Goal: Book appointment/travel/reservation

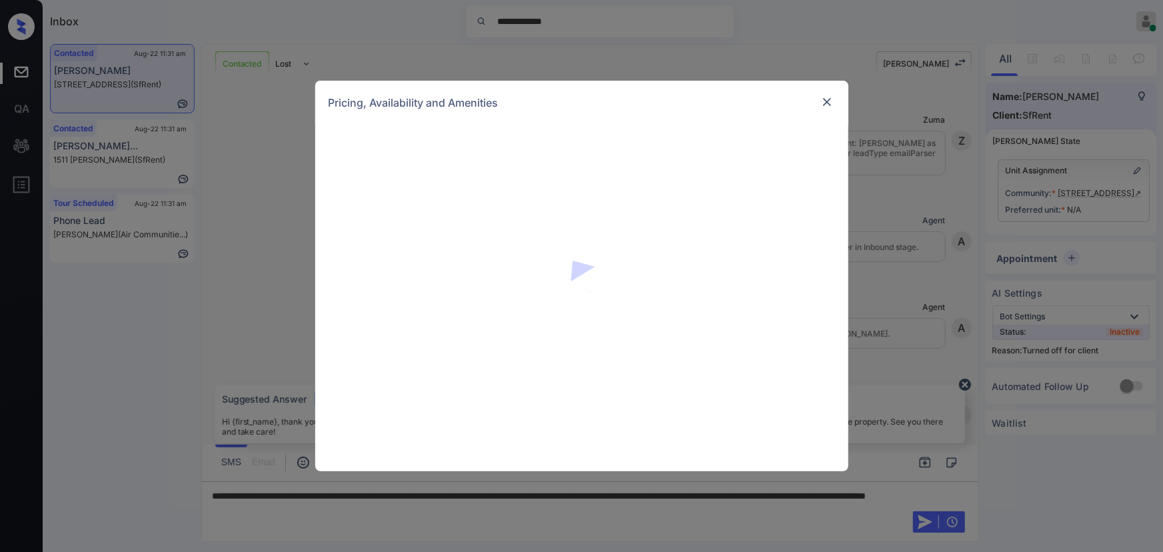
scroll to position [876, 0]
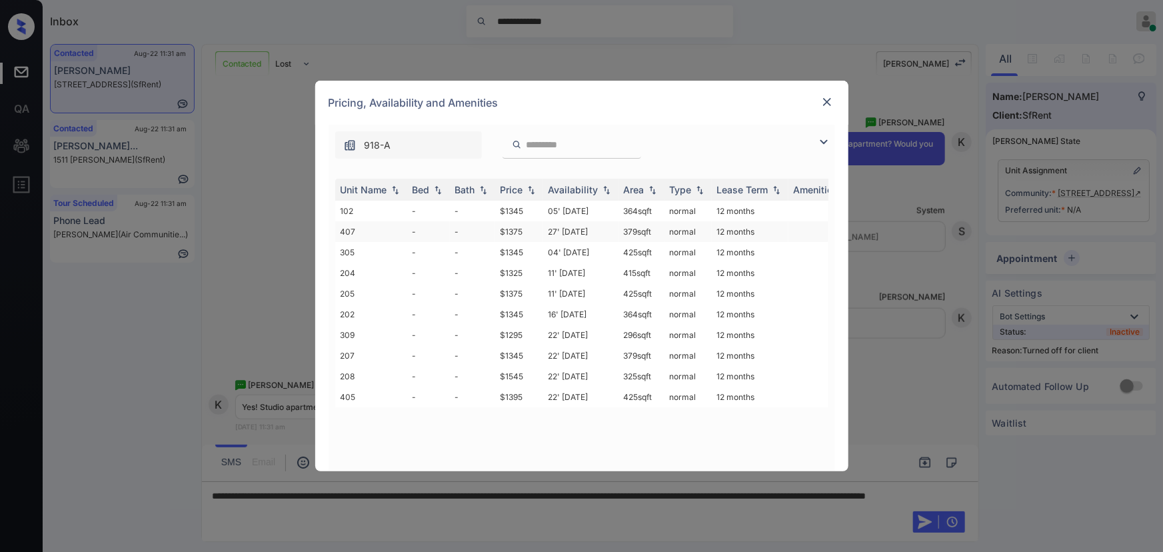
click at [510, 231] on td "$1375" at bounding box center [519, 231] width 48 height 21
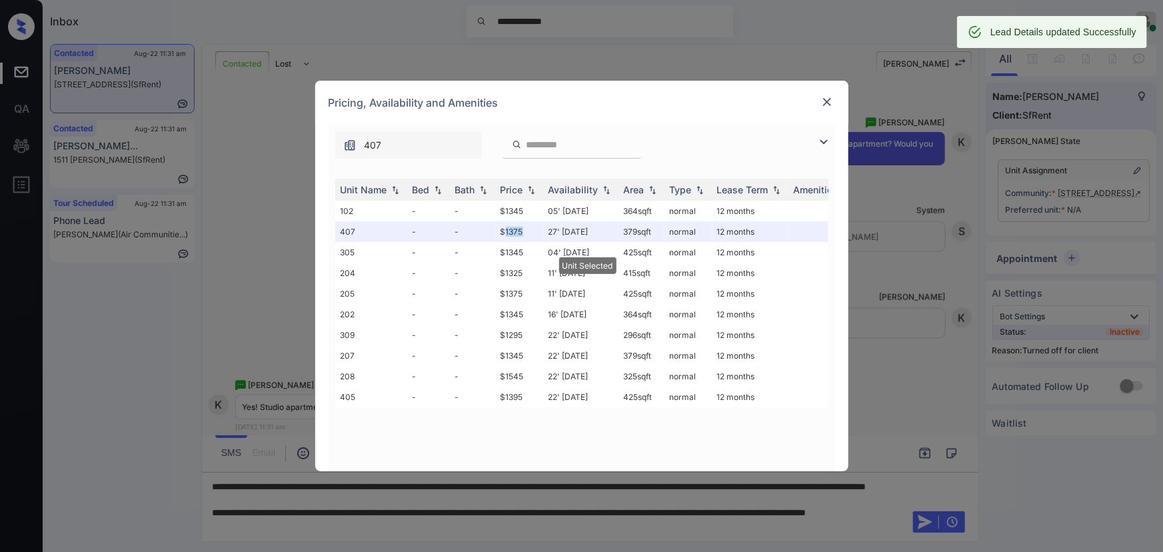
click at [821, 100] on img at bounding box center [827, 101] width 13 height 13
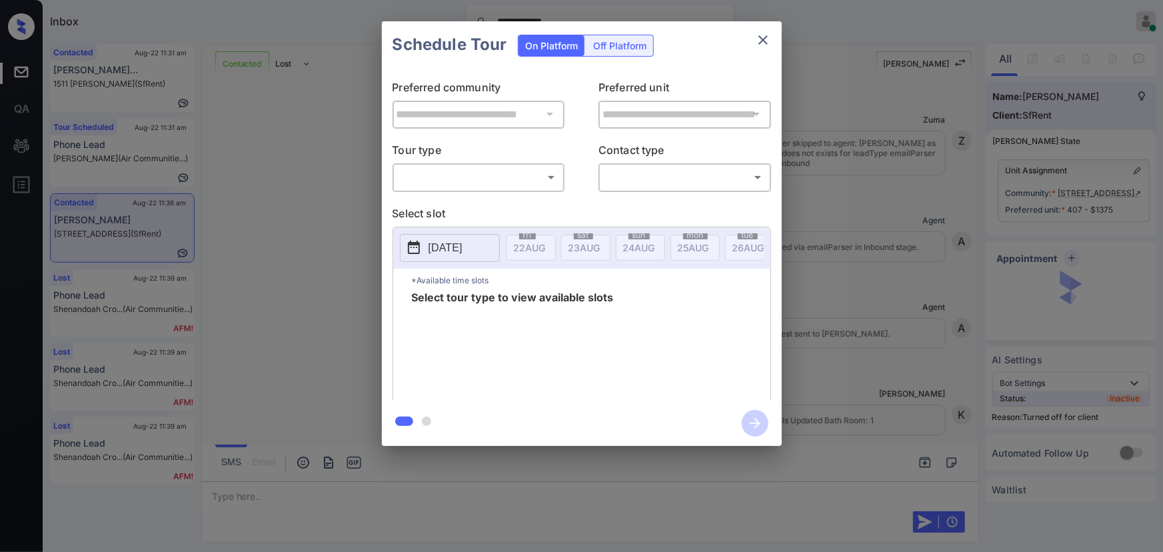
scroll to position [1795, 0]
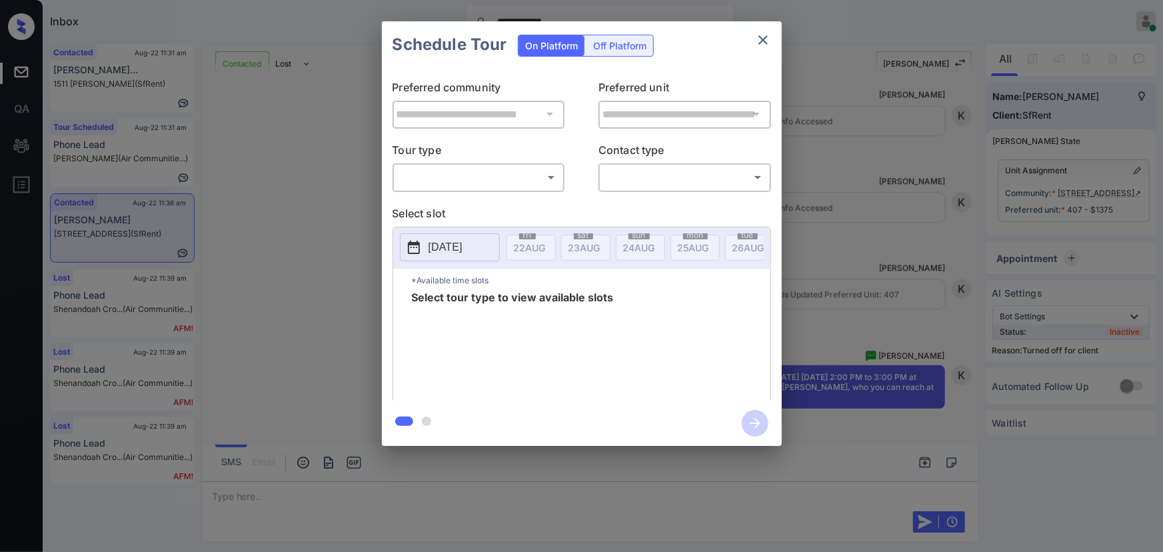
click at [615, 46] on div "Off Platform" at bounding box center [620, 45] width 67 height 21
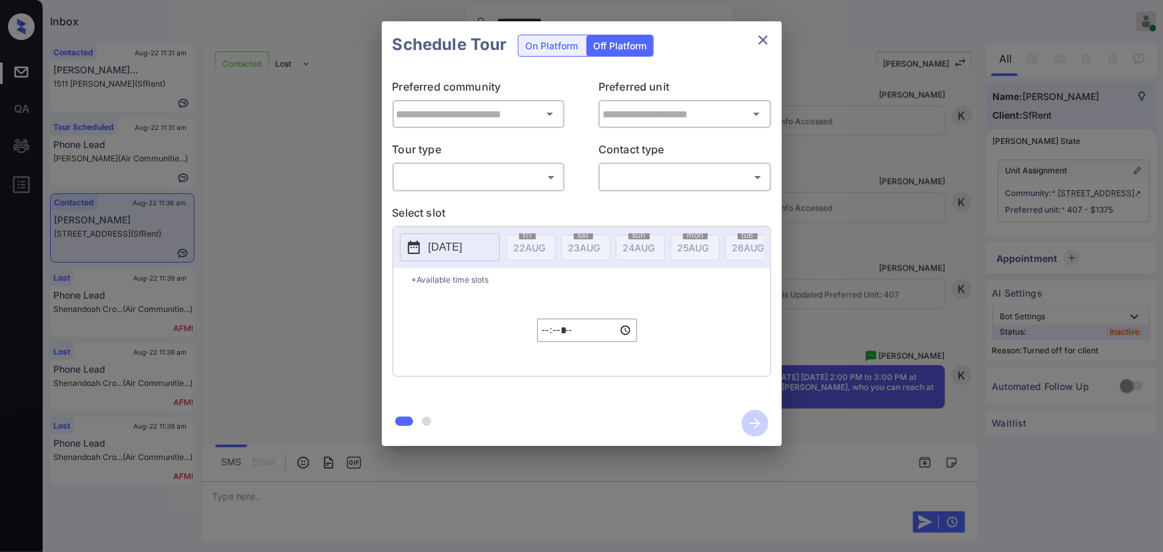
type input "**********"
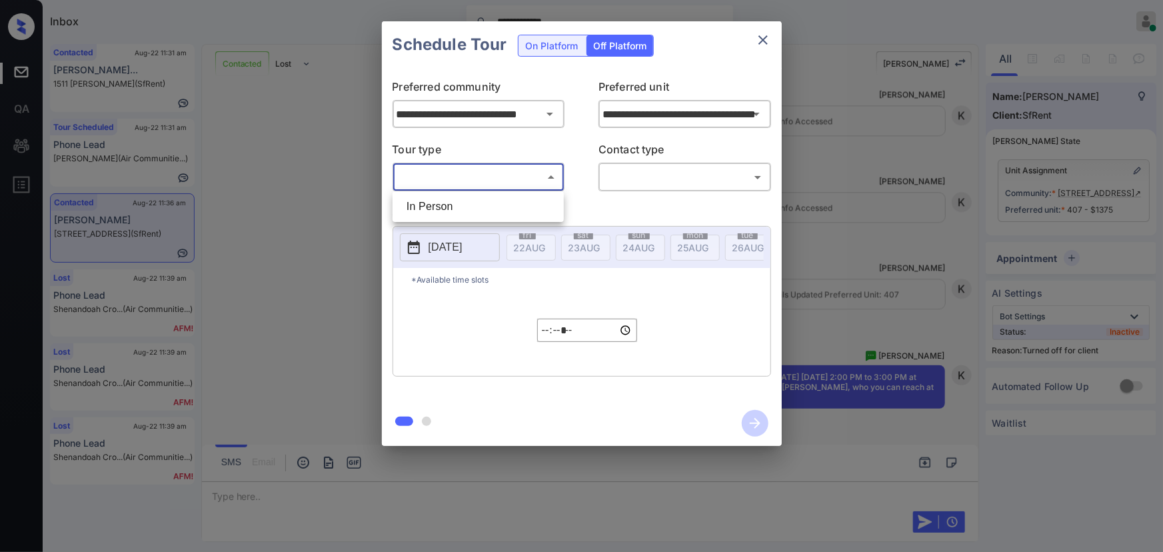
click at [480, 173] on body "**********" at bounding box center [581, 276] width 1163 height 552
click at [454, 206] on li "In Person" at bounding box center [478, 207] width 165 height 24
type input "********"
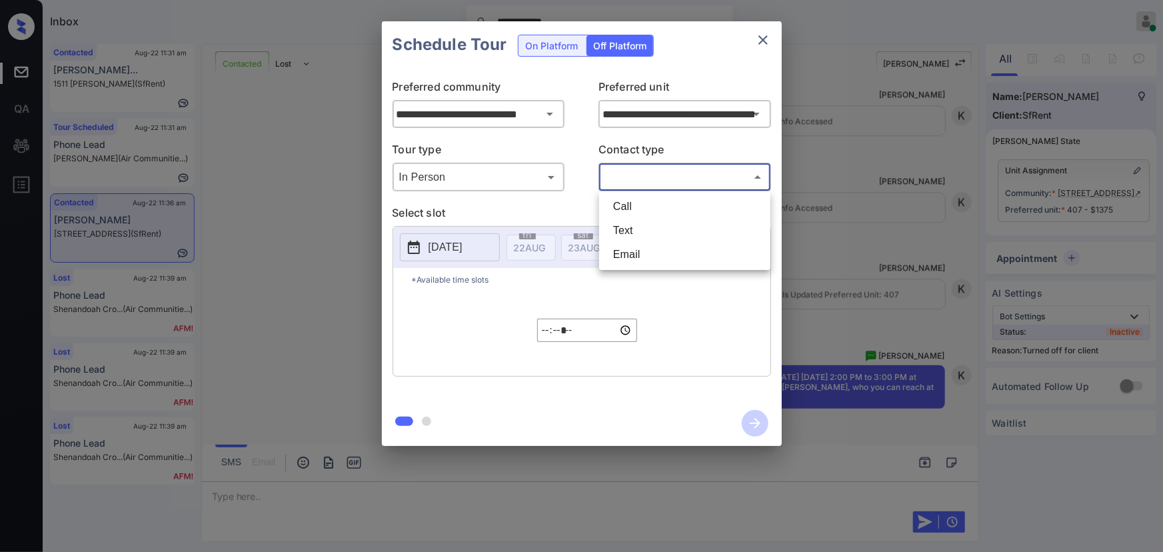
click at [626, 180] on body "**********" at bounding box center [581, 276] width 1163 height 552
click at [621, 225] on li "Text" at bounding box center [685, 231] width 165 height 24
type input "****"
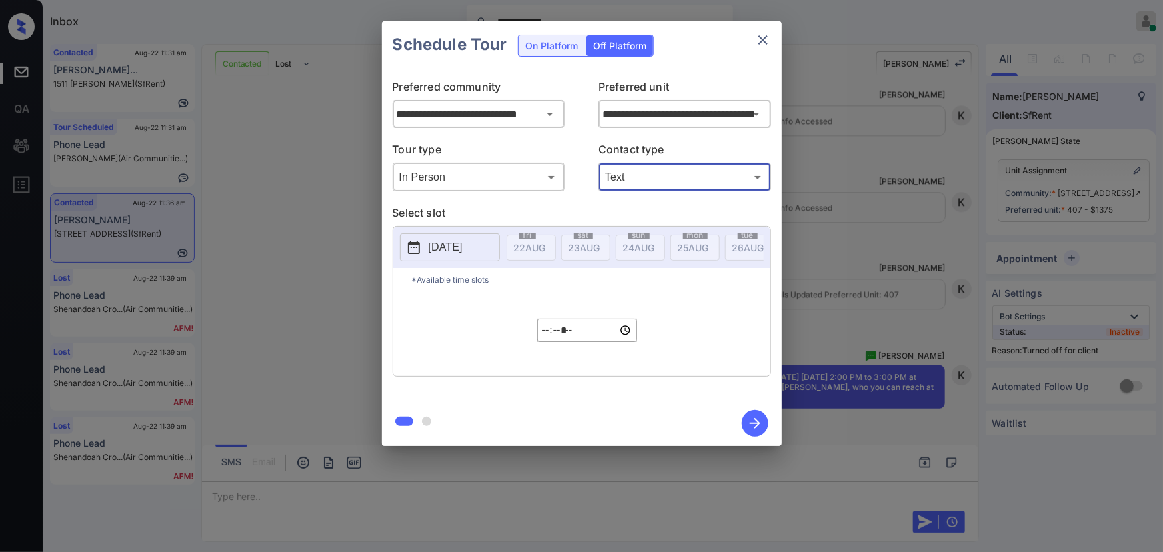
click at [460, 249] on p "2025-08-22" at bounding box center [446, 247] width 34 height 16
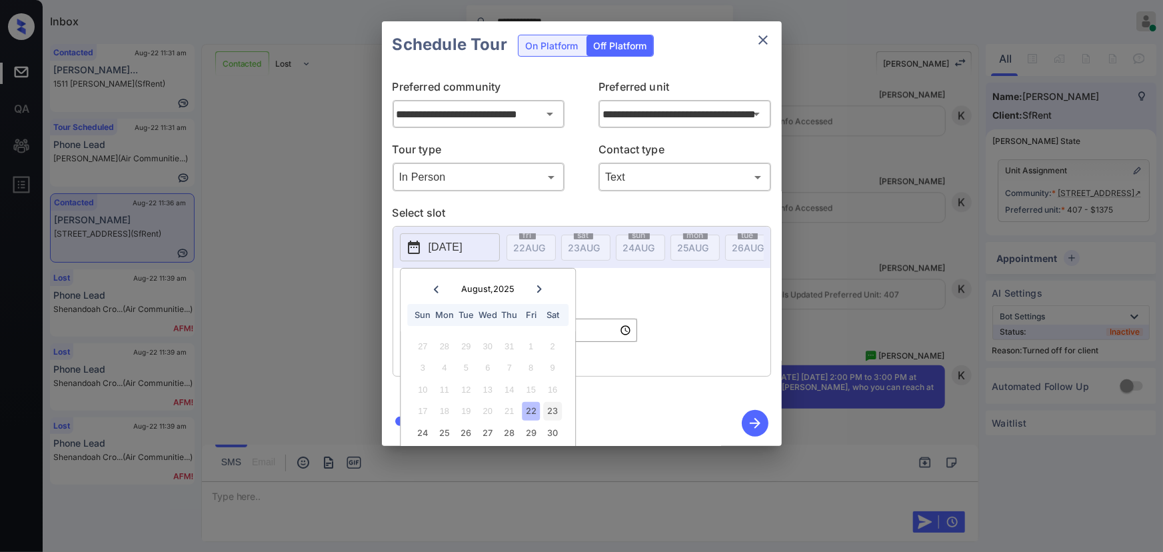
click at [550, 409] on div "23" at bounding box center [553, 411] width 18 height 18
click at [596, 339] on input "*****" at bounding box center [587, 330] width 100 height 23
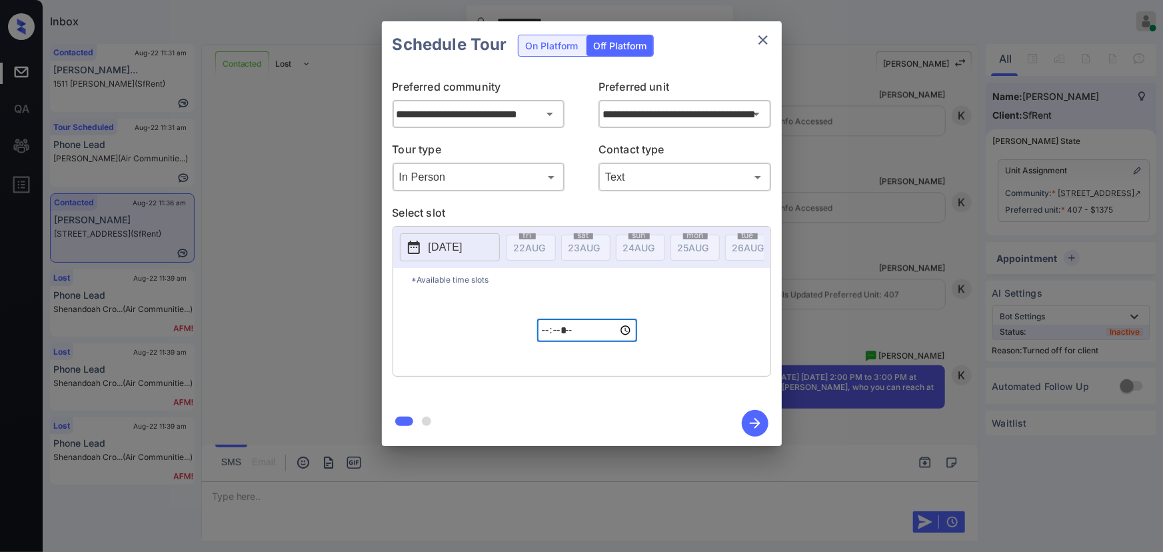
type input "*****"
click at [751, 428] on icon "button" at bounding box center [755, 423] width 27 height 27
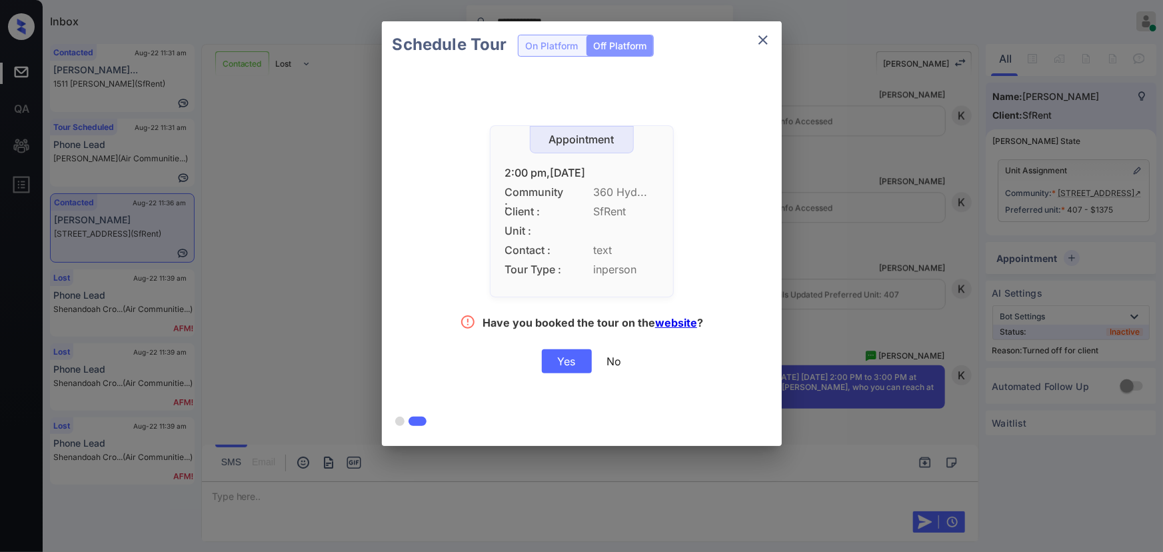
click at [567, 367] on div "Yes" at bounding box center [567, 361] width 50 height 24
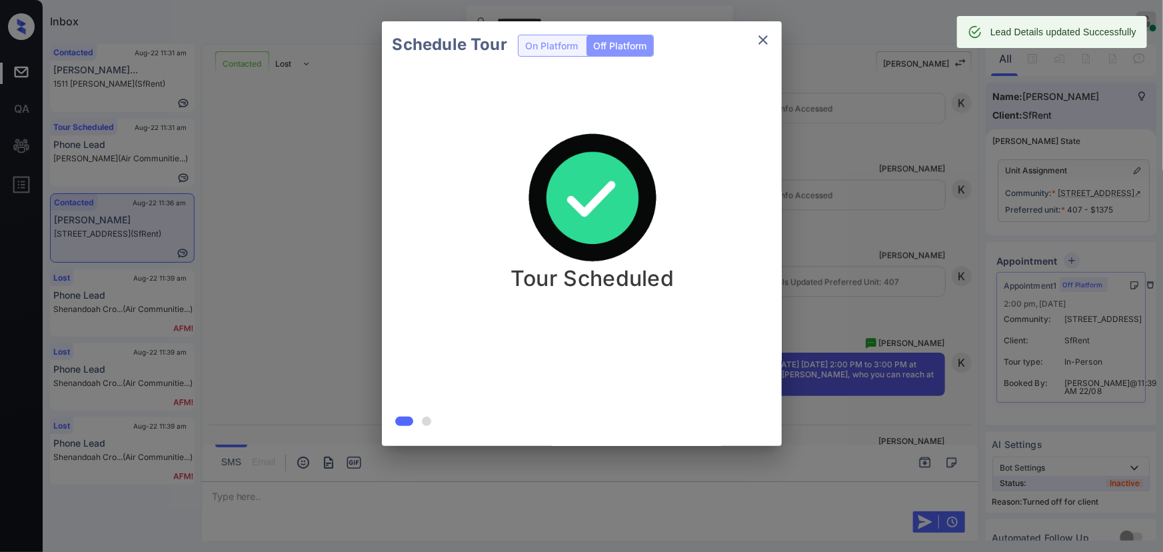
click at [328, 120] on div "Schedule Tour On Platform Off Platform Tour Scheduled" at bounding box center [581, 233] width 1163 height 467
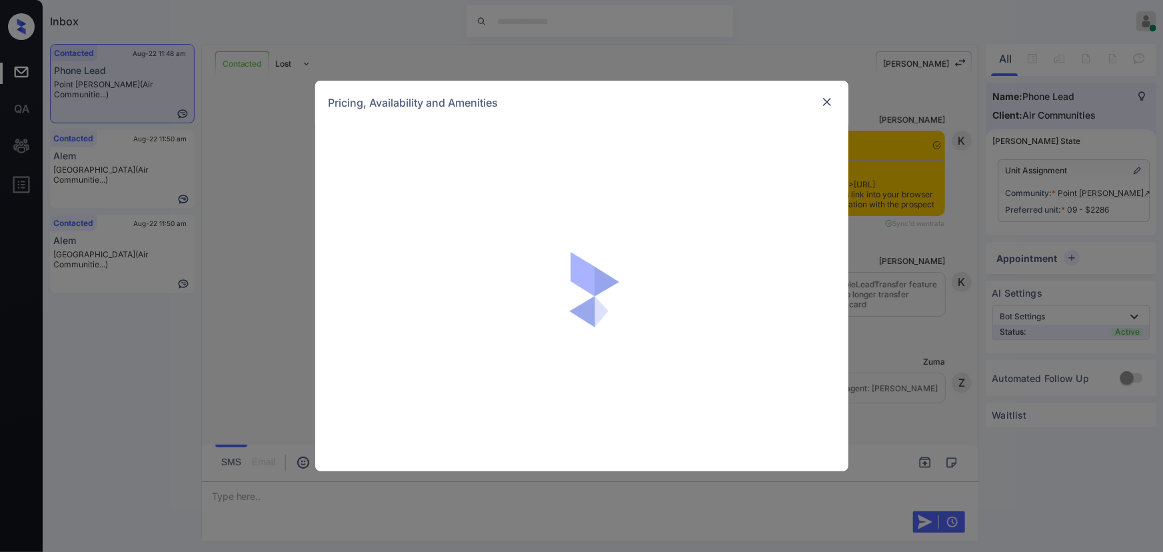
scroll to position [2402, 0]
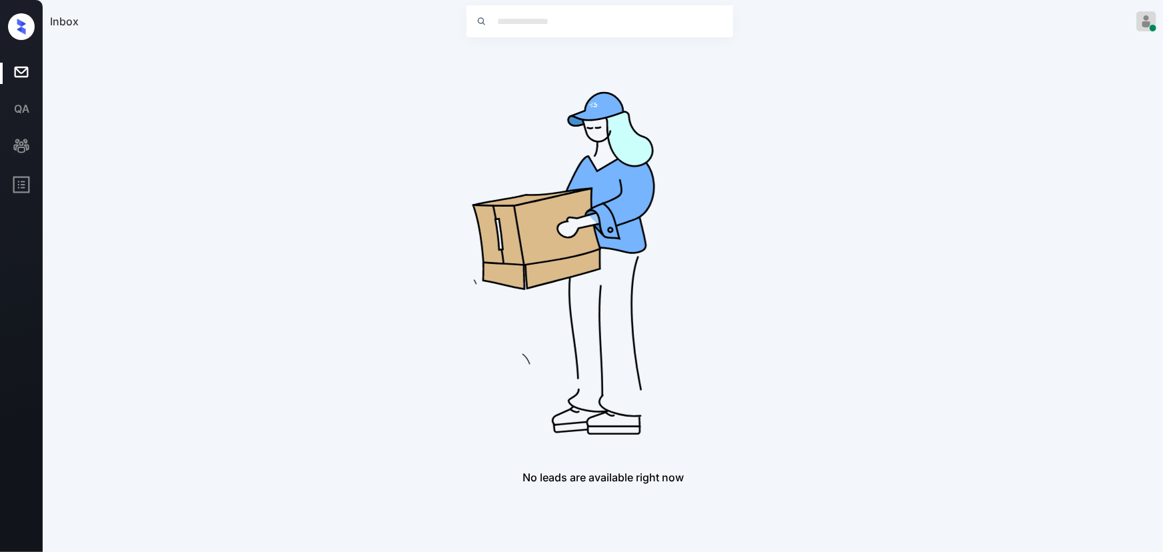
click at [819, 142] on div "No leads are available right now" at bounding box center [603, 264] width 1107 height 440
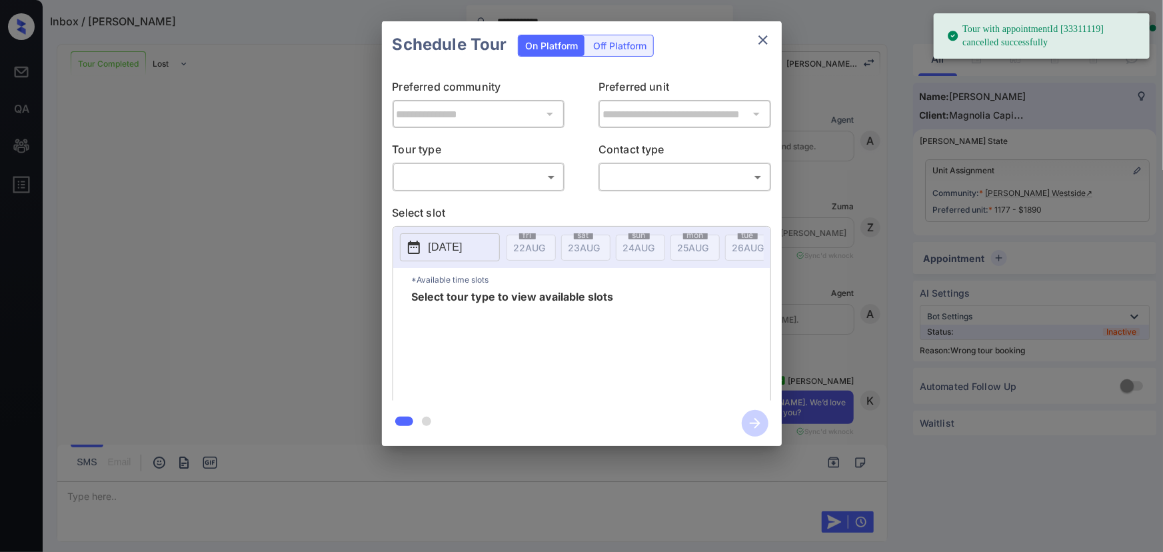
scroll to position [4344, 0]
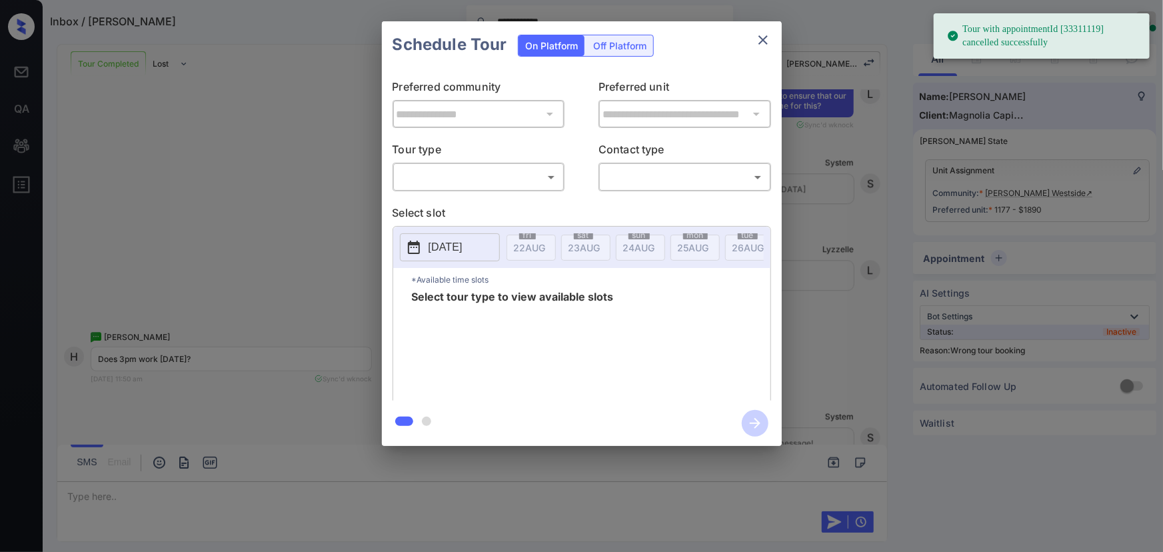
click at [504, 174] on body "**********" at bounding box center [581, 276] width 1163 height 552
click at [470, 210] on li "In Person" at bounding box center [478, 207] width 165 height 24
type input "********"
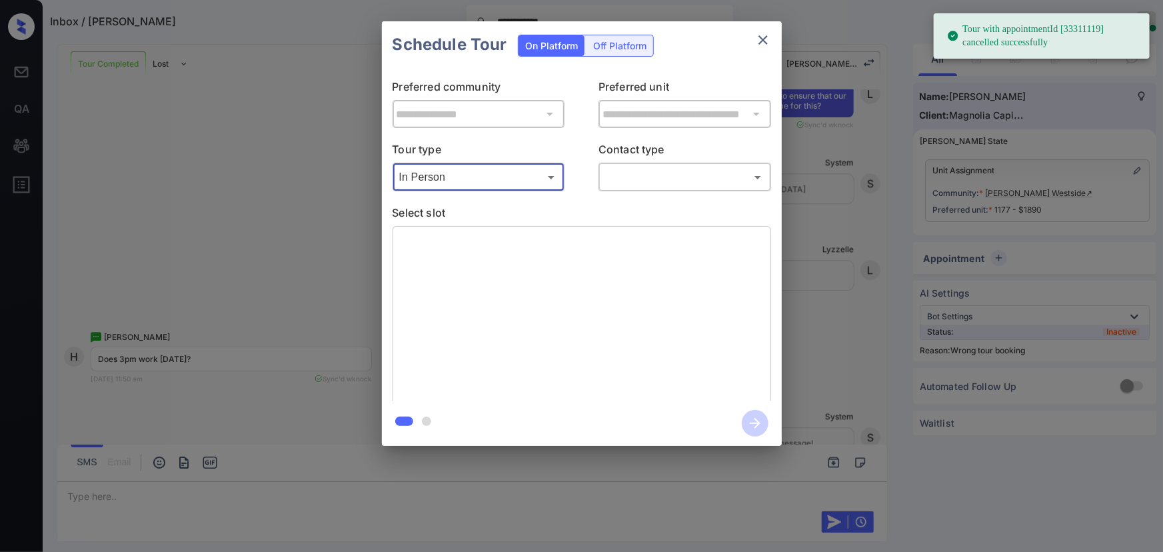
click at [685, 170] on body "**********" at bounding box center [581, 276] width 1163 height 552
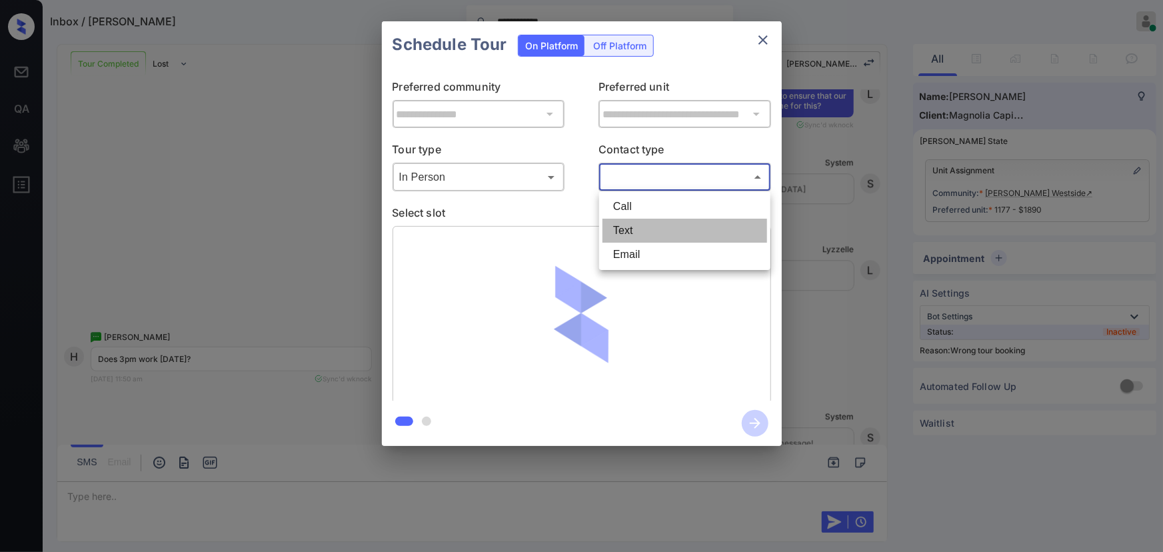
click at [640, 224] on li "Text" at bounding box center [685, 231] width 165 height 24
type input "****"
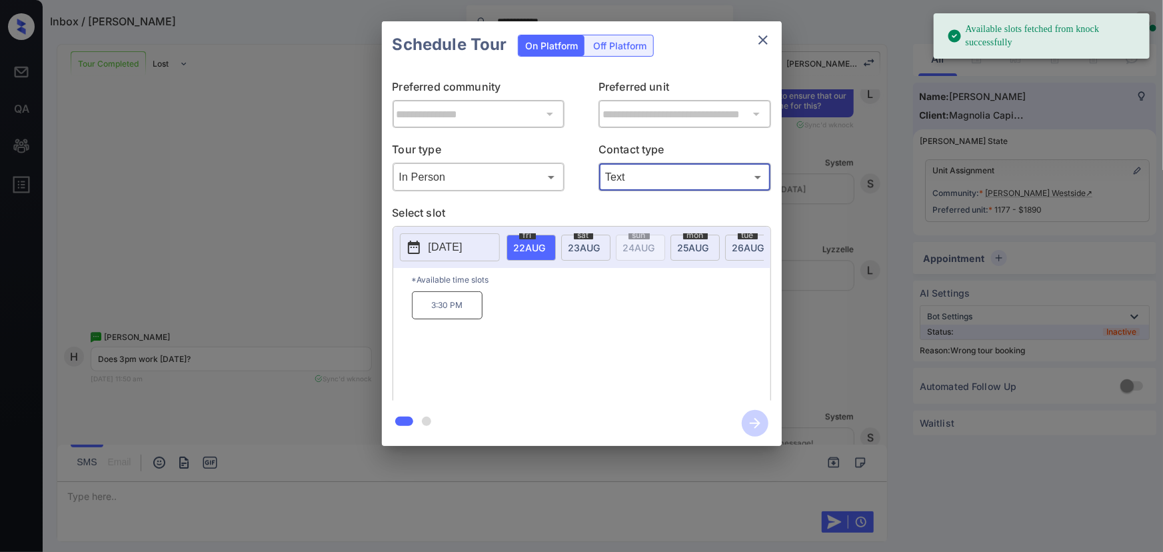
click at [546, 245] on span "23 AUG" at bounding box center [530, 247] width 32 height 11
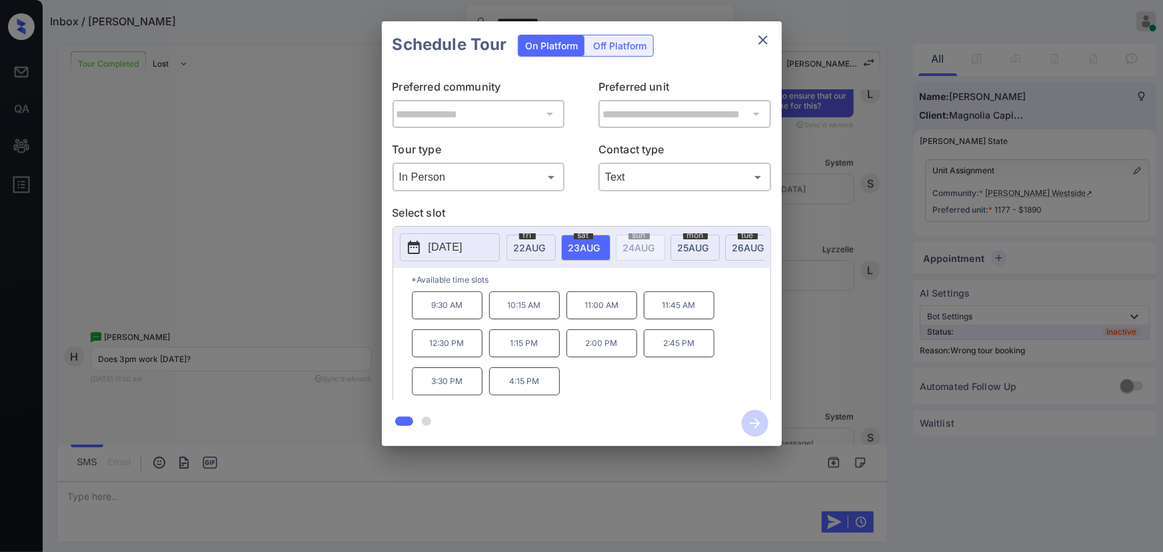
click at [455, 387] on p "3:30 PM" at bounding box center [447, 381] width 71 height 28
drag, startPoint x: 472, startPoint y: 387, endPoint x: 426, endPoint y: 390, distance: 46.1
click at [427, 383] on p "3:30 PM" at bounding box center [447, 381] width 71 height 28
copy p "3:30 PM"
click at [323, 489] on div at bounding box center [581, 276] width 1163 height 552
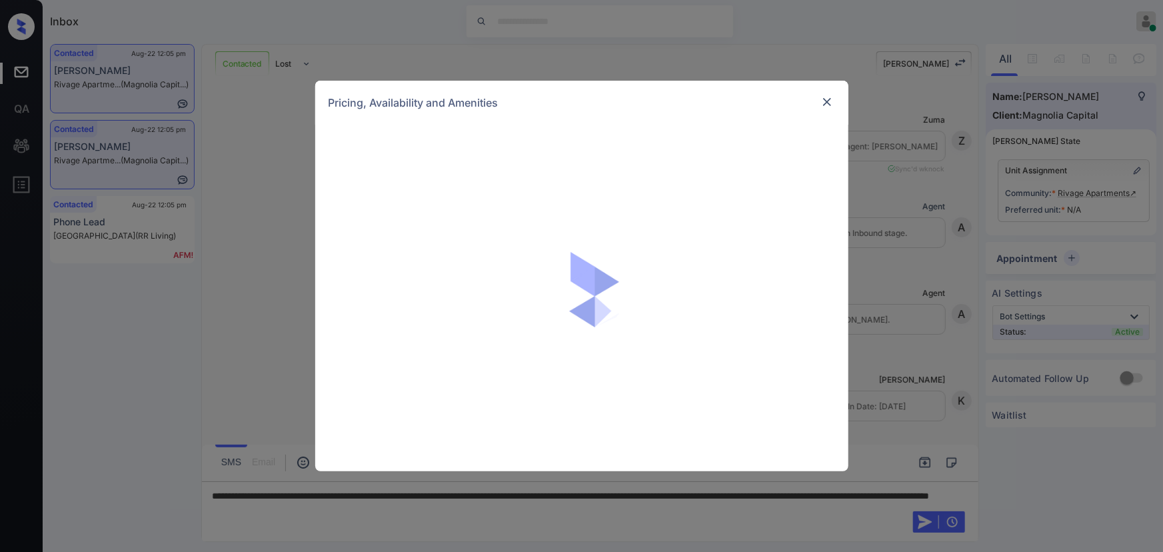
scroll to position [1990, 0]
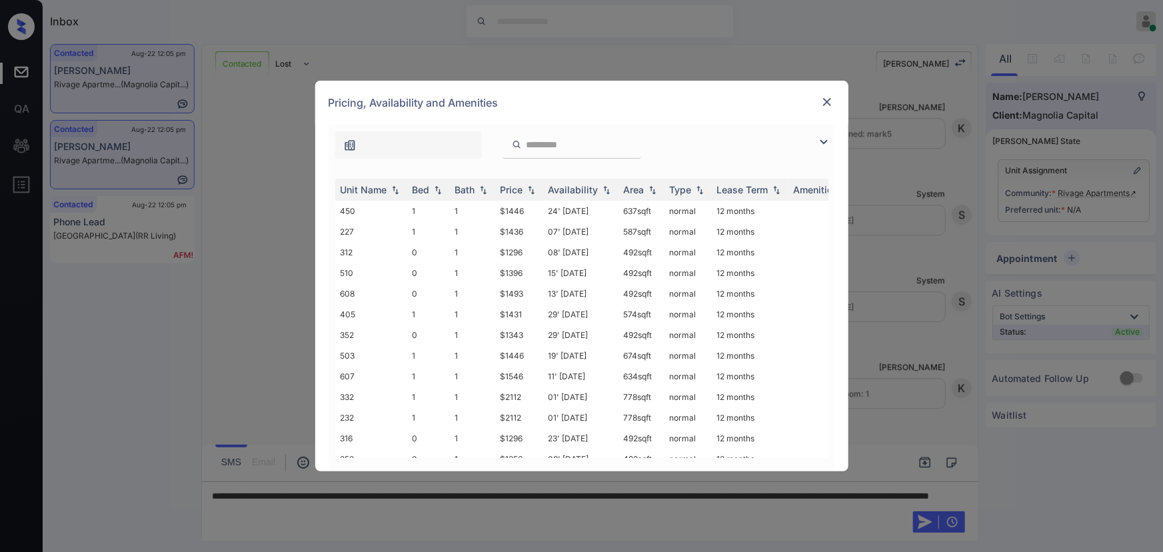
click at [823, 142] on img at bounding box center [824, 142] width 16 height 16
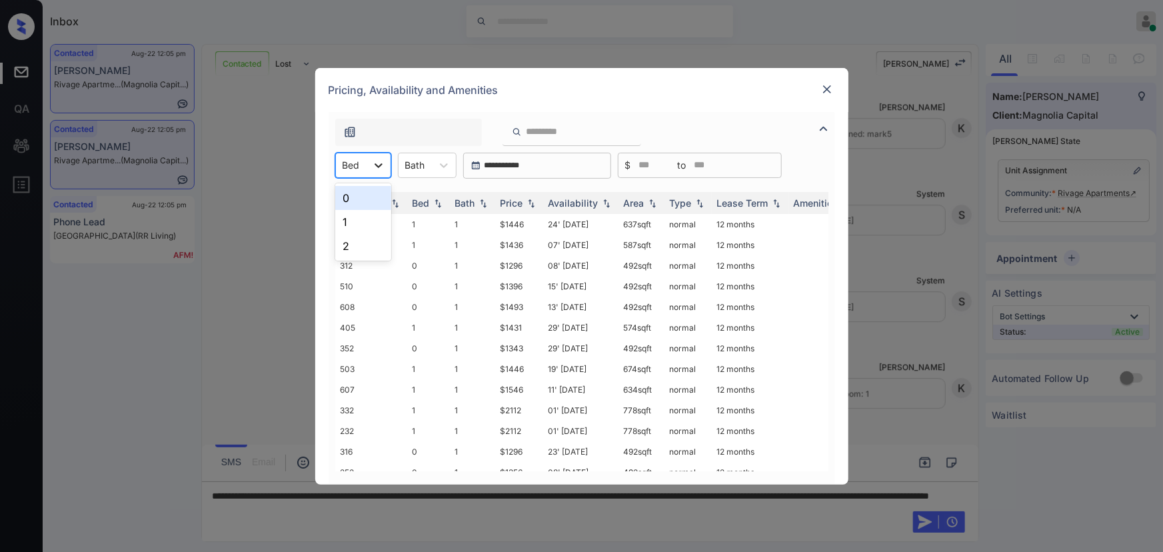
click at [374, 161] on icon at bounding box center [378, 165] width 13 height 13
drag, startPoint x: 354, startPoint y: 199, endPoint x: 539, endPoint y: 165, distance: 187.7
click at [354, 199] on div "0" at bounding box center [363, 198] width 56 height 24
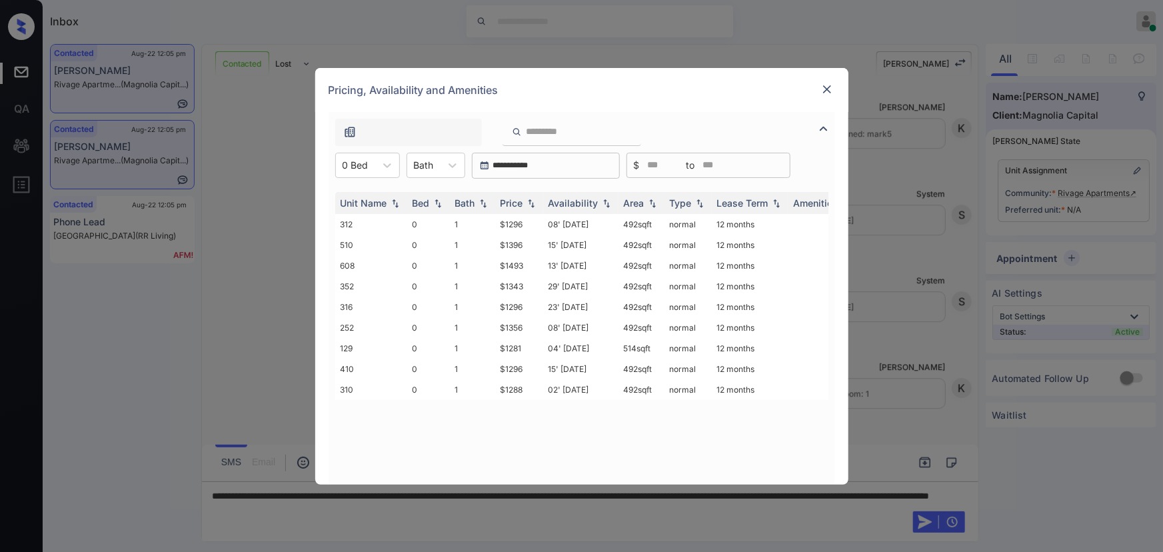
click at [540, 164] on input "**********" at bounding box center [551, 165] width 123 height 11
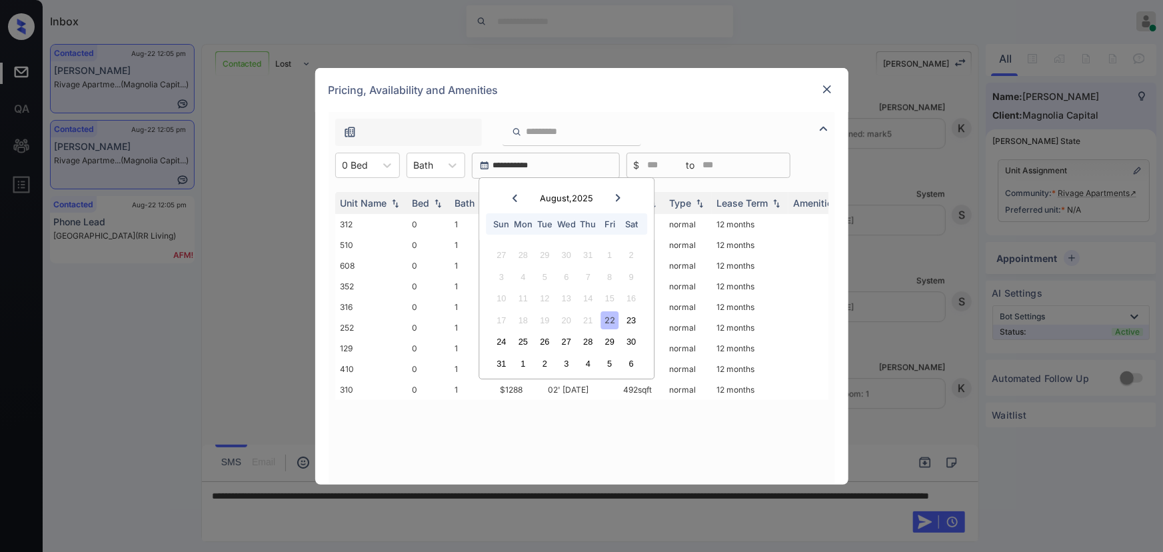
click at [451, 166] on icon at bounding box center [453, 165] width 8 height 5
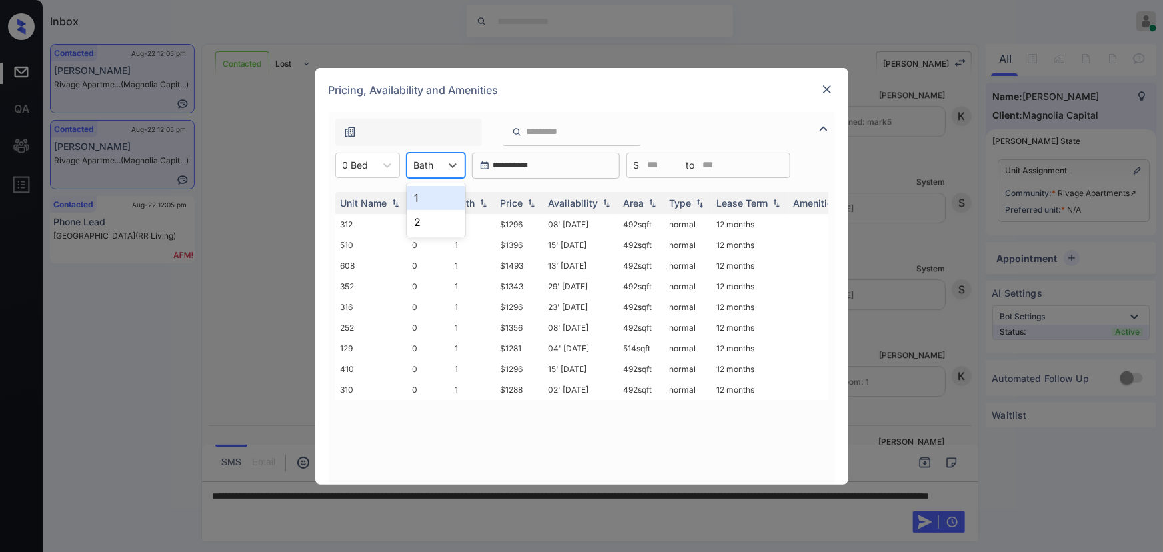
click at [425, 199] on div "1" at bounding box center [436, 198] width 59 height 24
click at [530, 199] on img at bounding box center [531, 202] width 13 height 9
copy td "$1281"
drag, startPoint x: 528, startPoint y: 226, endPoint x: 497, endPoint y: 224, distance: 31.4
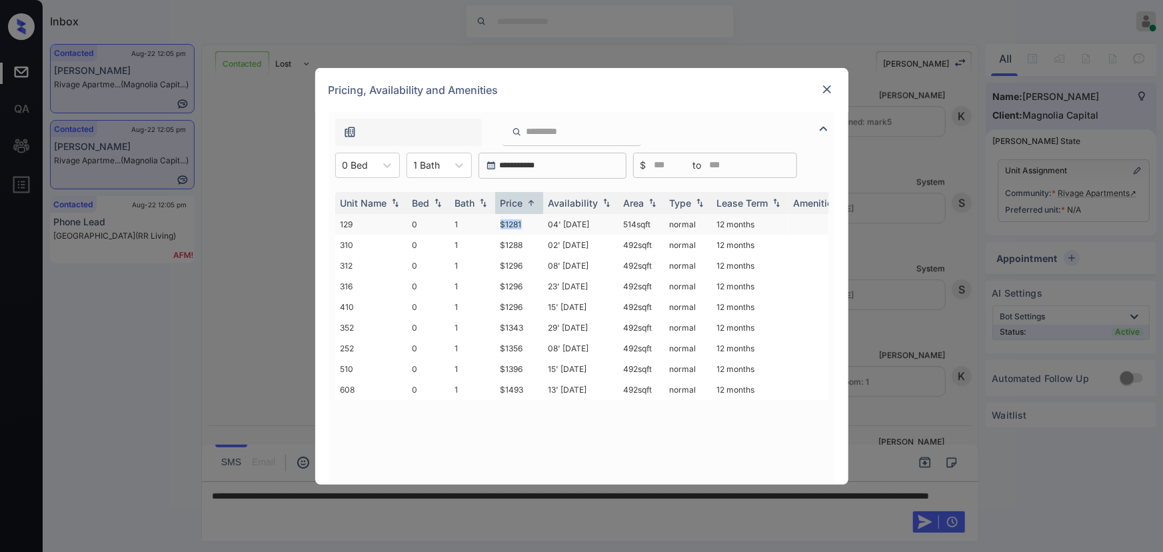
click at [497, 224] on td "$1281" at bounding box center [519, 224] width 48 height 21
click at [825, 87] on img at bounding box center [827, 89] width 13 height 13
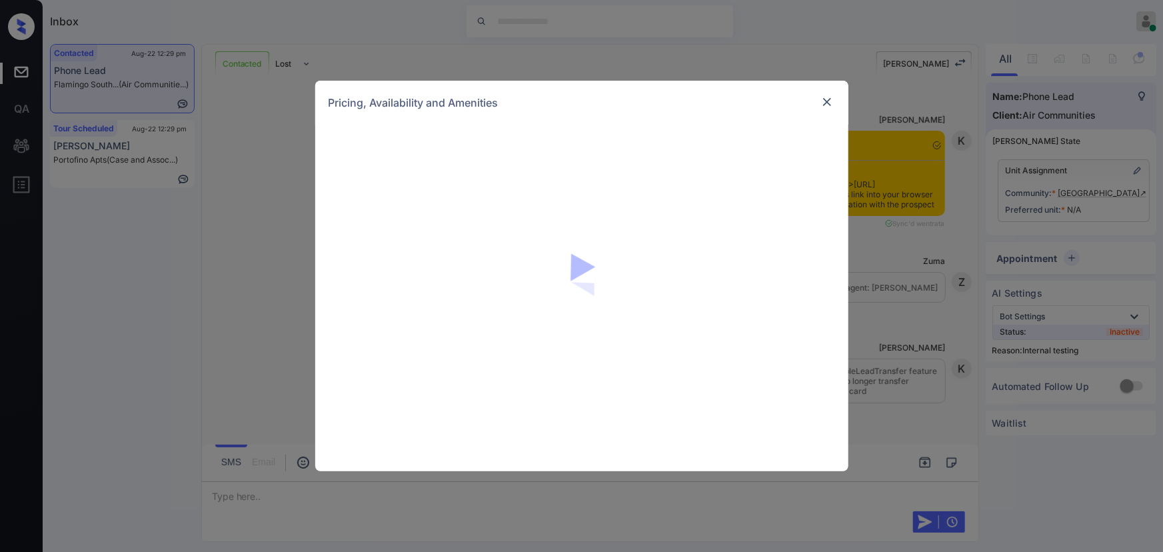
scroll to position [1816, 0]
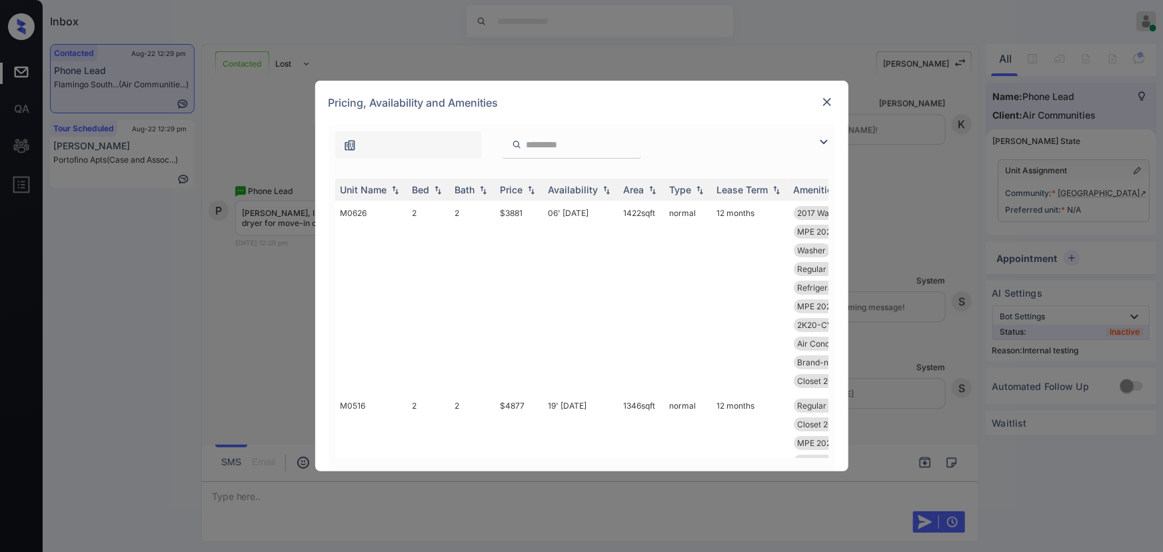
click at [823, 141] on img at bounding box center [824, 142] width 16 height 16
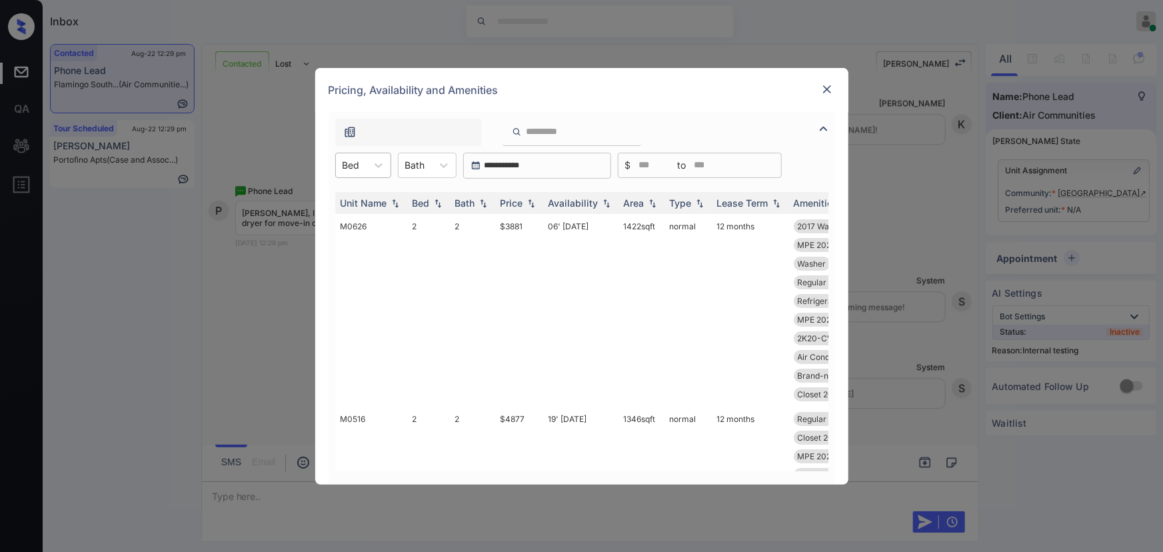
click at [355, 167] on div at bounding box center [351, 165] width 17 height 14
drag, startPoint x: 342, startPoint y: 251, endPoint x: 429, endPoint y: 160, distance: 125.9
click at [344, 250] on div "2" at bounding box center [363, 246] width 56 height 24
click at [429, 160] on div at bounding box center [424, 165] width 20 height 14
click at [425, 220] on div "1.5" at bounding box center [436, 222] width 59 height 24
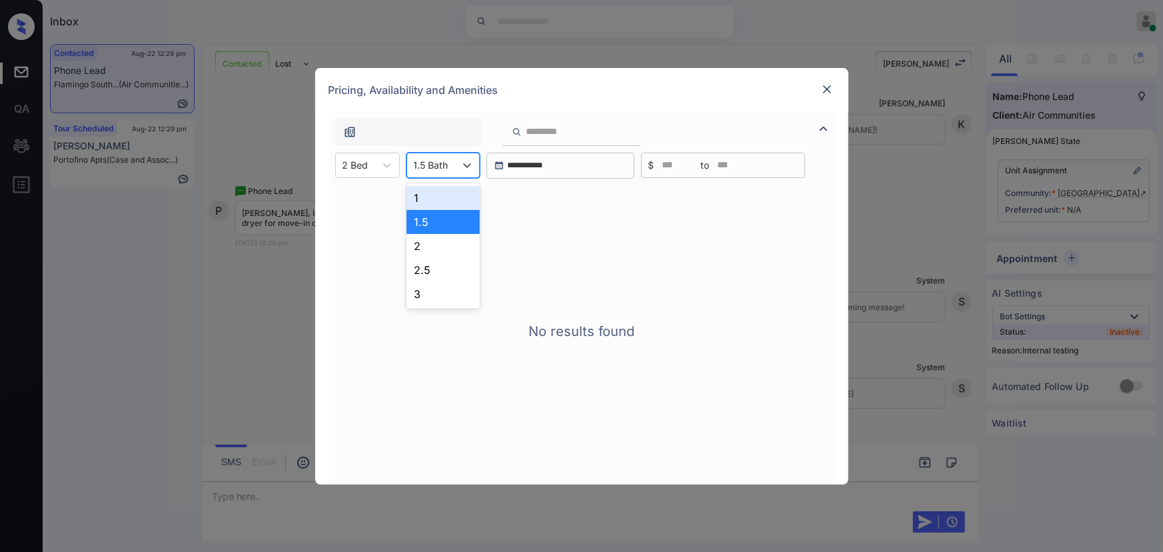
click at [443, 163] on div at bounding box center [431, 165] width 35 height 14
click at [420, 245] on div "2" at bounding box center [443, 246] width 73 height 24
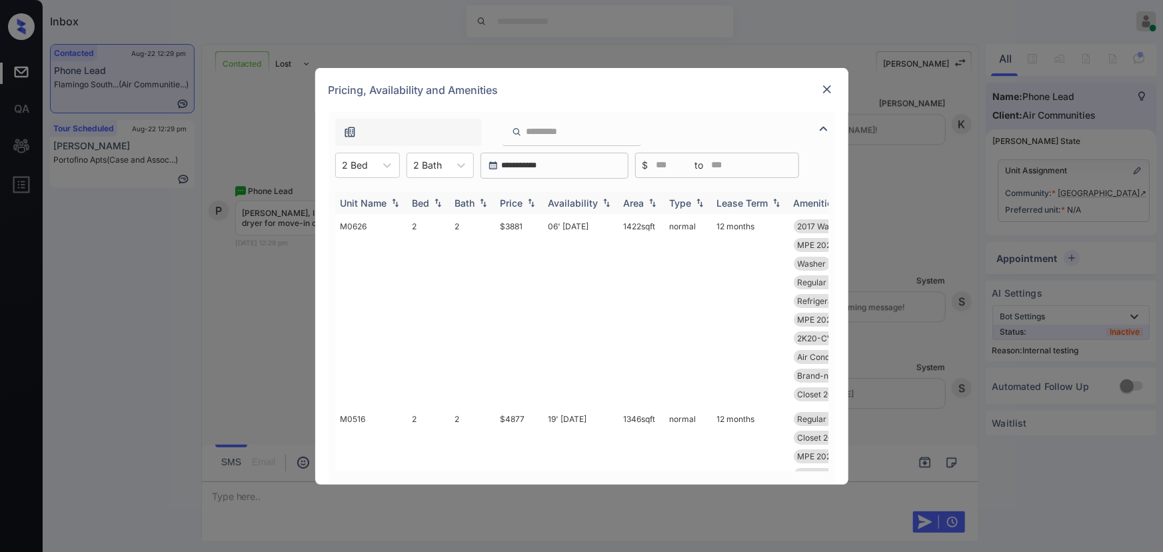
click at [533, 200] on img at bounding box center [531, 202] width 13 height 9
click at [533, 200] on img at bounding box center [531, 203] width 13 height 10
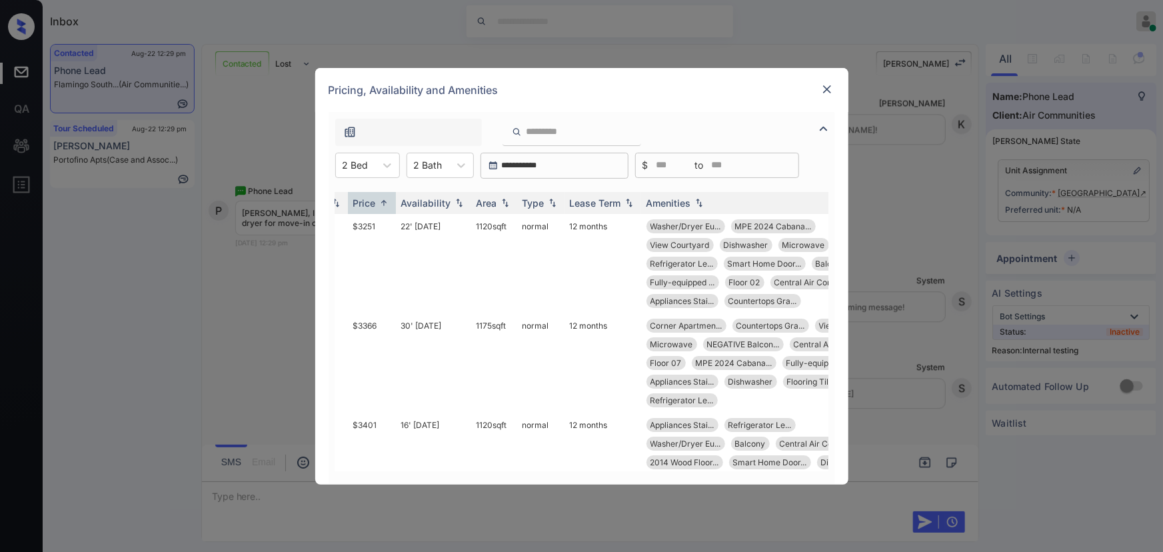
scroll to position [0, 212]
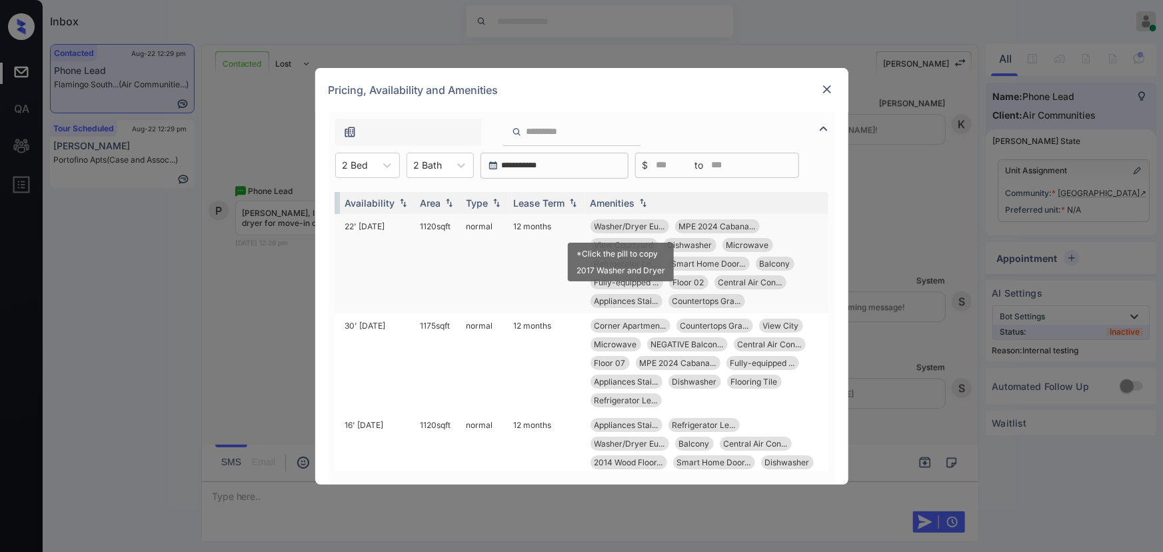
click at [613, 226] on span "Washer/Dryer Eu..." at bounding box center [630, 226] width 71 height 10
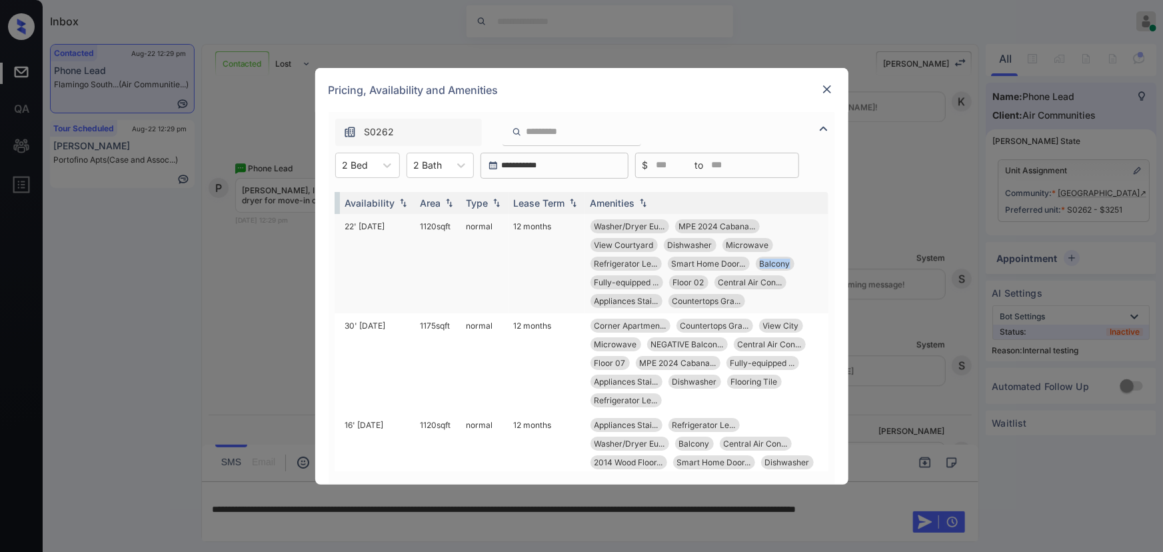
copy span "Balcony"
drag, startPoint x: 783, startPoint y: 260, endPoint x: 743, endPoint y: 266, distance: 40.4
click at [743, 266] on div "Washer/Dryer Eu... MPE 2024 Cabana... View Courtyard Dishwasher Microwave Refri…" at bounding box center [707, 263] width 233 height 89
click at [633, 227] on span "Washer/Dryer Eu..." at bounding box center [630, 226] width 71 height 10
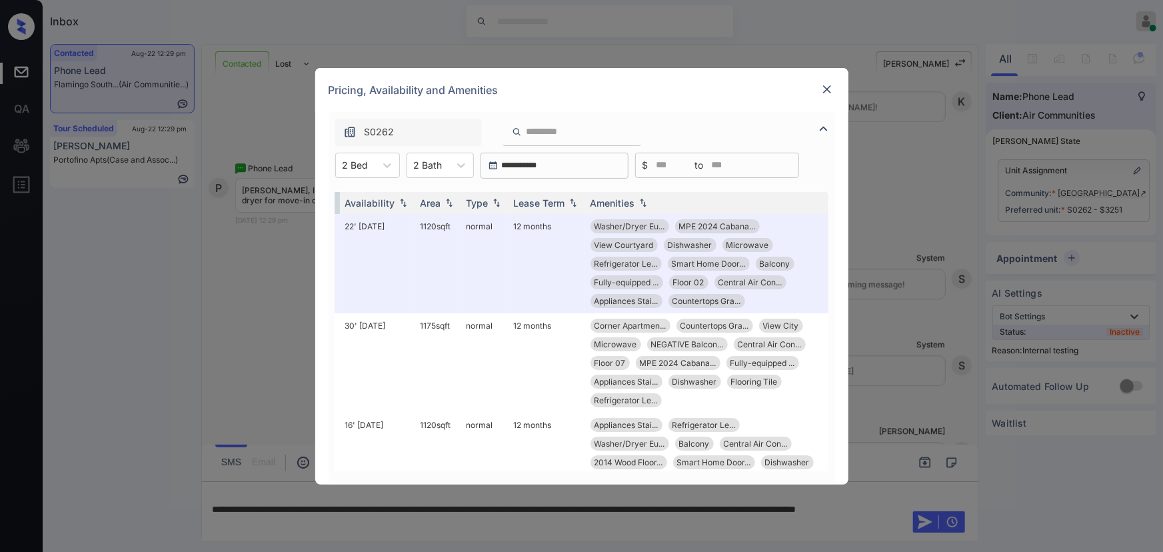
drag, startPoint x: 938, startPoint y: 214, endPoint x: 1014, endPoint y: 107, distance: 131.5
click at [935, 199] on div "**********" at bounding box center [581, 276] width 1163 height 552
click at [826, 85] on img at bounding box center [827, 89] width 13 height 13
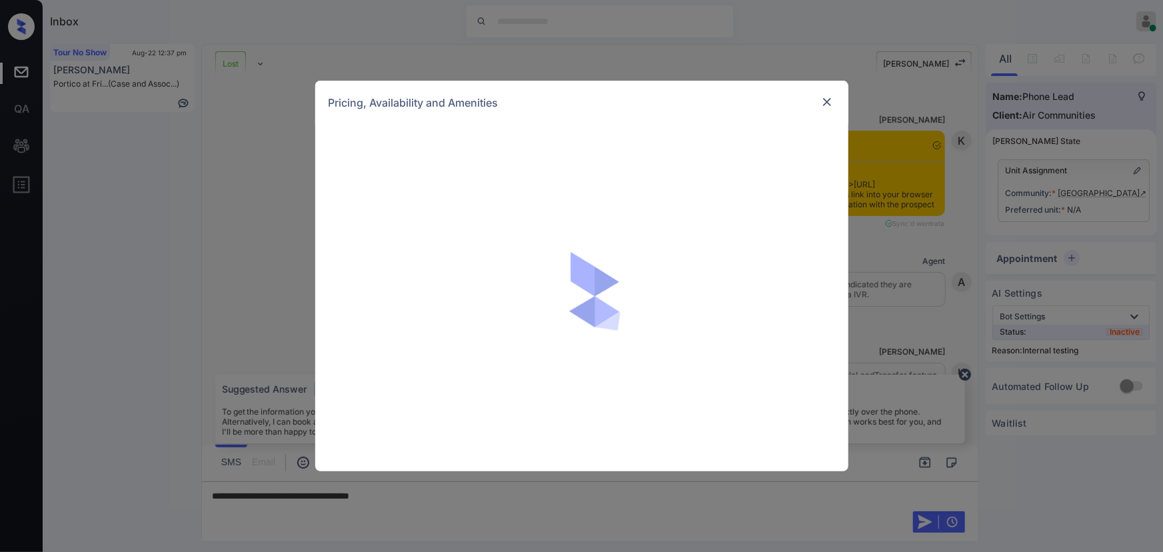
scroll to position [8764, 0]
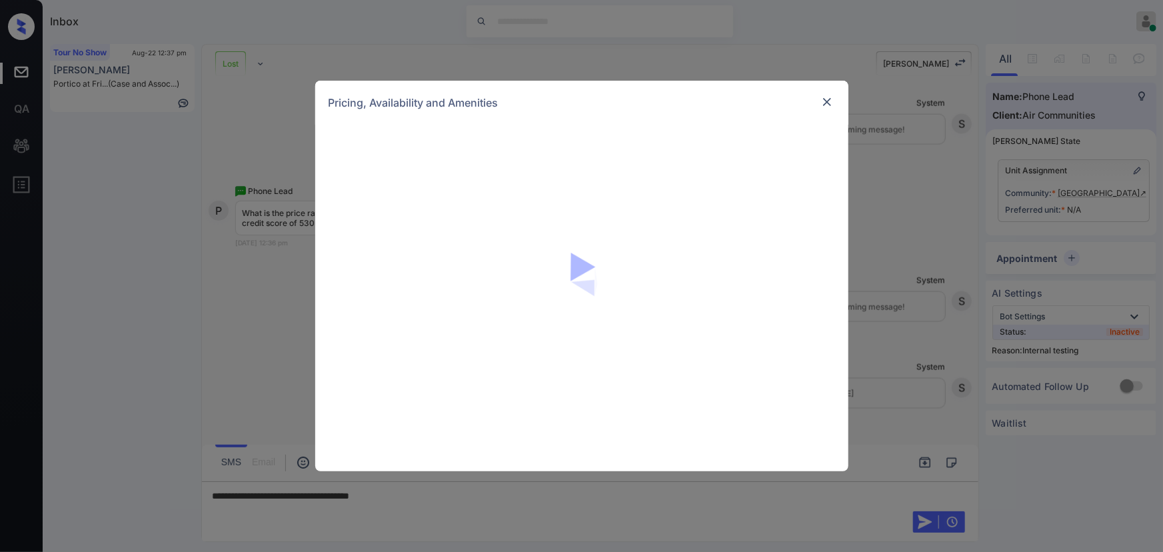
click at [823, 106] on img at bounding box center [827, 101] width 13 height 13
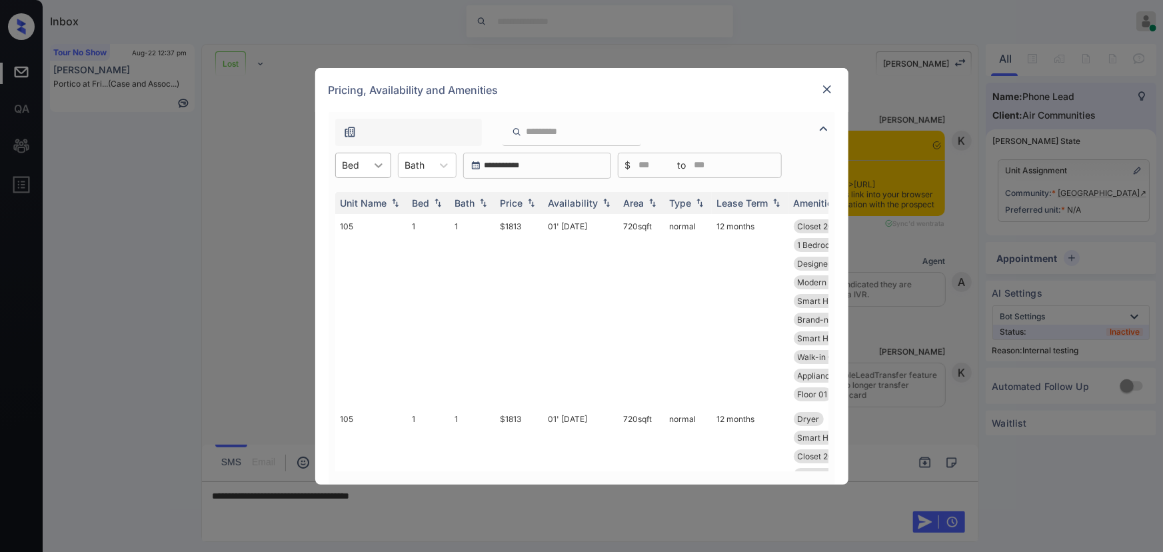
scroll to position [1616, 0]
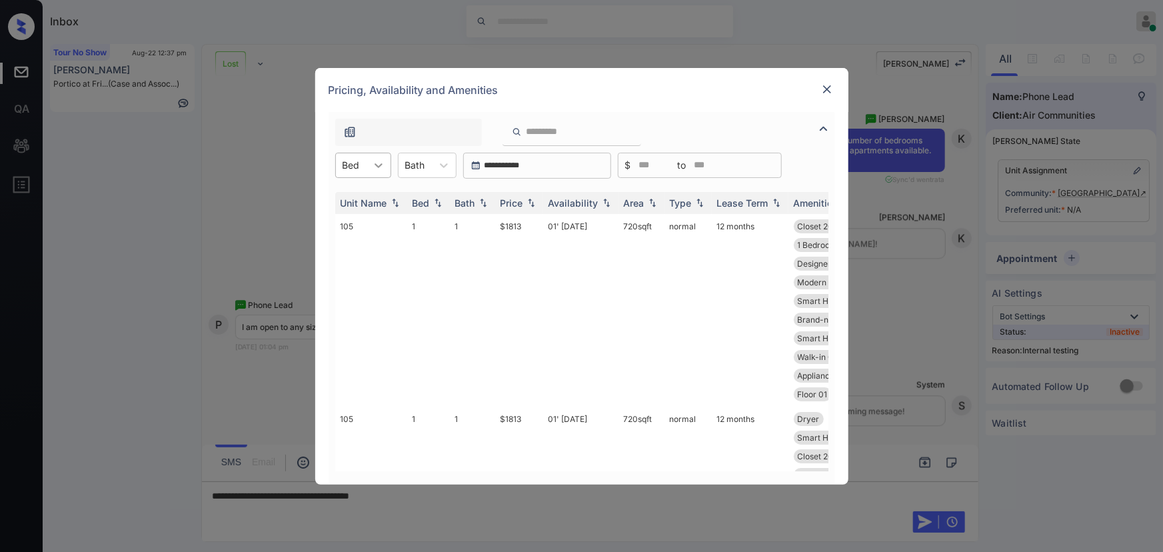
click at [369, 167] on div at bounding box center [379, 165] width 24 height 24
click at [355, 195] on div "1" at bounding box center [363, 198] width 56 height 24
click at [531, 204] on img at bounding box center [531, 202] width 13 height 9
click at [529, 203] on img at bounding box center [531, 202] width 13 height 9
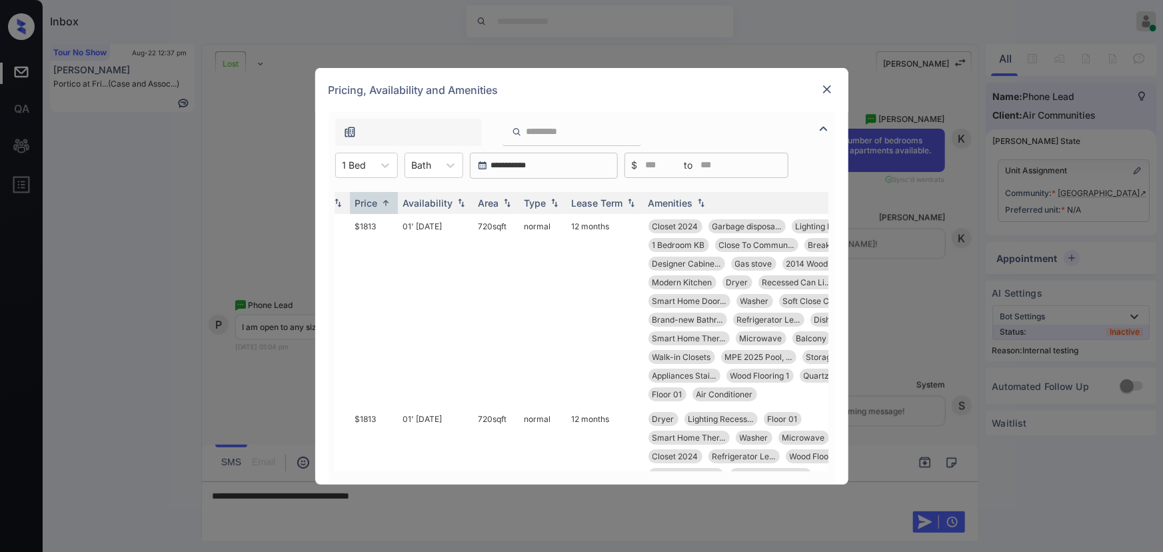
scroll to position [0, 161]
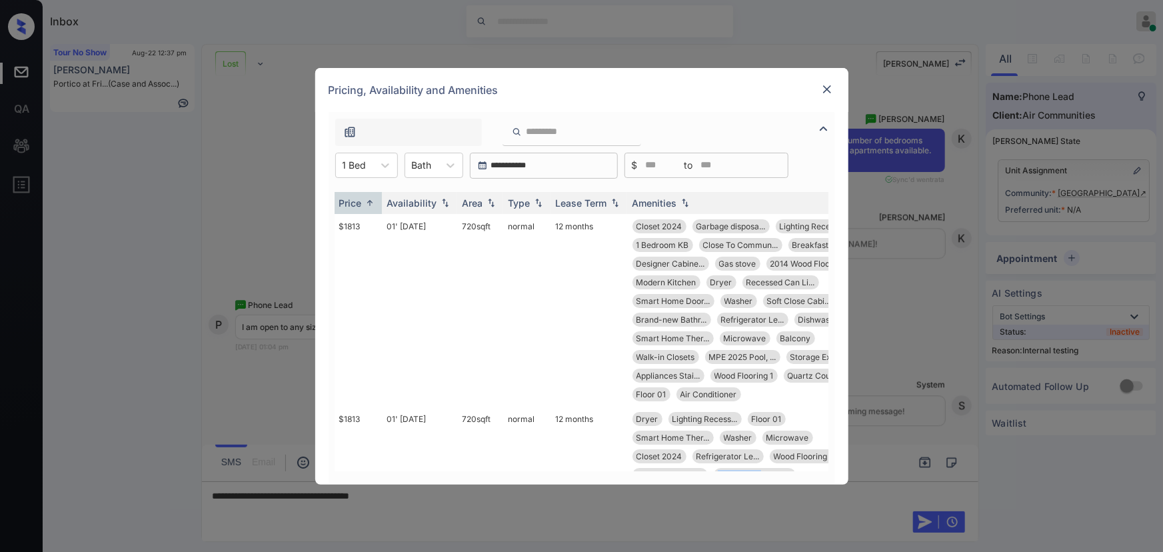
drag, startPoint x: 713, startPoint y: 473, endPoint x: 765, endPoint y: 477, distance: 51.5
click at [763, 477] on div "Unit Name Bed Bath Price Availability Area Type Lease Term Amenities 105 1 1 $1…" at bounding box center [582, 332] width 507 height 306
click at [473, 226] on td "720 sqft" at bounding box center [480, 310] width 46 height 193
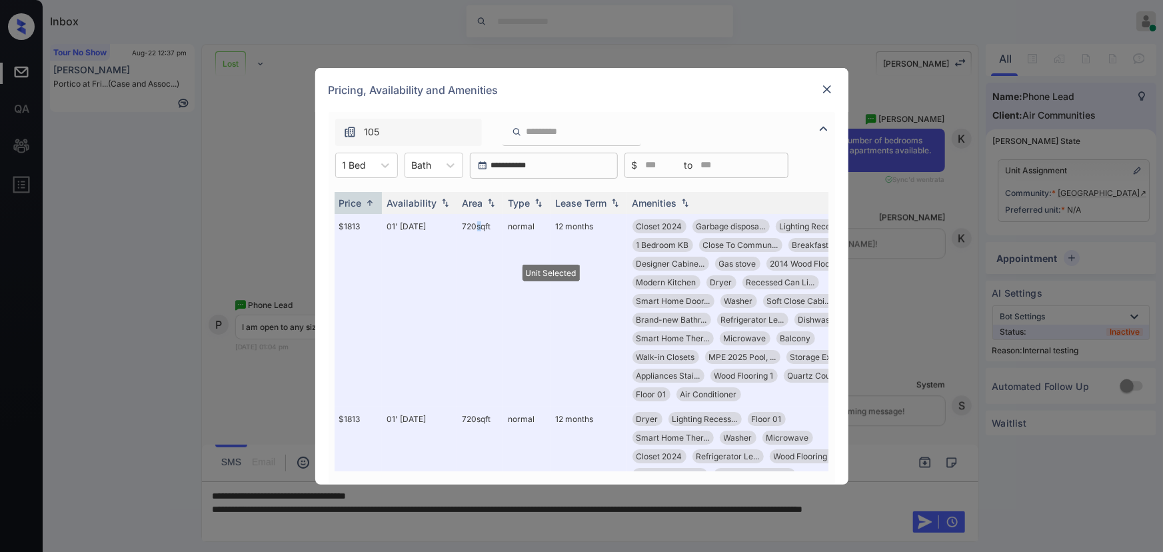
click at [829, 88] on img at bounding box center [827, 89] width 13 height 13
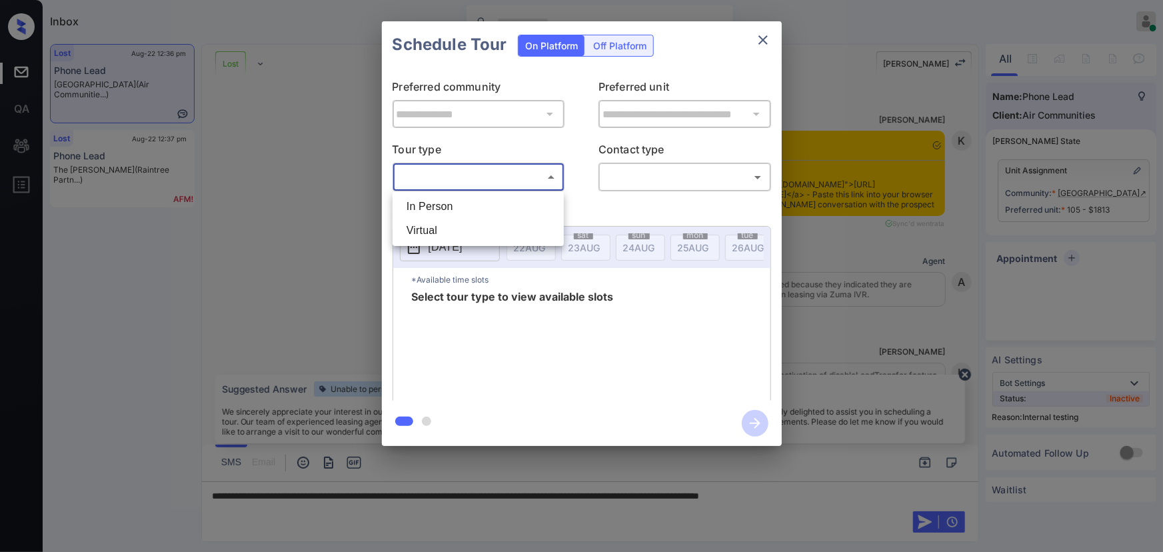
scroll to position [6629, 0]
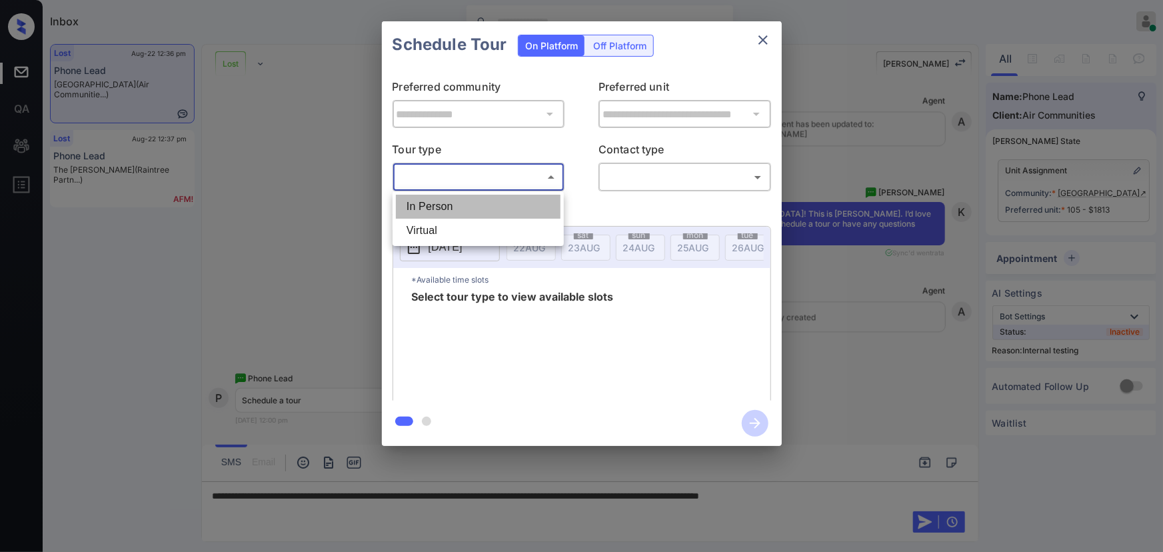
click at [453, 210] on li "In Person" at bounding box center [478, 207] width 165 height 24
type input "********"
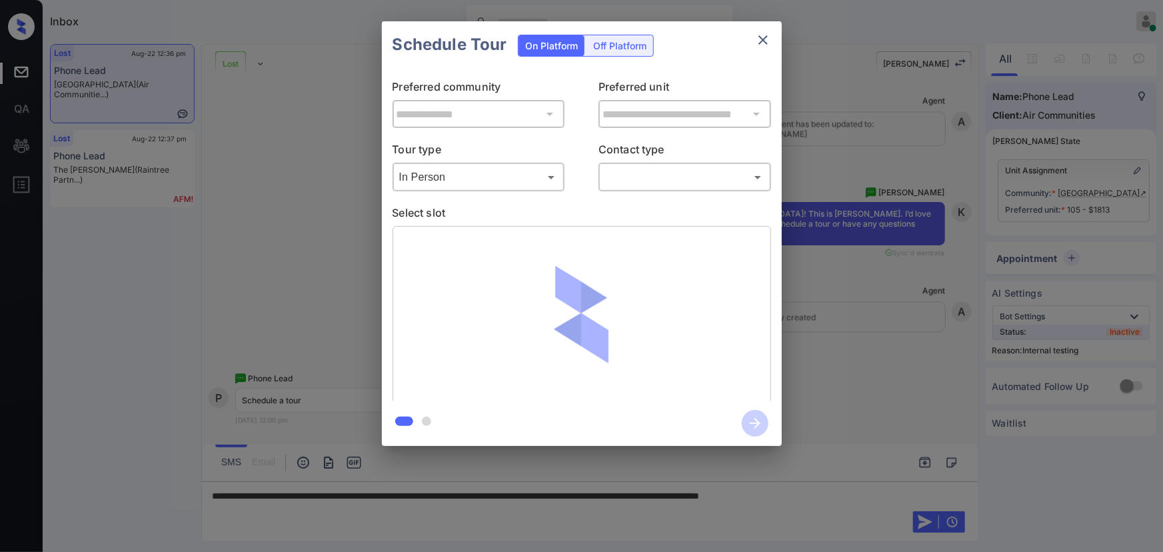
click at [639, 193] on div "**********" at bounding box center [582, 234] width 400 height 333
click at [650, 181] on body "Inbox [PERSON_NAME] Online Set yourself offline Set yourself on break Profile S…" at bounding box center [581, 276] width 1163 height 552
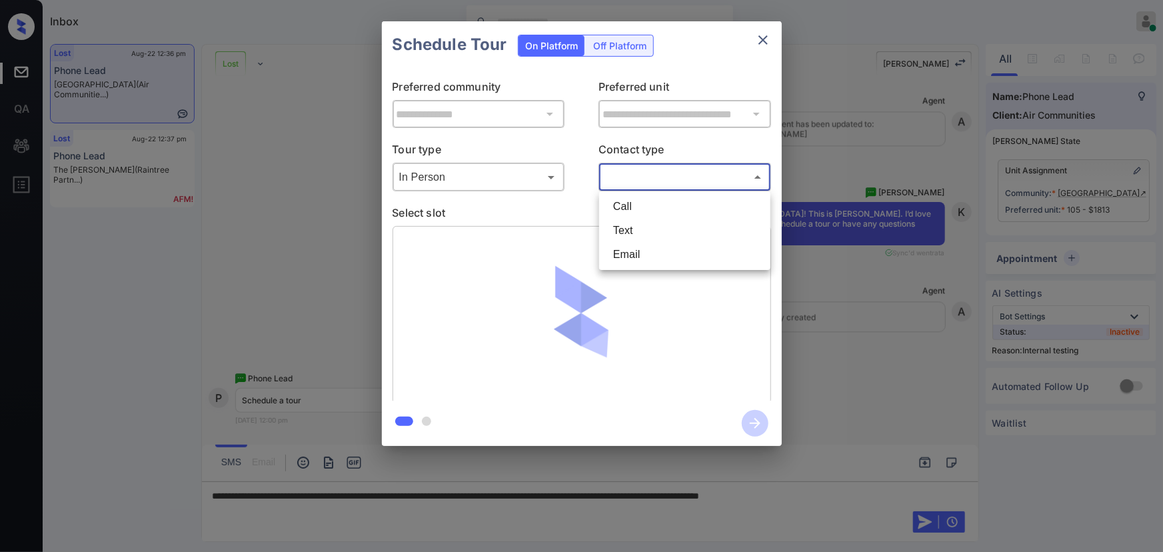
click at [633, 231] on li "Text" at bounding box center [685, 231] width 165 height 24
type input "****"
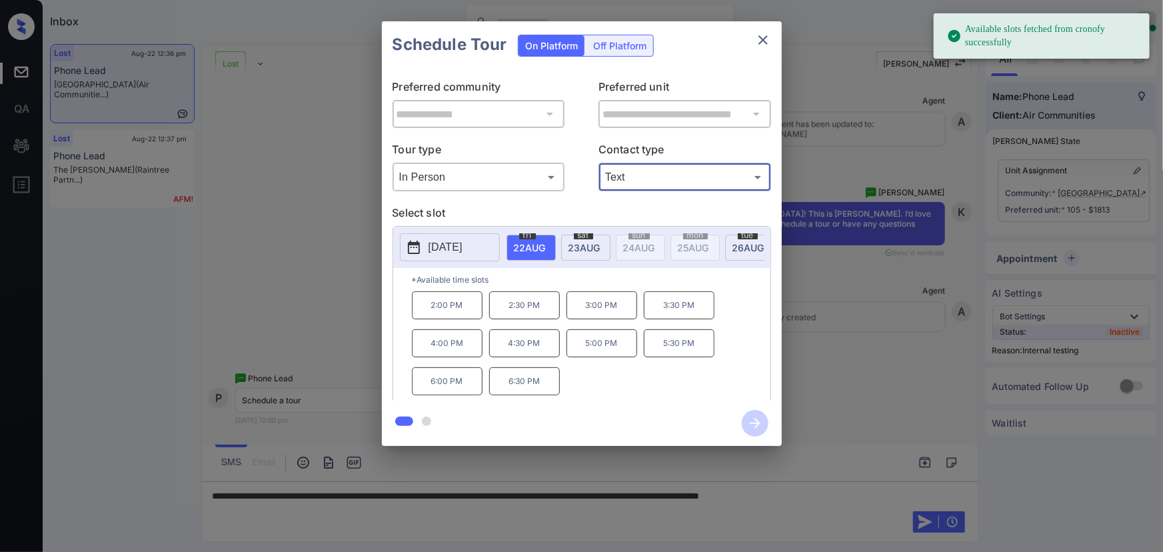
click at [546, 247] on span "[DATE]" at bounding box center [530, 247] width 32 height 11
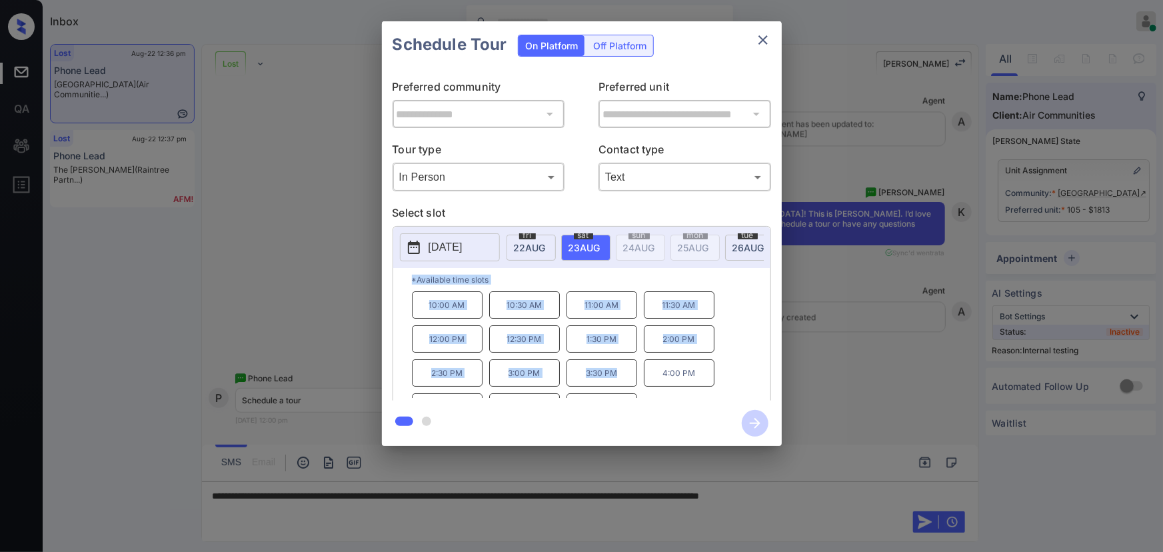
drag, startPoint x: 617, startPoint y: 380, endPoint x: 400, endPoint y: 297, distance: 232.5
click at [400, 297] on div "*Available time slots 10:00 AM 10:30 AM 11:00 AM 11:30 AM 12:00 PM 12:30 PM 1:3…" at bounding box center [581, 336] width 377 height 137
copy div "*Available time slots 10:00 AM 10:30 AM 11:00 AM 11:30 AM 12:00 PM 12:30 PM 1:3…"
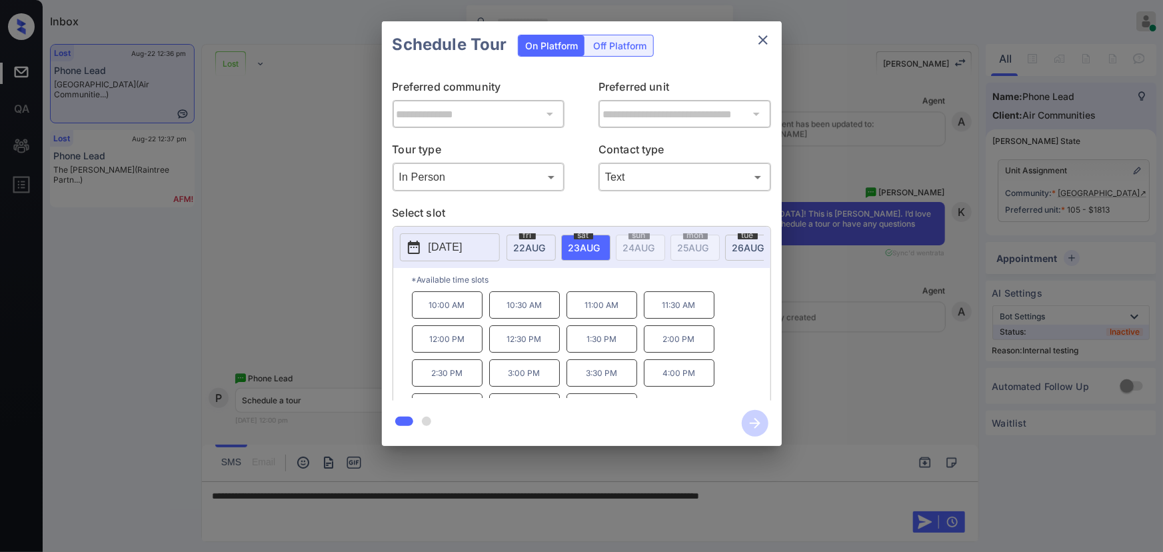
click at [884, 497] on div at bounding box center [581, 276] width 1163 height 552
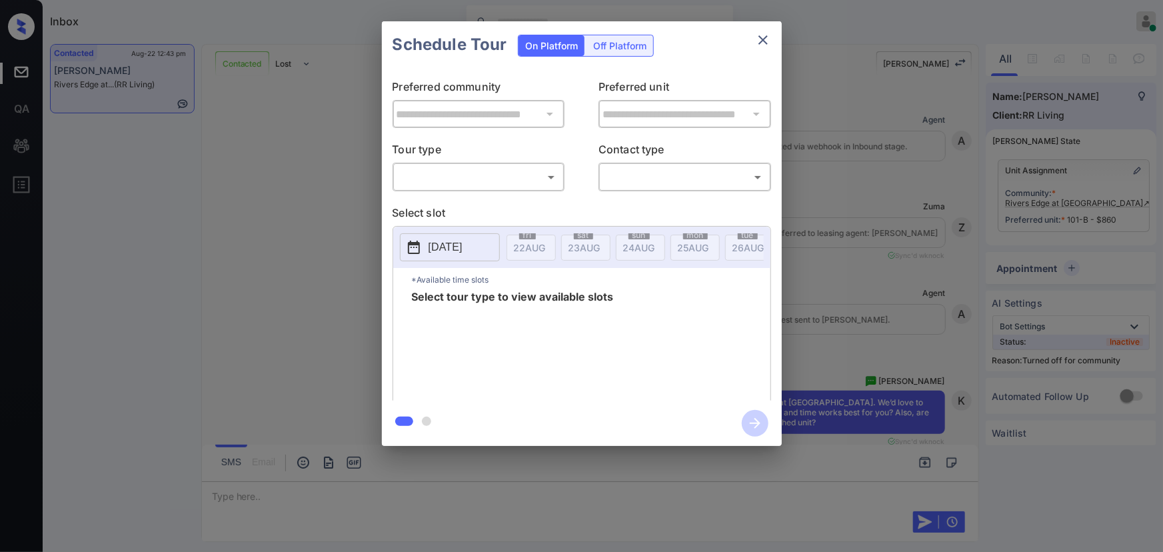
scroll to position [2206, 0]
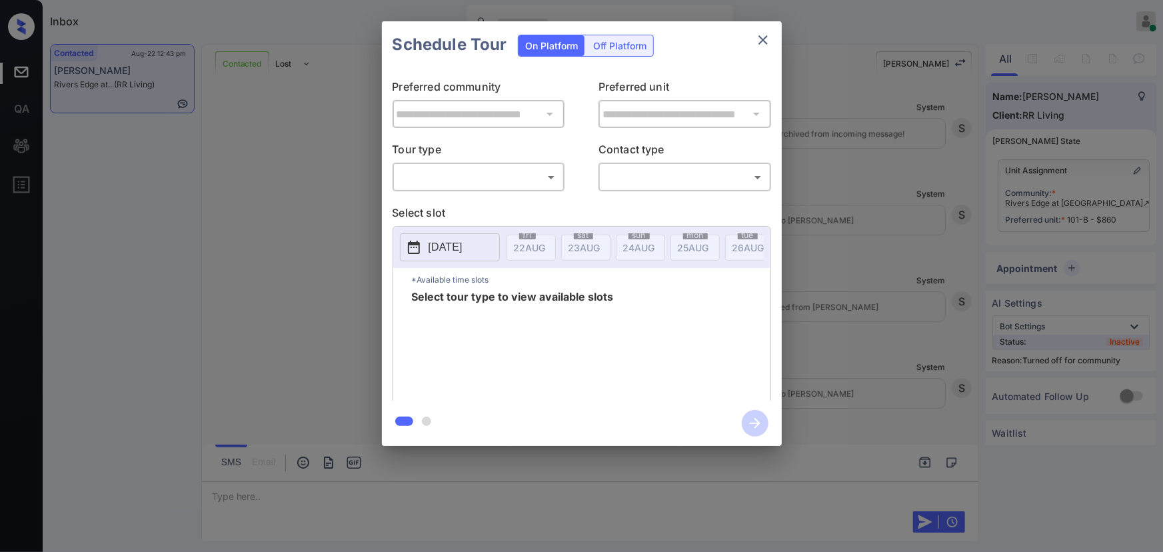
click at [493, 188] on div "​ ​" at bounding box center [479, 177] width 173 height 29
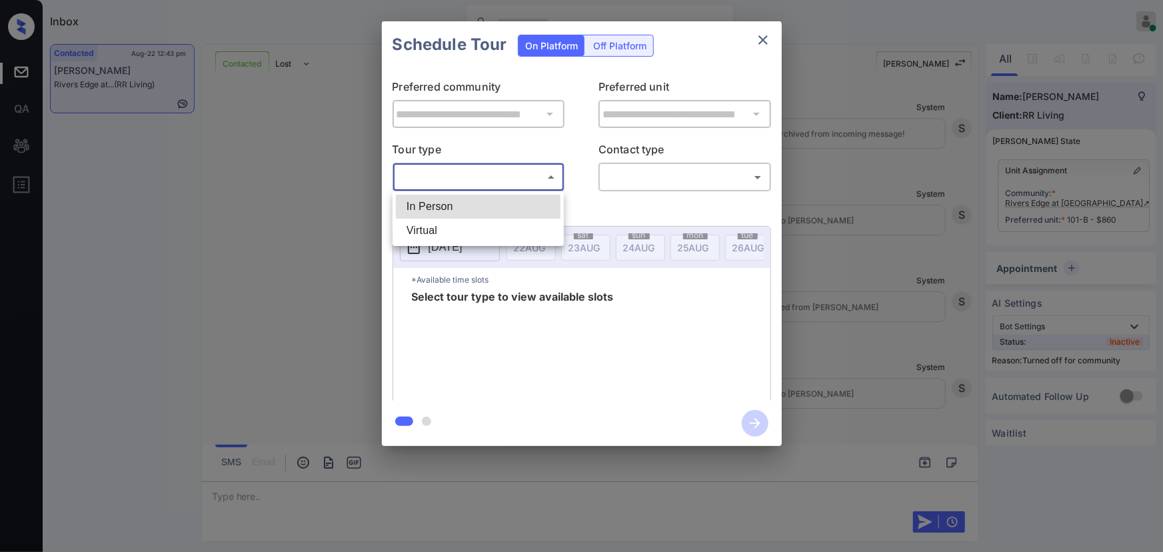
click at [476, 180] on body "Inbox Kenneth Umali Online Set yourself offline Set yourself on break Profile S…" at bounding box center [581, 276] width 1163 height 552
click at [461, 207] on li "In Person" at bounding box center [478, 207] width 165 height 24
type input "********"
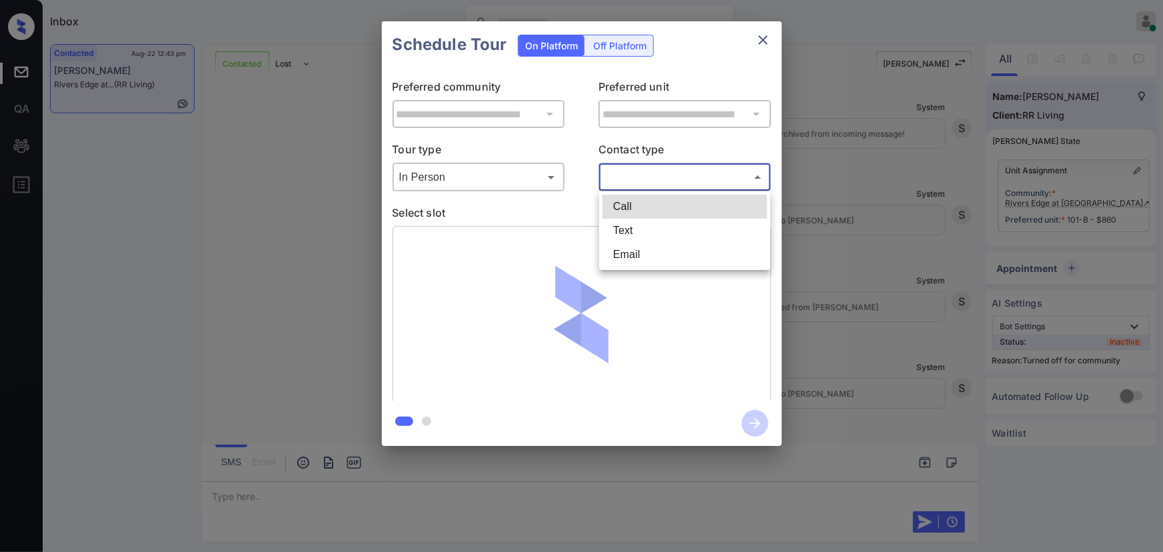
click at [623, 181] on body "Inbox Kenneth Umali Online Set yourself offline Set yourself on break Profile S…" at bounding box center [581, 276] width 1163 height 552
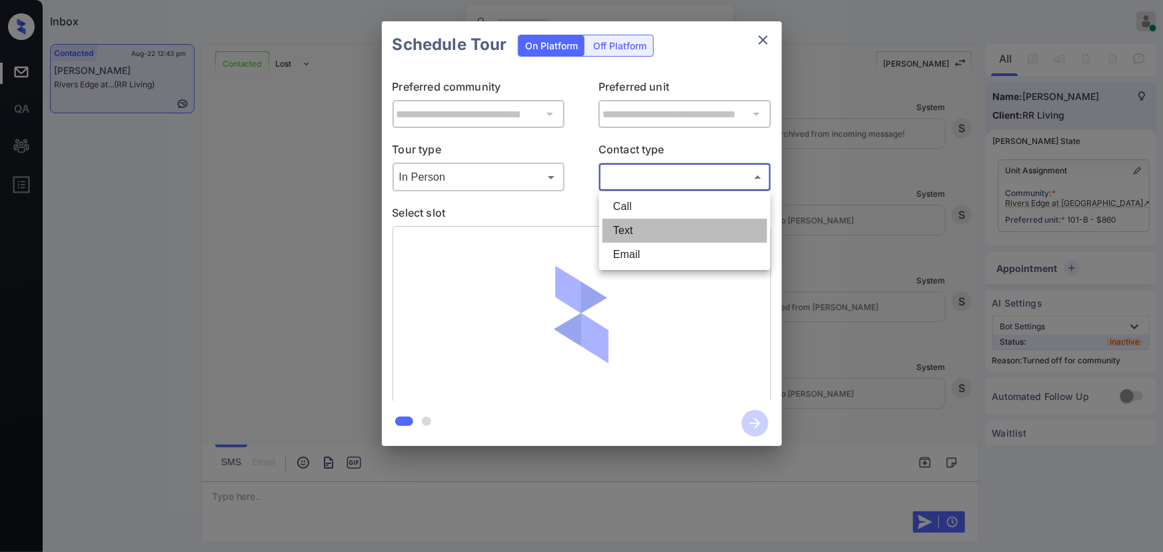
click at [616, 230] on li "Text" at bounding box center [685, 231] width 165 height 24
type input "****"
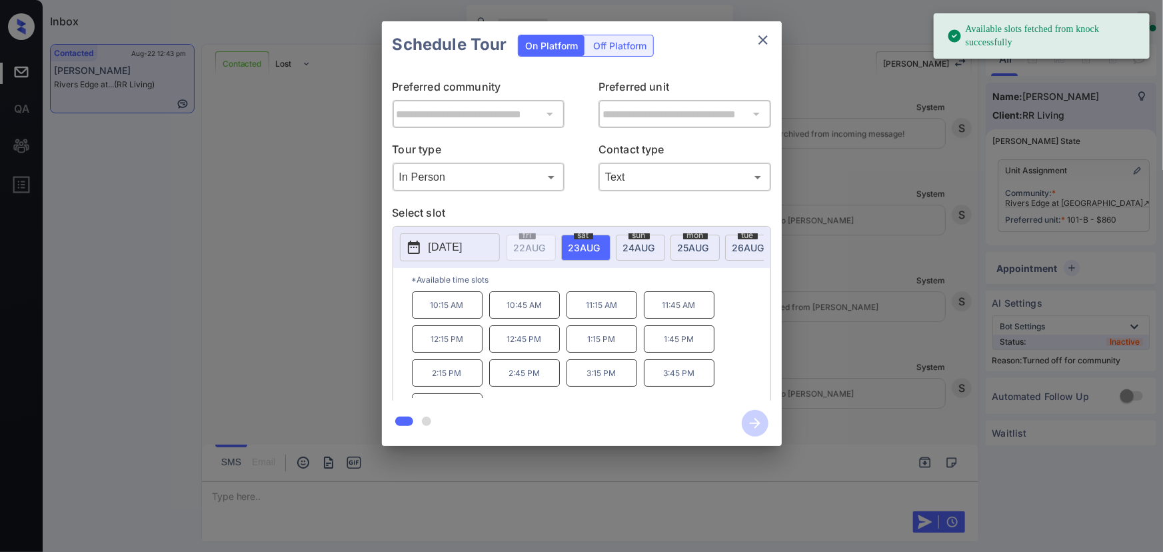
click at [546, 247] on span "[DATE]" at bounding box center [530, 247] width 32 height 11
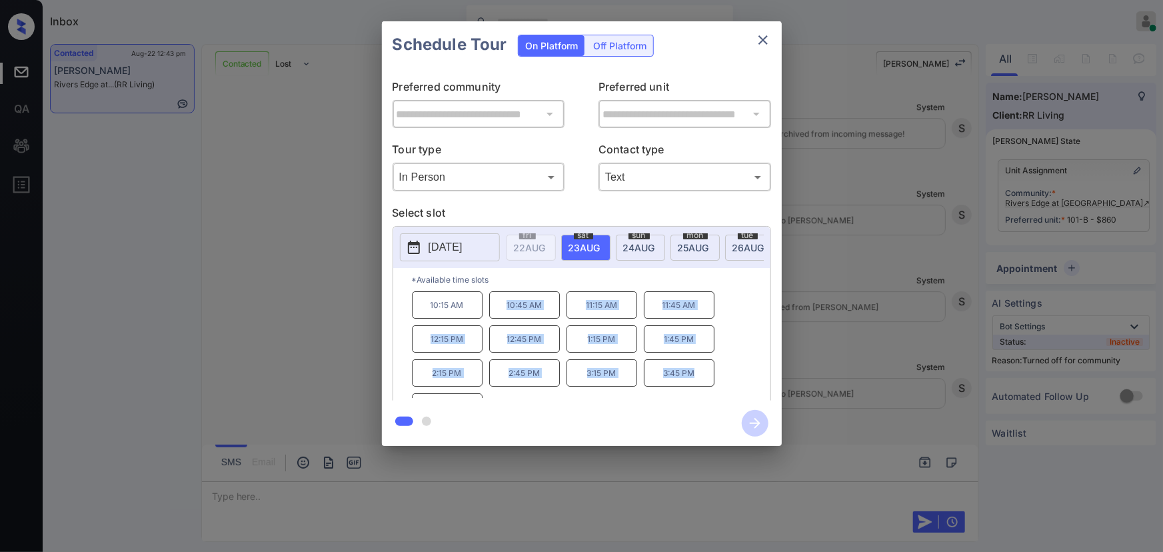
copy div "10:45 AM 11:15 AM 11:45 AM 12:15 PM 12:45 PM 1:15 PM 1:45 PM 2:15 PM 2:45 PM 3:…"
drag, startPoint x: 693, startPoint y: 379, endPoint x: 507, endPoint y: 317, distance: 196.5
click at [507, 317] on div "10:15 AM 10:45 AM 11:15 AM 11:45 AM 12:15 PM 12:45 PM 1:15 PM 1:45 PM 2:15 PM 2…" at bounding box center [591, 344] width 359 height 107
click at [679, 383] on p "3:45 PM" at bounding box center [679, 372] width 71 height 27
drag, startPoint x: 699, startPoint y: 380, endPoint x: 417, endPoint y: 389, distance: 282.1
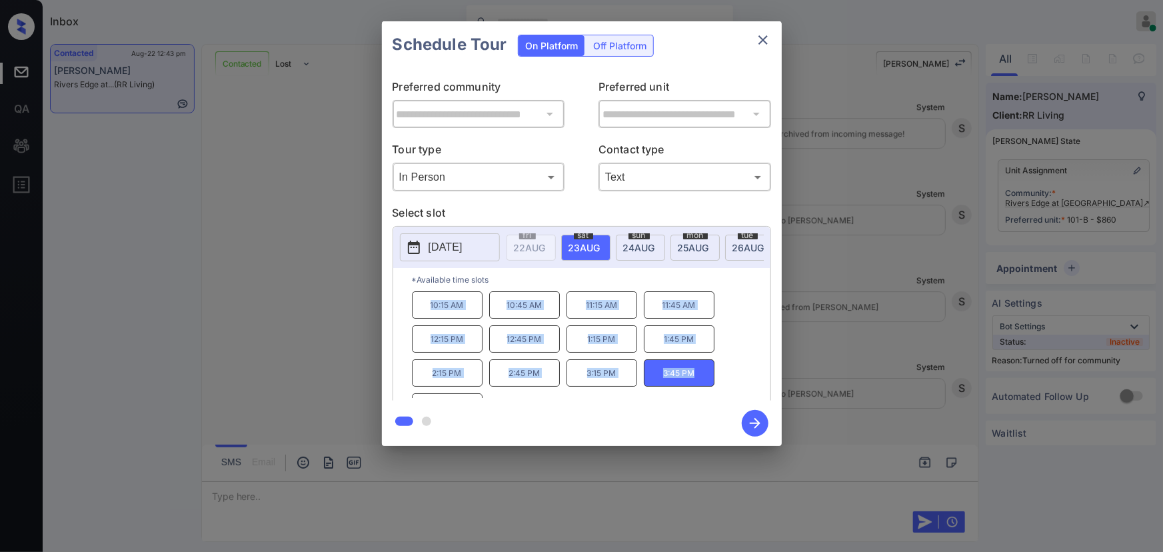
click at [417, 307] on div "10:15 AM 10:45 AM 11:15 AM 11:45 AM 12:15 PM 12:45 PM 1:15 PM 1:45 PM 2:15 PM 2…" at bounding box center [591, 344] width 359 height 107
copy div "10:15 AM 10:45 AM 11:15 AM 11:45 AM 12:15 PM 12:45 PM 1:15 PM 1:45 PM 2:15 PM 2…"
click at [433, 491] on div at bounding box center [581, 276] width 1163 height 552
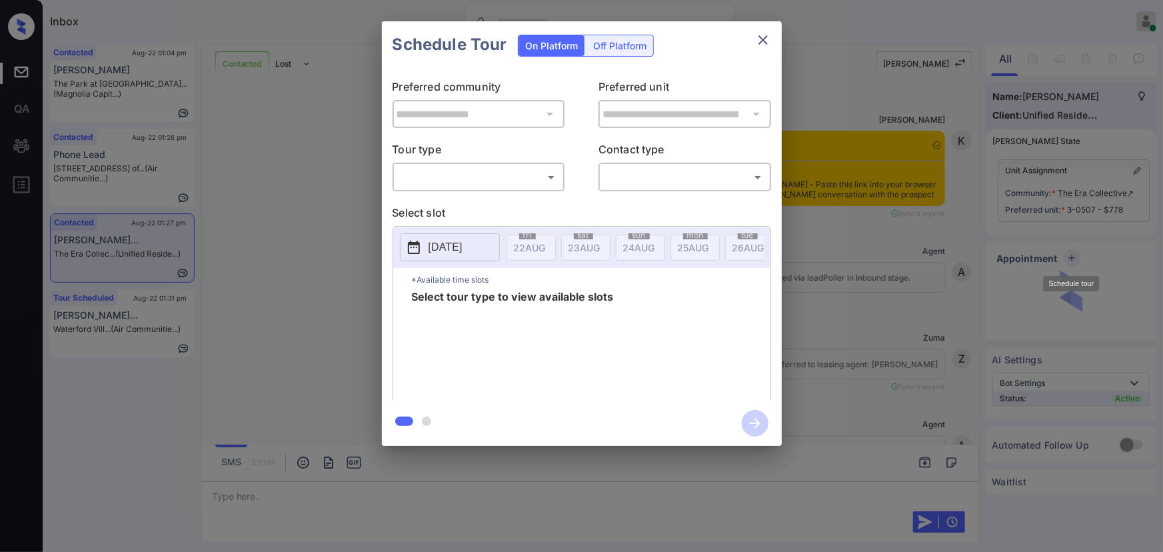
scroll to position [1732, 0]
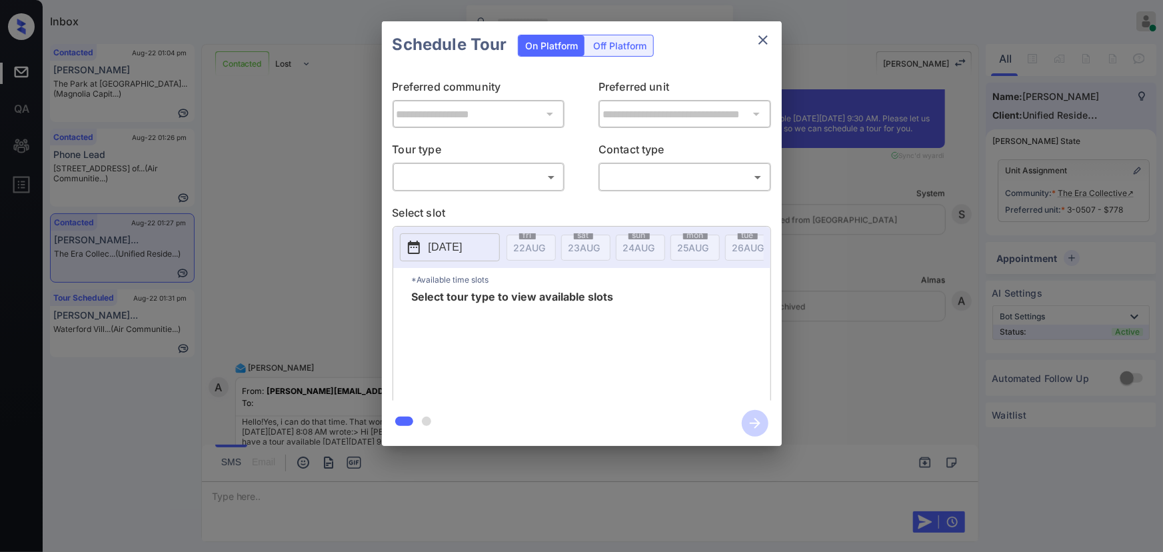
click at [447, 182] on body "Inbox Kenneth Umali Online Set yourself offline Set yourself on break Profile S…" at bounding box center [581, 276] width 1163 height 552
drag, startPoint x: 433, startPoint y: 210, endPoint x: 589, endPoint y: 203, distance: 156.8
click at [440, 205] on li "In Person" at bounding box center [478, 207] width 165 height 24
type input "********"
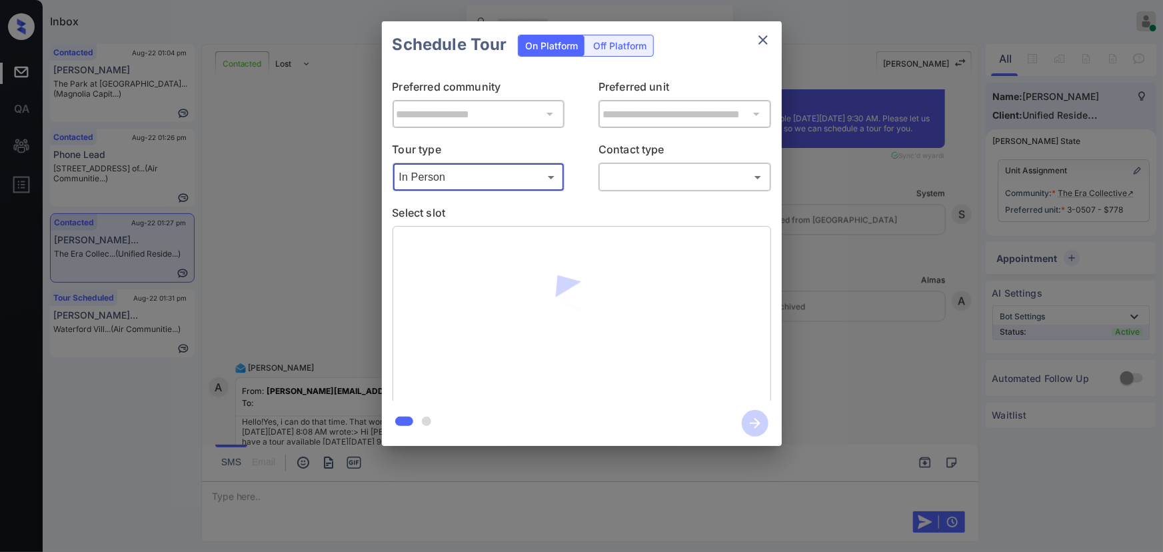
click at [721, 176] on body "Inbox Kenneth Umali Online Set yourself offline Set yourself on break Profile S…" at bounding box center [581, 276] width 1163 height 552
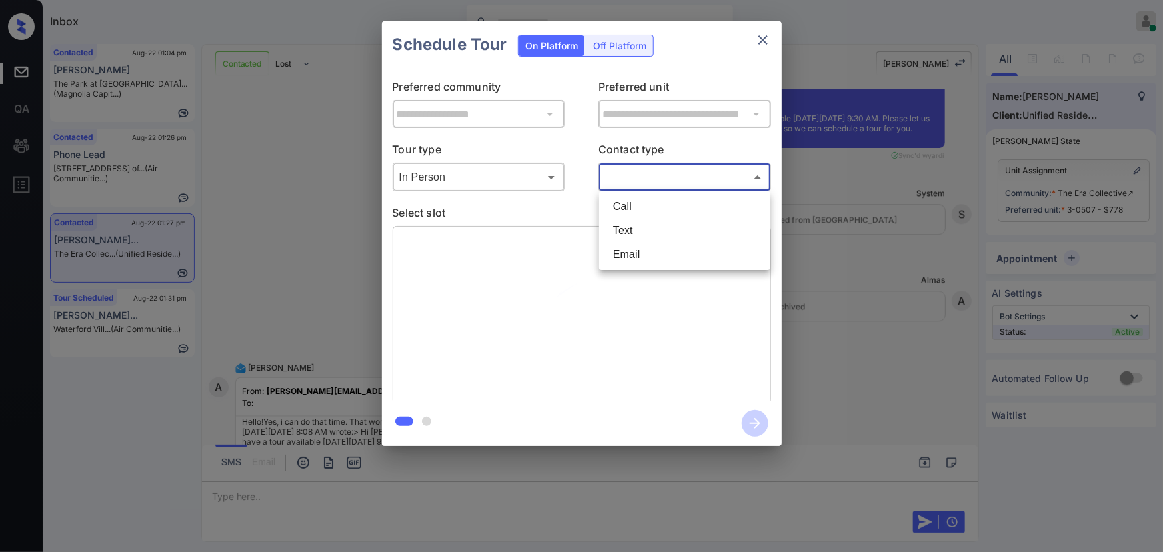
click at [630, 227] on li "Text" at bounding box center [685, 231] width 165 height 24
type input "****"
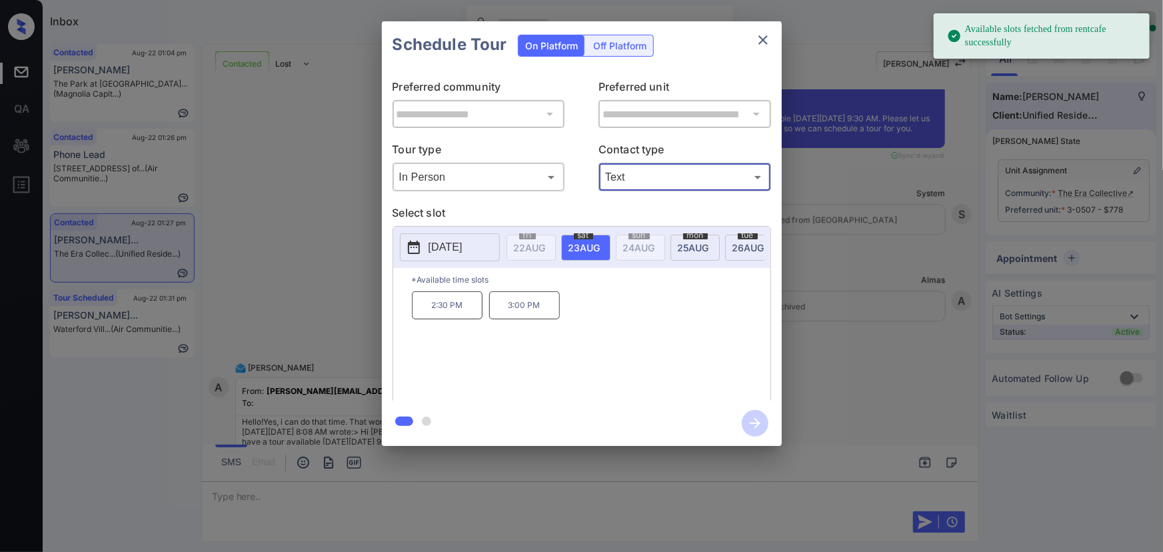
click at [546, 243] on span "25 AUG" at bounding box center [530, 247] width 32 height 11
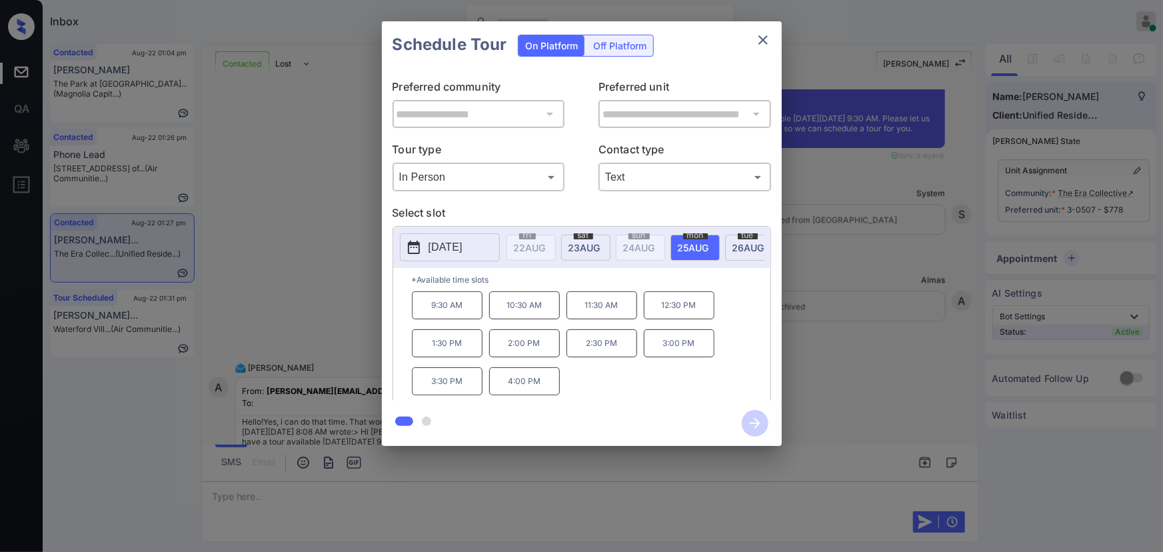
click at [447, 313] on p "9:30 AM" at bounding box center [447, 305] width 71 height 28
click at [719, 533] on div at bounding box center [581, 276] width 1163 height 552
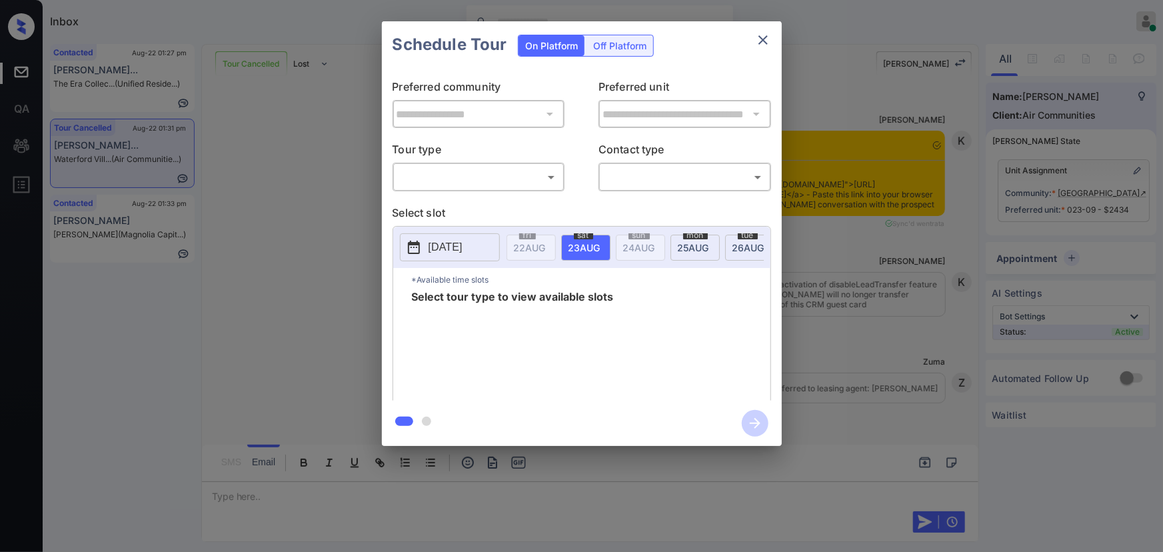
scroll to position [4772, 0]
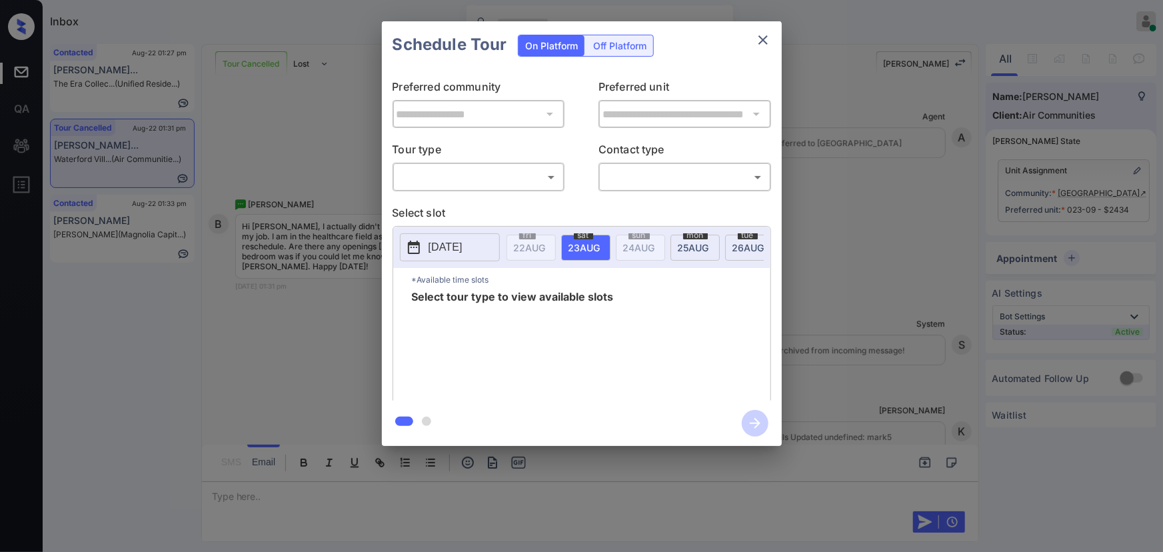
click at [447, 177] on body "Inbox [PERSON_NAME] Online Set yourself offline Set yourself on break Profile S…" at bounding box center [581, 276] width 1163 height 552
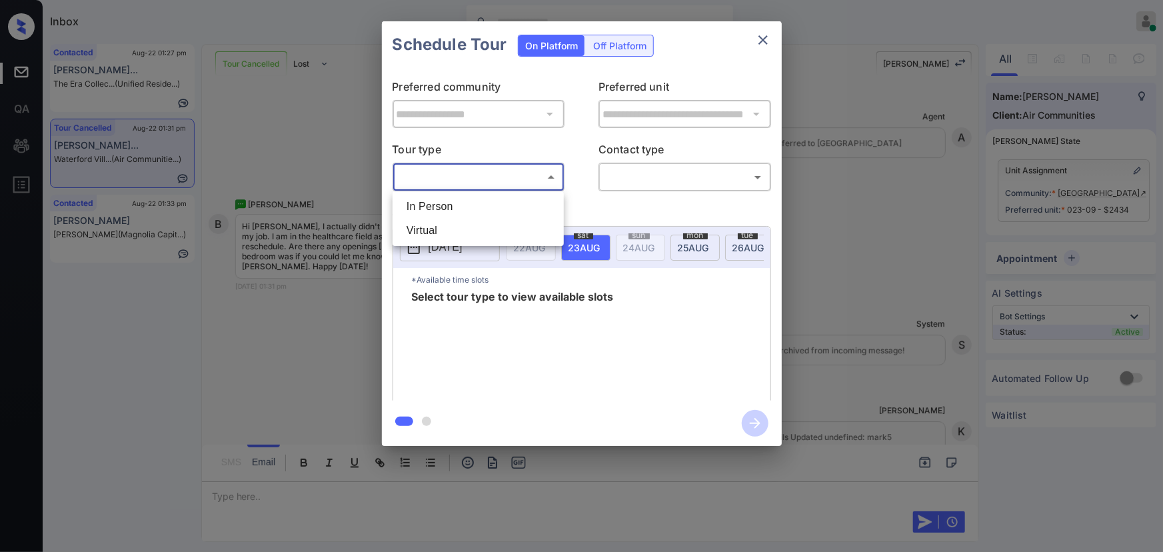
click at [447, 200] on li "In Person" at bounding box center [478, 207] width 165 height 24
type input "********"
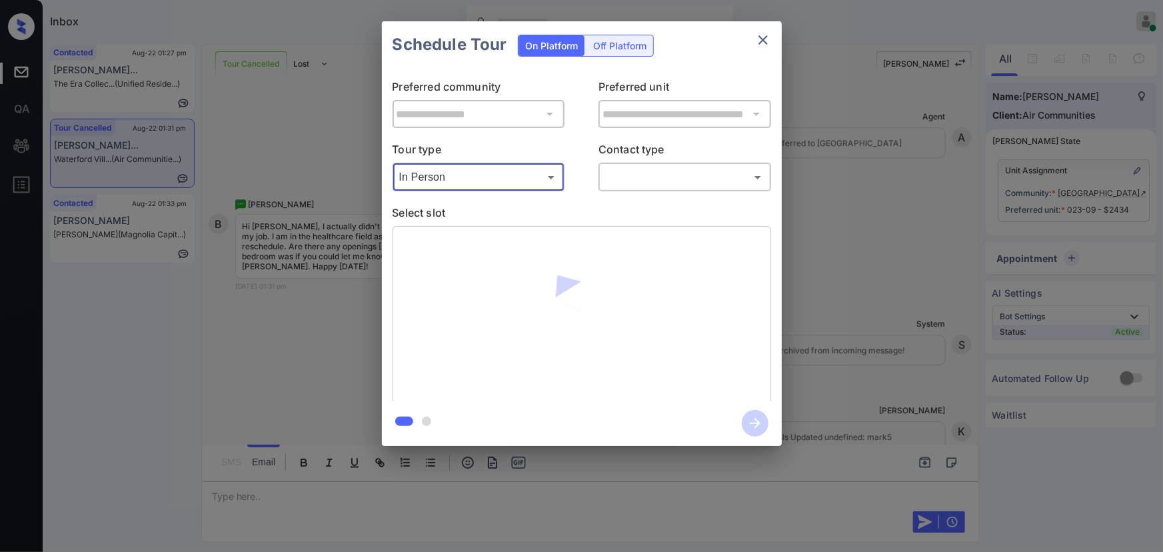
click at [636, 171] on body "Inbox [PERSON_NAME] Online Set yourself offline Set yourself on break Profile S…" at bounding box center [581, 276] width 1163 height 552
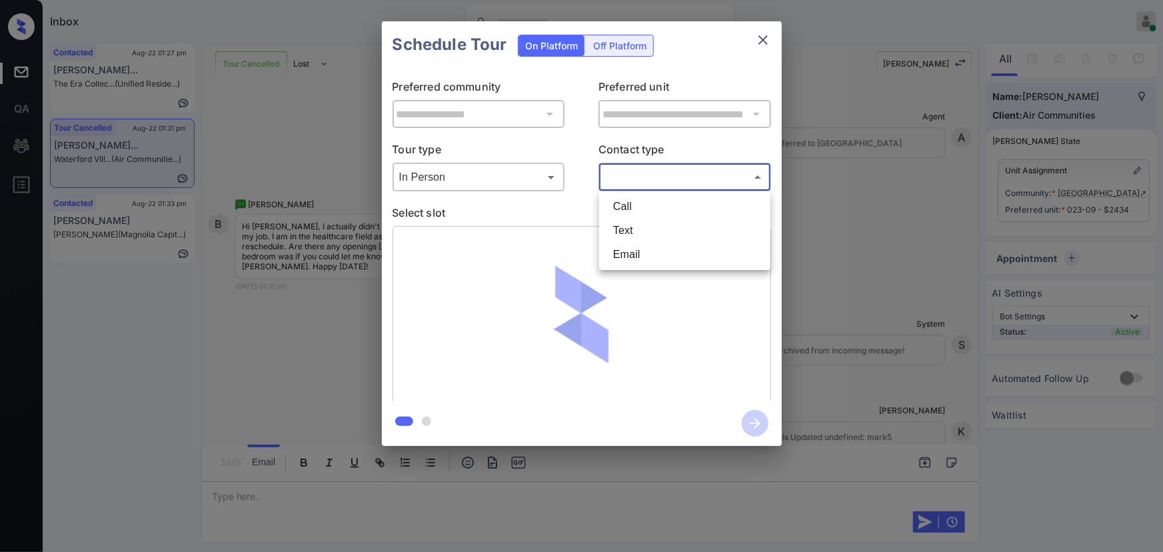
click at [624, 220] on li "Text" at bounding box center [685, 231] width 165 height 24
type input "****"
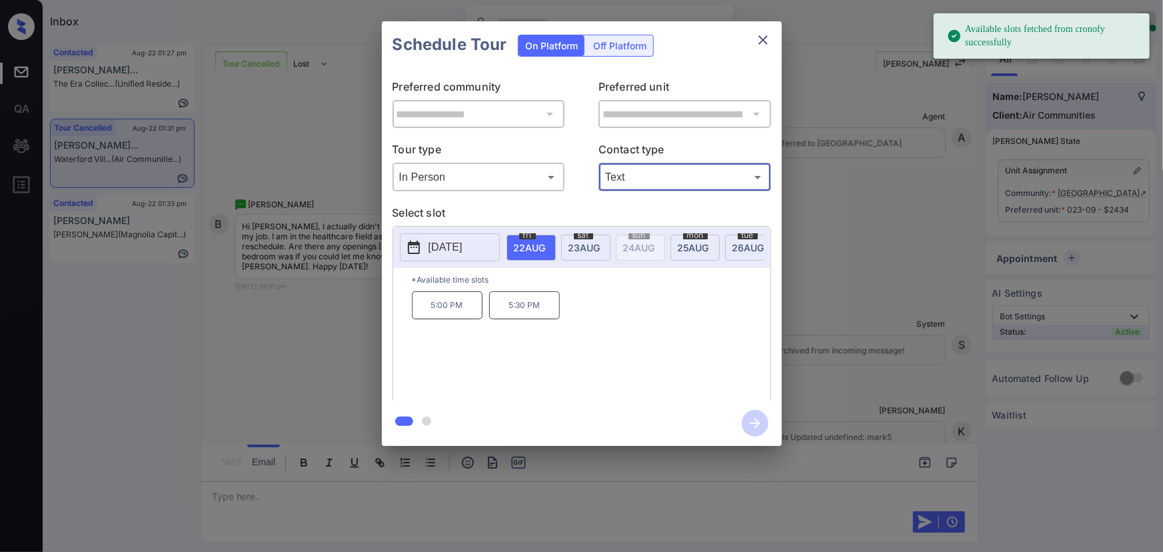
click at [546, 242] on span "[DATE]" at bounding box center [530, 247] width 32 height 11
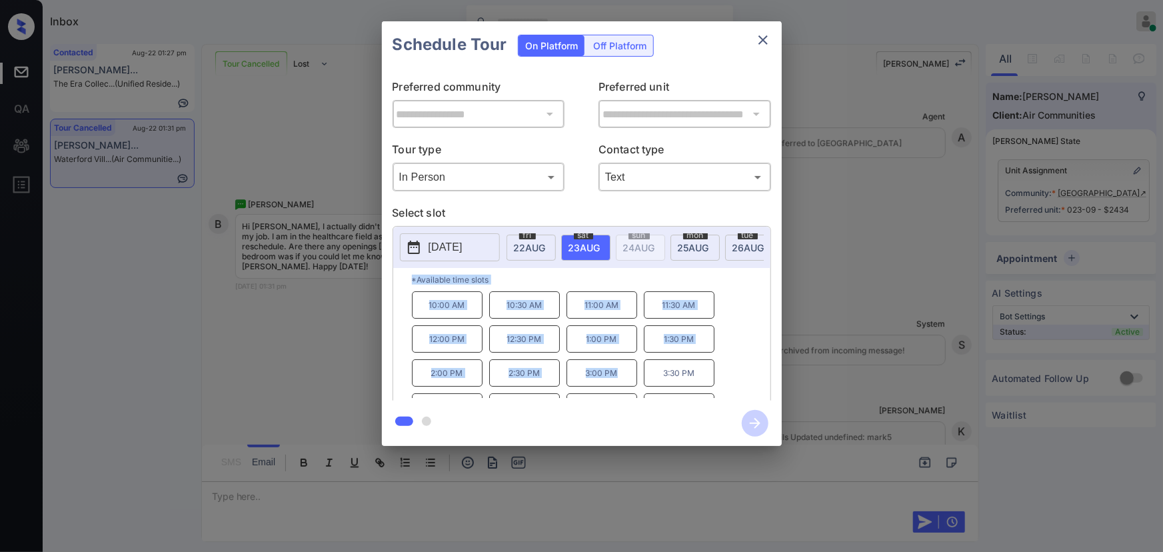
copy div "*Available time slots 10:00 AM 10:30 AM 11:00 AM 11:30 AM 12:00 PM 12:30 PM 1:0…"
drag, startPoint x: 618, startPoint y: 381, endPoint x: 373, endPoint y: 413, distance: 246.6
click at [412, 295] on div "*Available time slots 10:00 AM 10:30 AM 11:00 AM 11:30 AM 12:00 PM 12:30 PM 1:0…" at bounding box center [581, 336] width 377 height 137
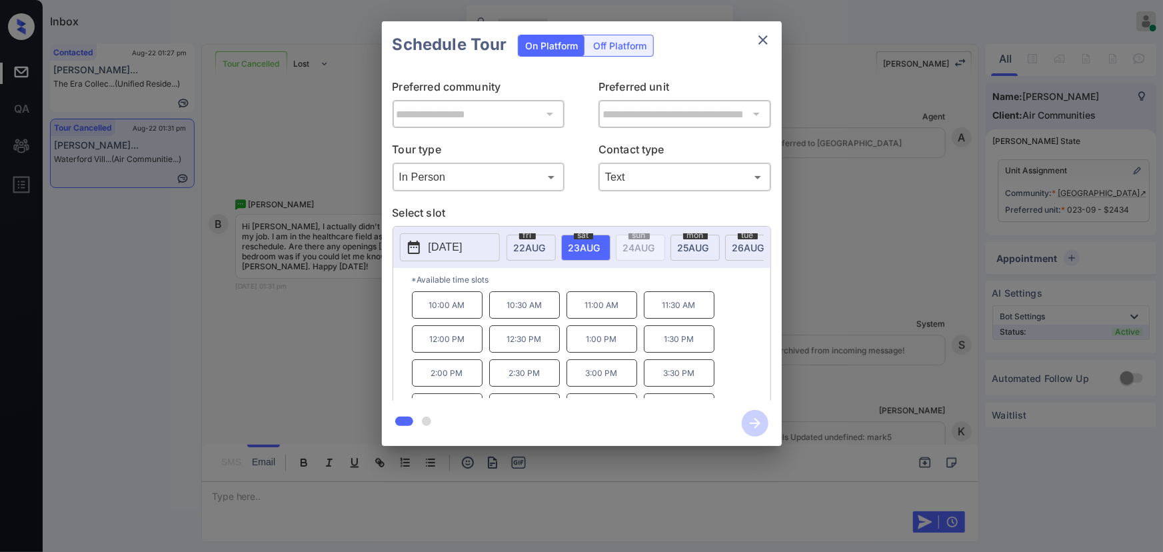
click at [381, 481] on div at bounding box center [581, 276] width 1163 height 552
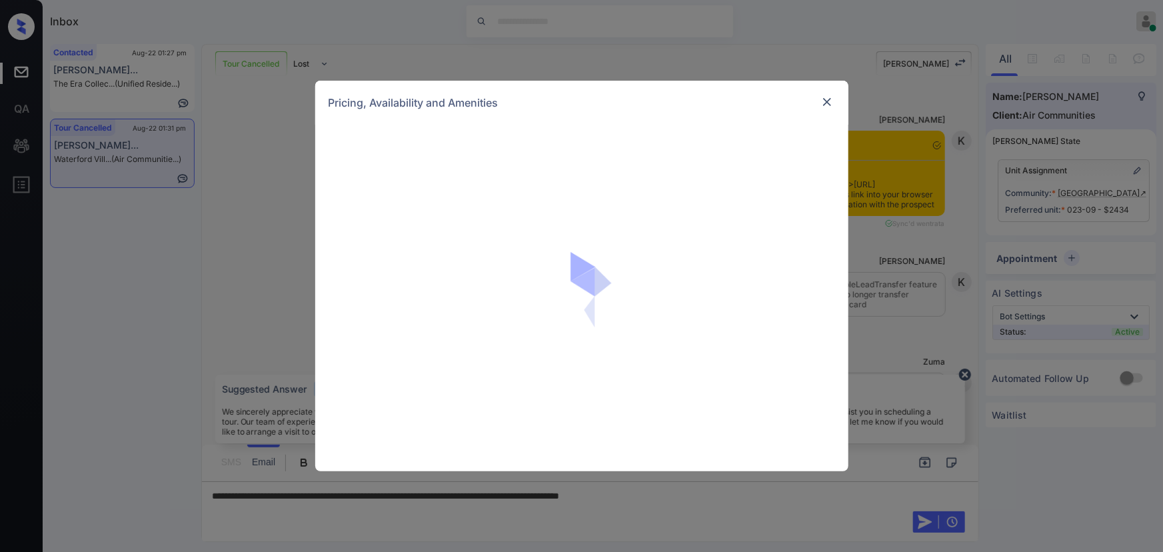
scroll to position [4772, 0]
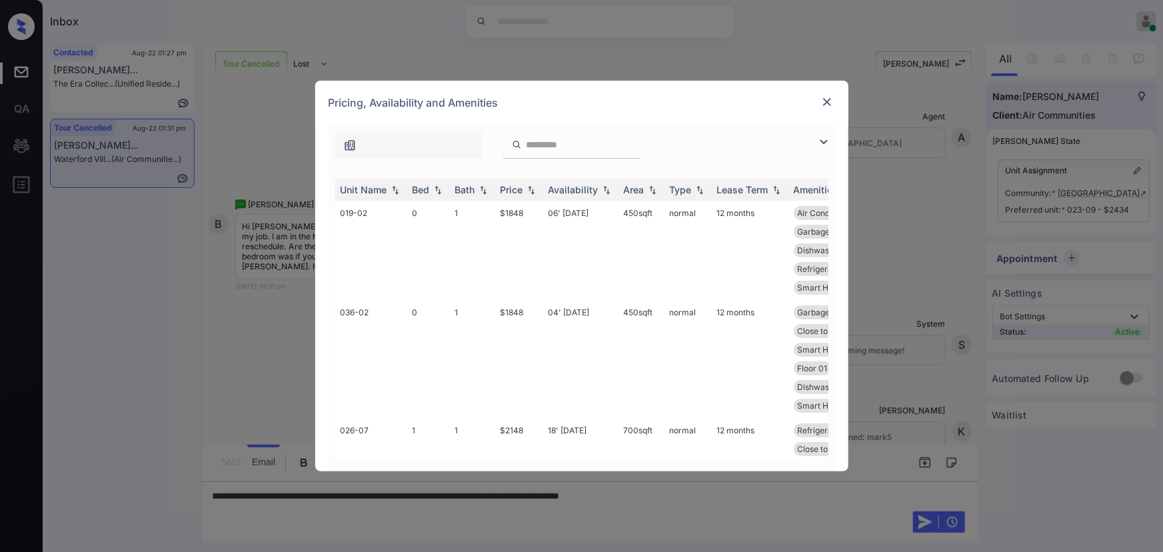
click at [823, 138] on img at bounding box center [824, 142] width 16 height 16
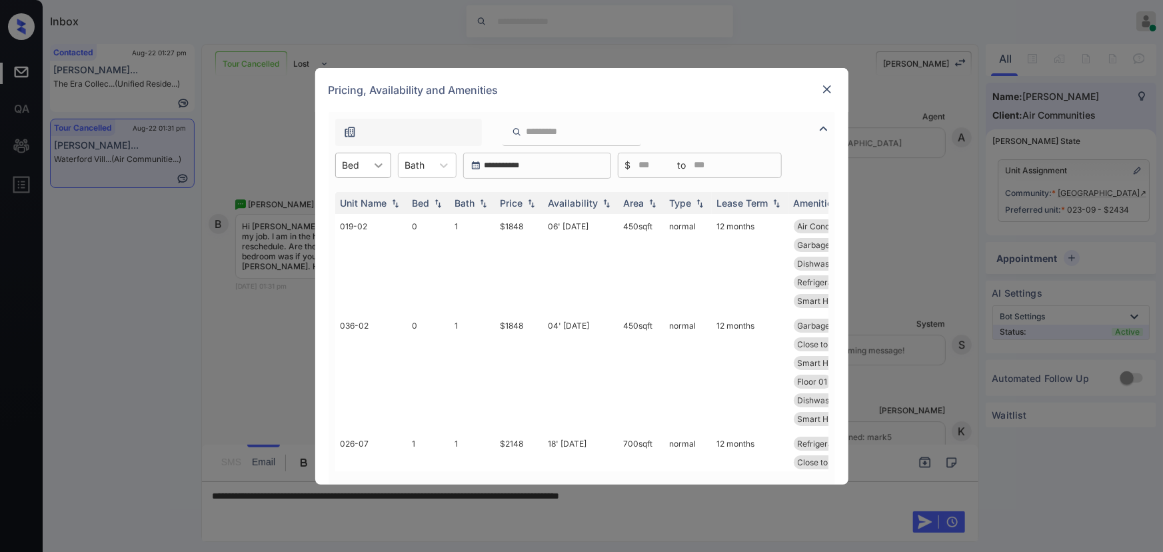
click at [373, 168] on icon at bounding box center [378, 165] width 13 height 13
click at [339, 247] on div "2" at bounding box center [363, 246] width 56 height 24
click at [435, 164] on div "Bath" at bounding box center [423, 164] width 33 height 19
drag, startPoint x: 426, startPoint y: 199, endPoint x: 528, endPoint y: 239, distance: 109.6
click at [426, 198] on div "1" at bounding box center [436, 198] width 59 height 24
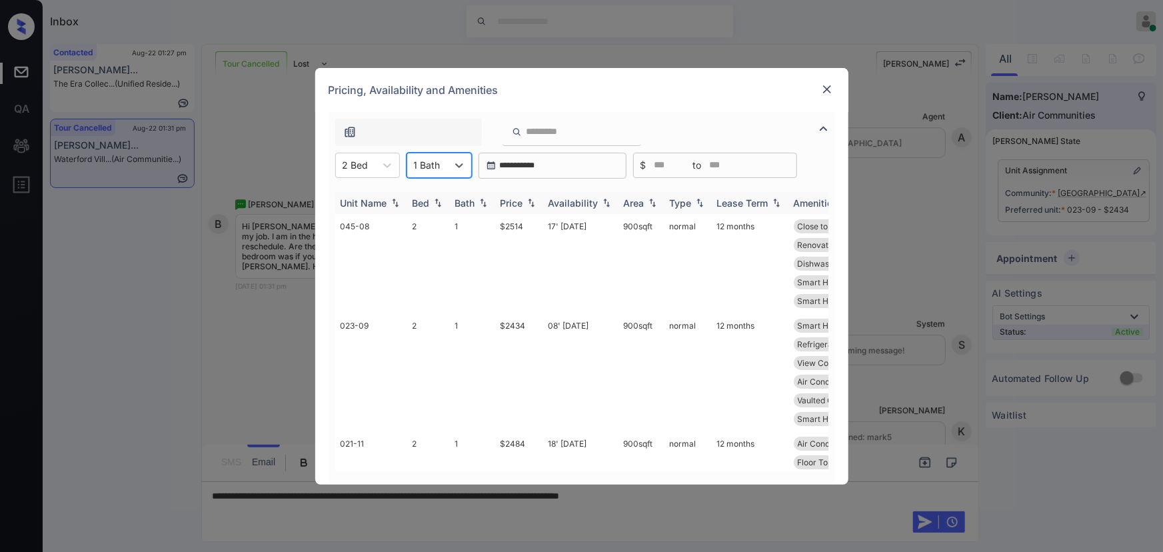
click at [533, 203] on img at bounding box center [531, 202] width 13 height 9
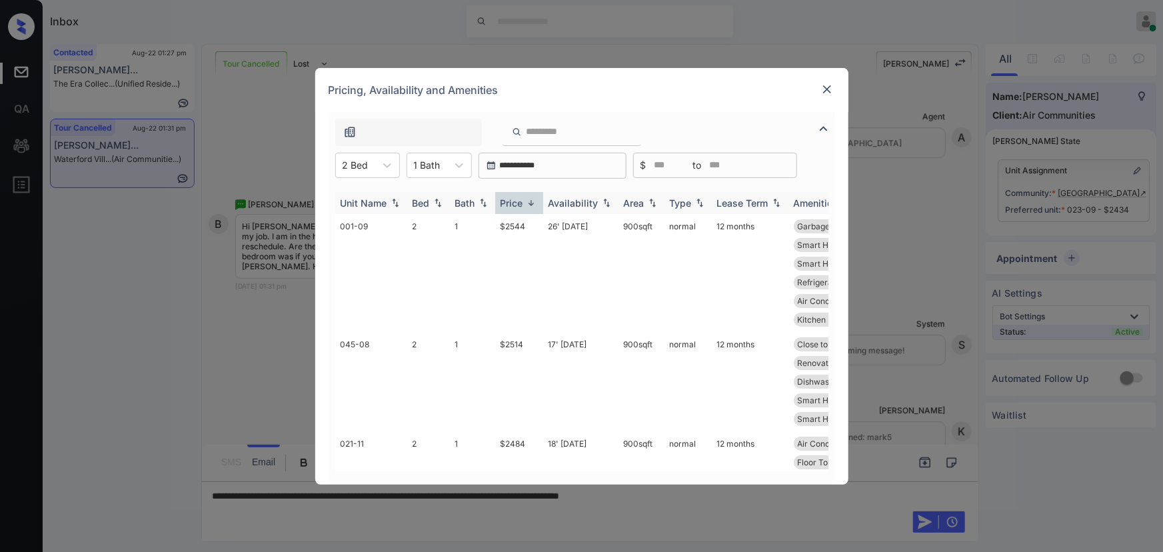
click at [533, 203] on img at bounding box center [531, 203] width 13 height 10
copy td "$2434"
drag, startPoint x: 527, startPoint y: 229, endPoint x: 498, endPoint y: 225, distance: 29.7
click at [498, 225] on td "$2434" at bounding box center [519, 273] width 48 height 118
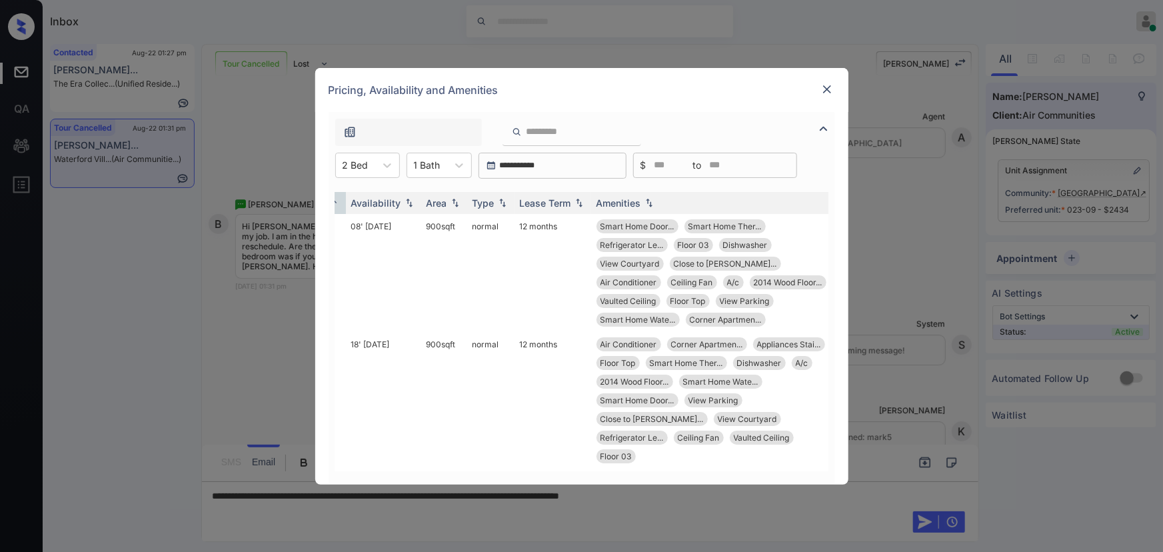
scroll to position [0, 201]
click at [825, 90] on img at bounding box center [827, 89] width 13 height 13
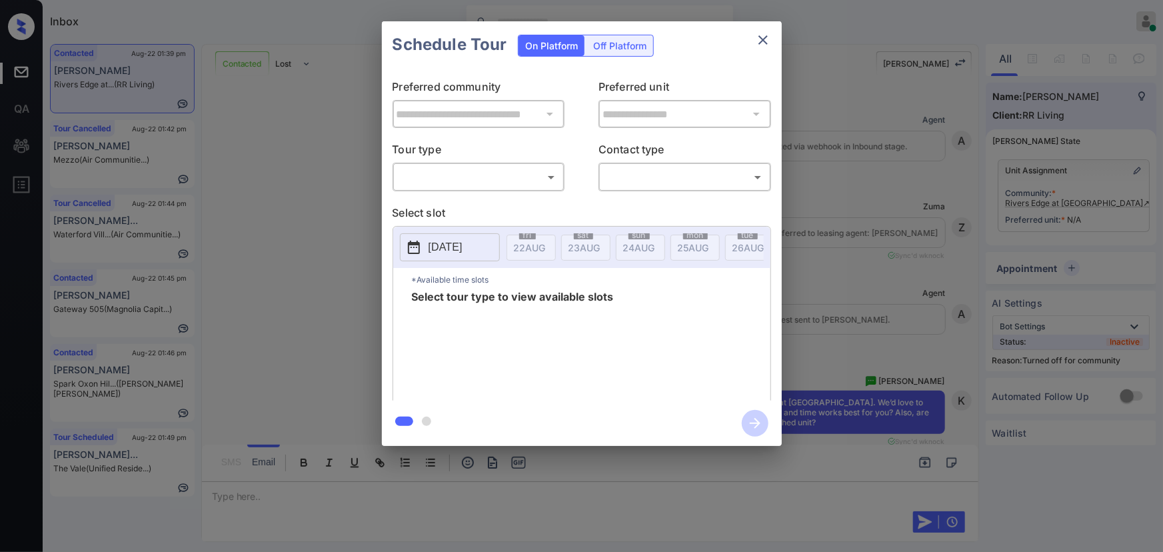
scroll to position [199, 0]
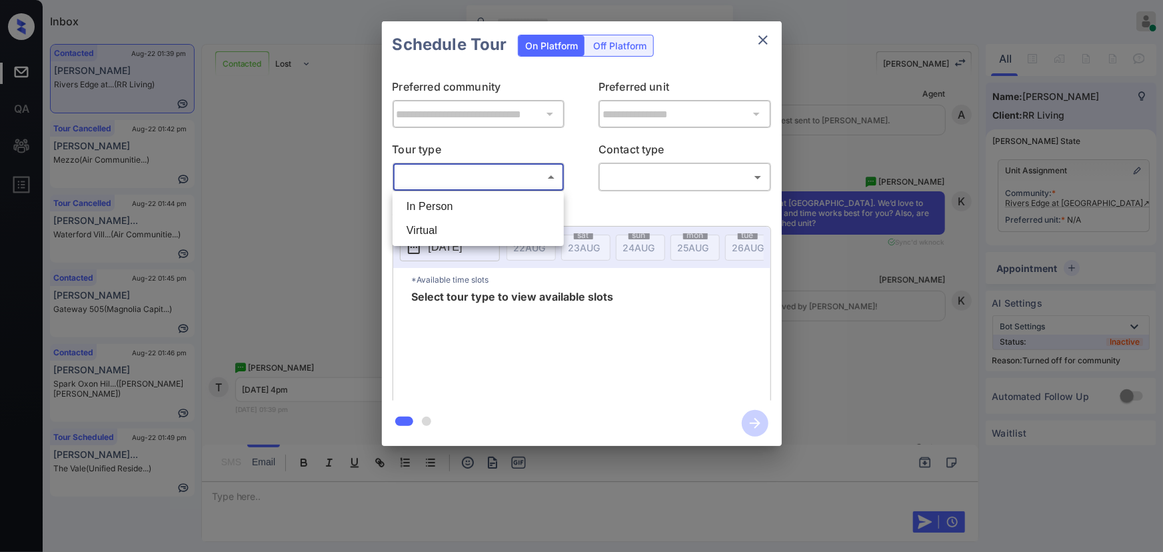
click at [474, 180] on body "Inbox Kenneth Umali Online Set yourself offline Set yourself on break Profile S…" at bounding box center [581, 276] width 1163 height 552
drag, startPoint x: 466, startPoint y: 208, endPoint x: 509, endPoint y: 201, distance: 43.3
click at [467, 208] on li "In Person" at bounding box center [478, 207] width 165 height 24
type input "********"
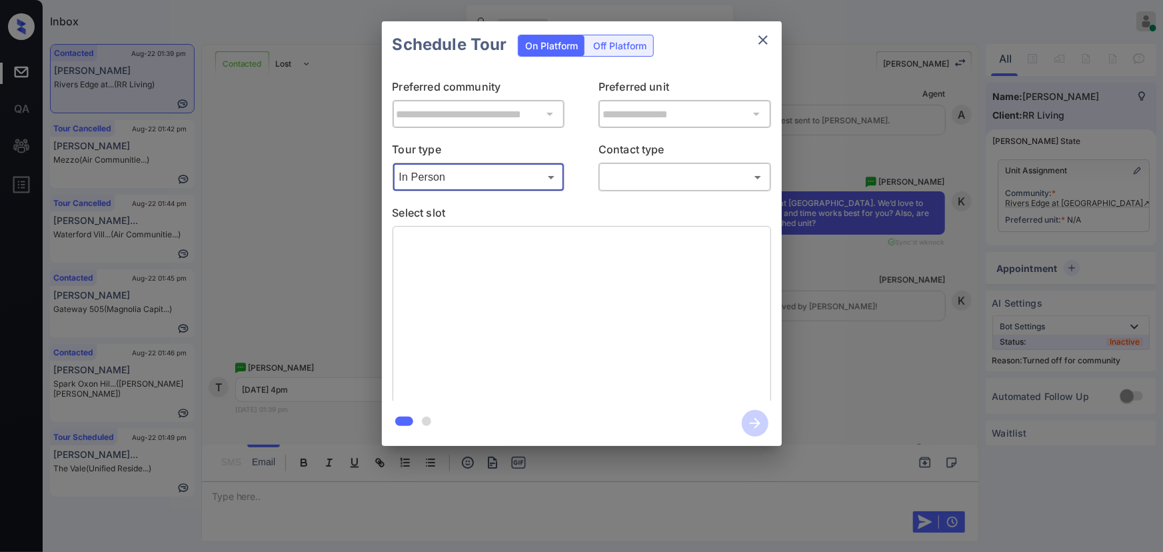
click at [638, 187] on body "Inbox Kenneth Umali Online Set yourself offline Set yourself on break Profile S…" at bounding box center [581, 276] width 1163 height 552
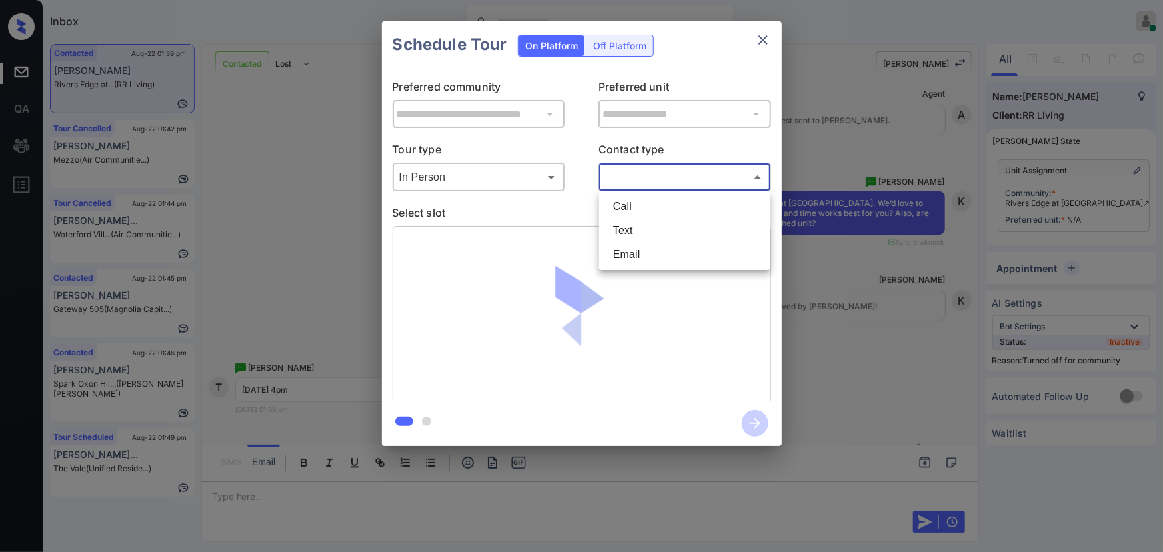
click at [628, 229] on li "Text" at bounding box center [685, 231] width 165 height 24
type input "****"
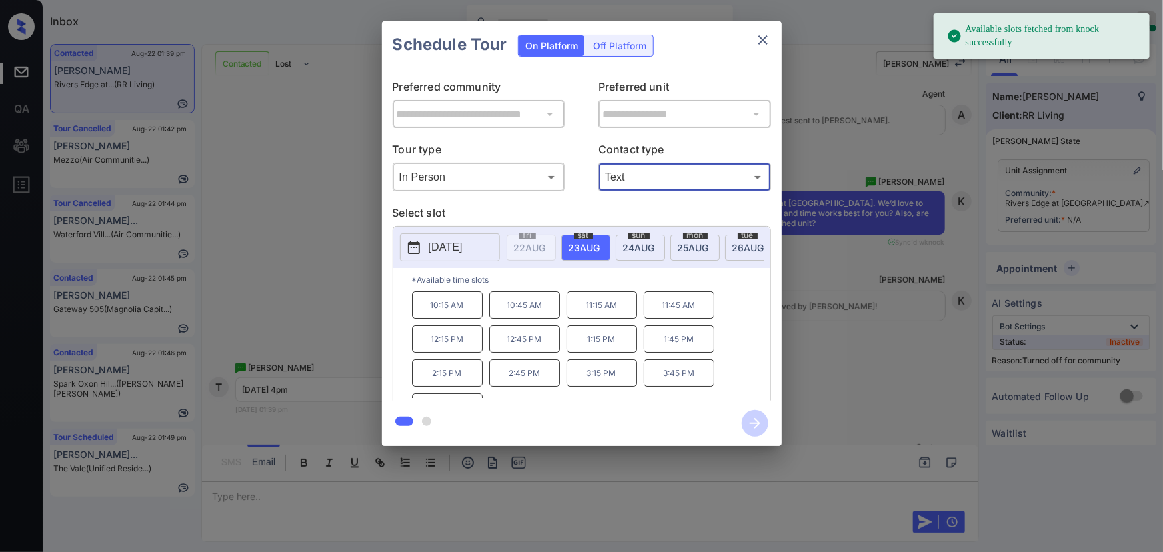
click at [463, 241] on p "2025-08-23" at bounding box center [446, 247] width 34 height 16
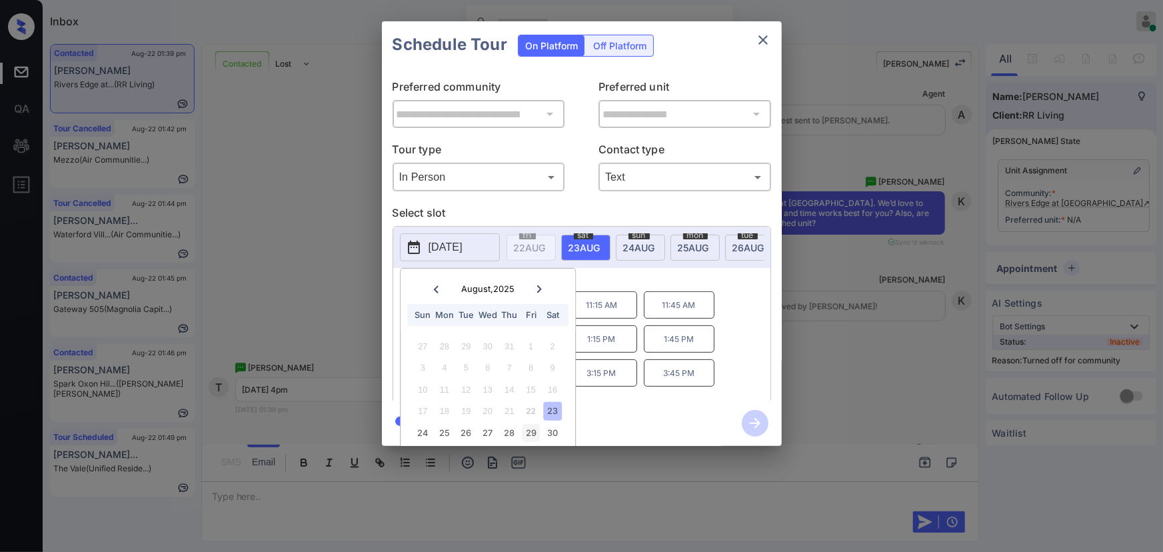
click at [530, 431] on div "29" at bounding box center [531, 433] width 18 height 18
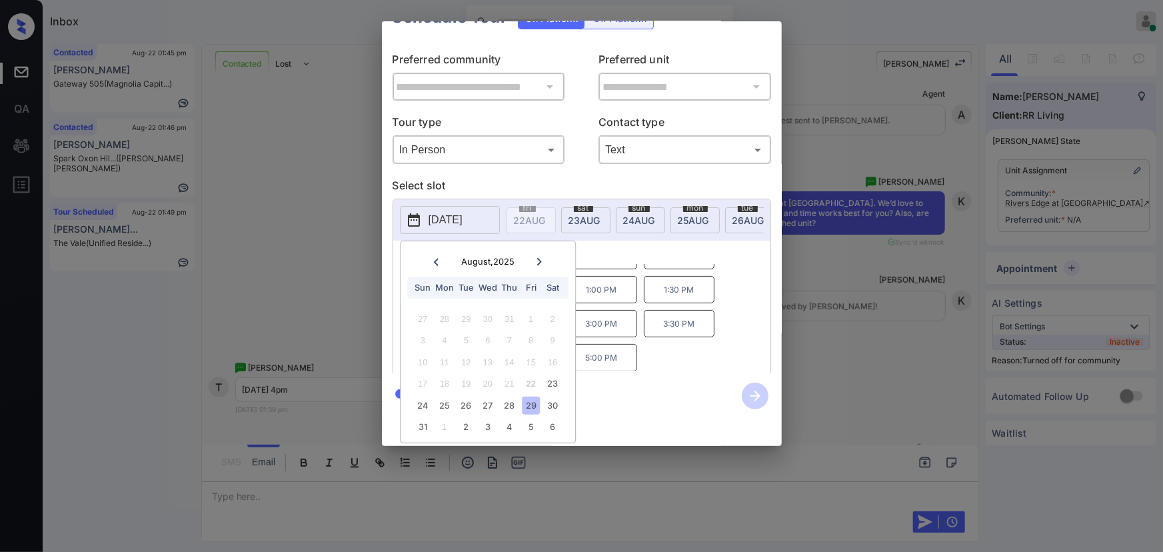
click at [659, 334] on div "10:00 AM 10:30 AM 11:00 AM 11:30 AM 12:00 PM 12:30 PM 1:00 PM 1:30 PM 2:00 PM 2…" at bounding box center [591, 317] width 359 height 107
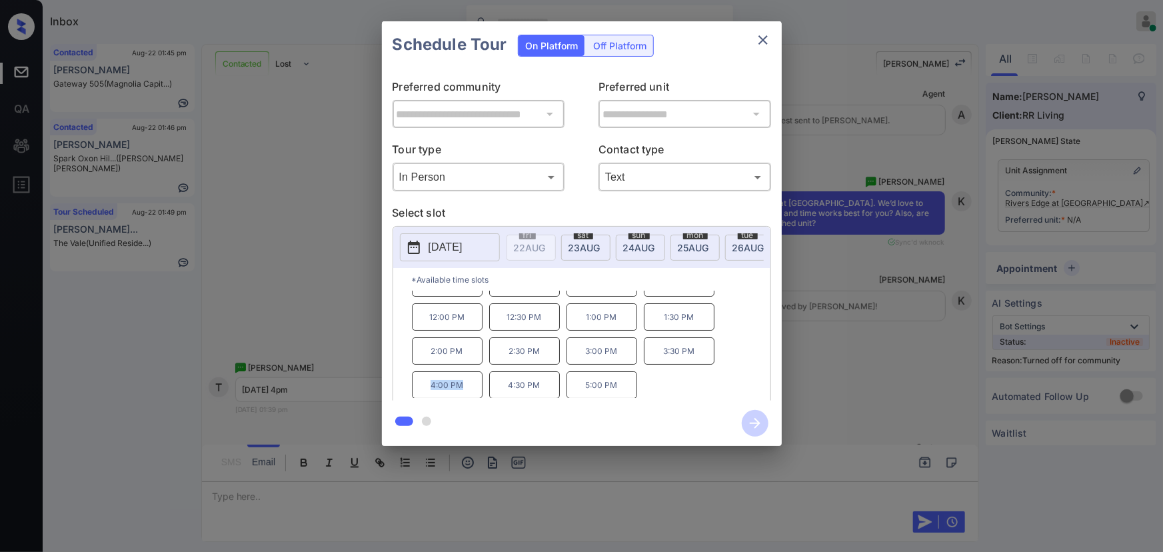
copy p "4:00 PM"
drag, startPoint x: 463, startPoint y: 390, endPoint x: 395, endPoint y: 385, distance: 68.8
click at [395, 386] on div "*Available time slots 10:00 AM 10:30 AM 11:00 AM 11:30 AM 12:00 PM 12:30 PM 1:0…" at bounding box center [581, 336] width 377 height 137
click at [230, 460] on div "**********" at bounding box center [581, 233] width 1163 height 467
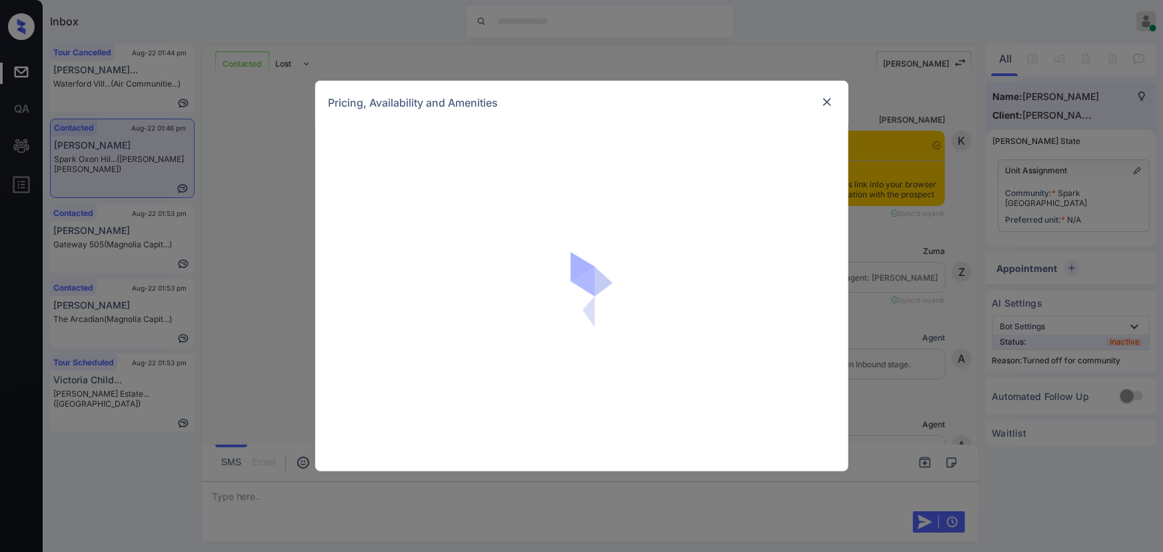
scroll to position [437, 0]
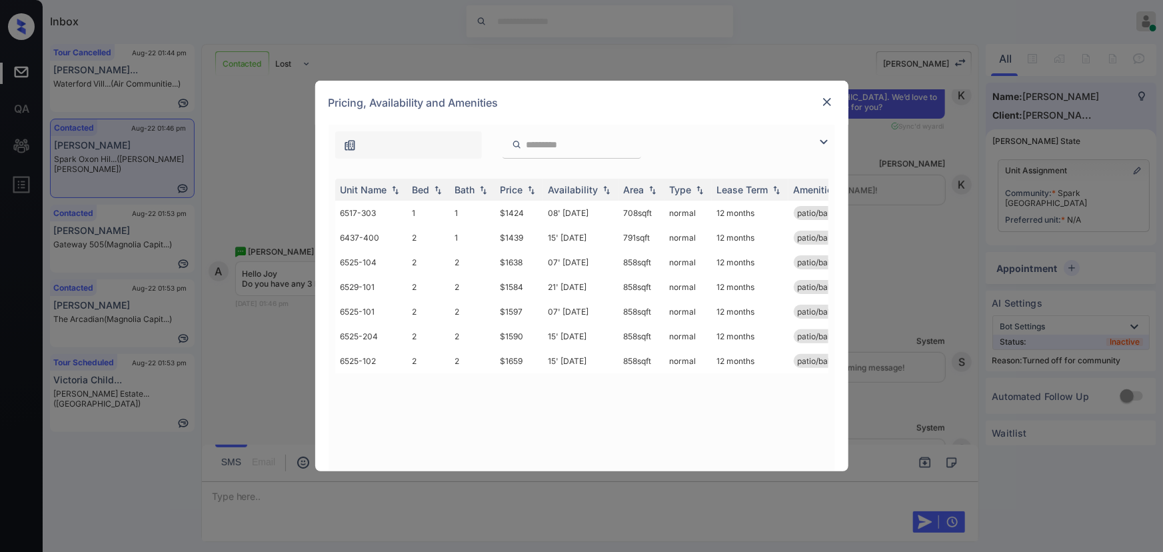
click at [823, 141] on img at bounding box center [824, 142] width 16 height 16
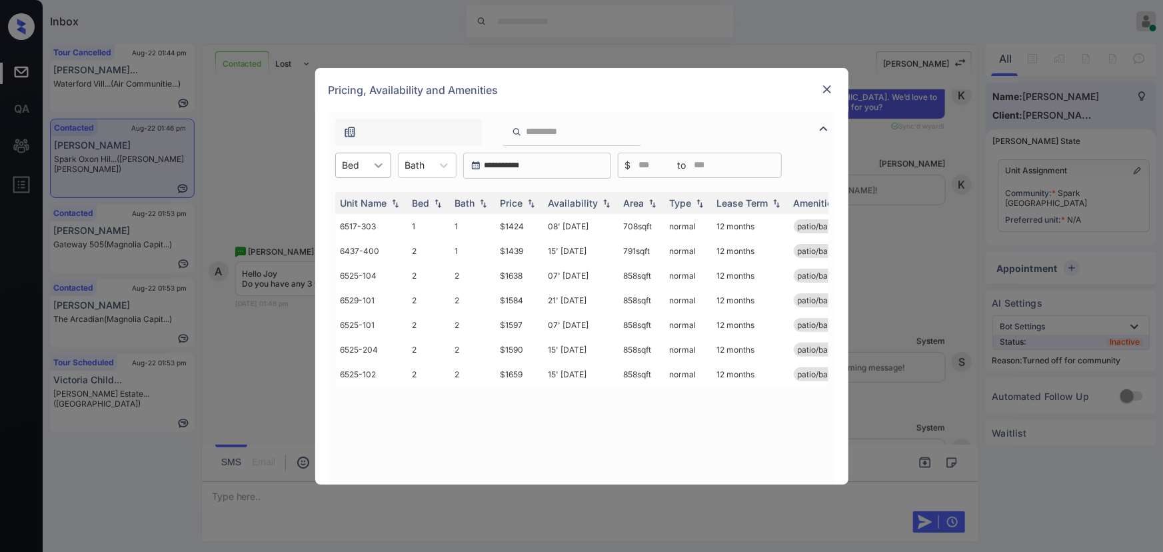
drag, startPoint x: 371, startPoint y: 165, endPoint x: 372, endPoint y: 172, distance: 7.4
click at [372, 164] on icon at bounding box center [378, 165] width 13 height 13
click at [354, 218] on div "2" at bounding box center [363, 222] width 56 height 24
click at [519, 202] on div "Price" at bounding box center [512, 202] width 23 height 11
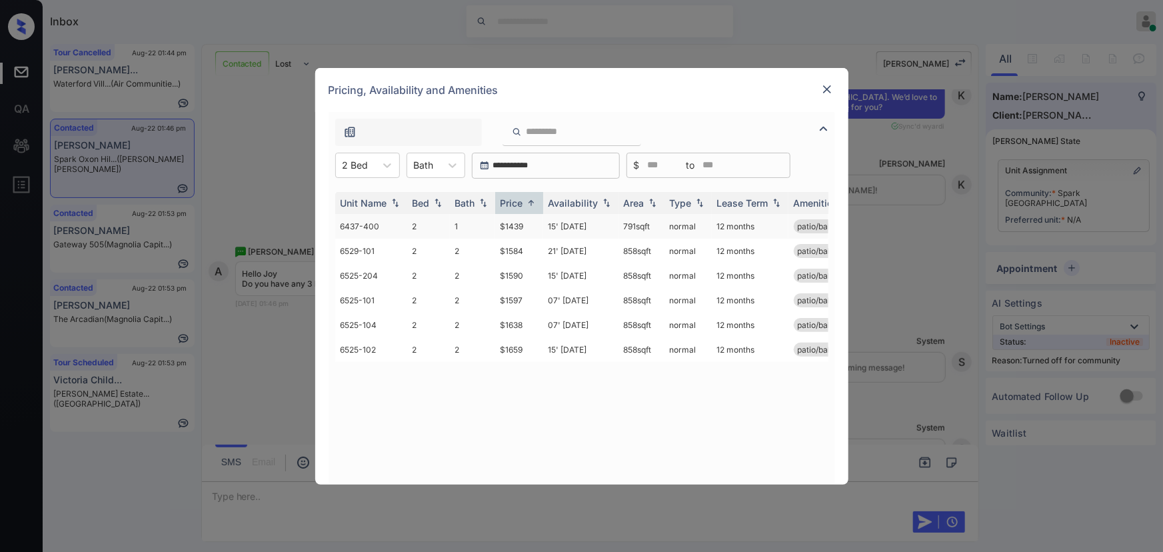
click at [545, 223] on td "15' Feb 26" at bounding box center [580, 226] width 75 height 25
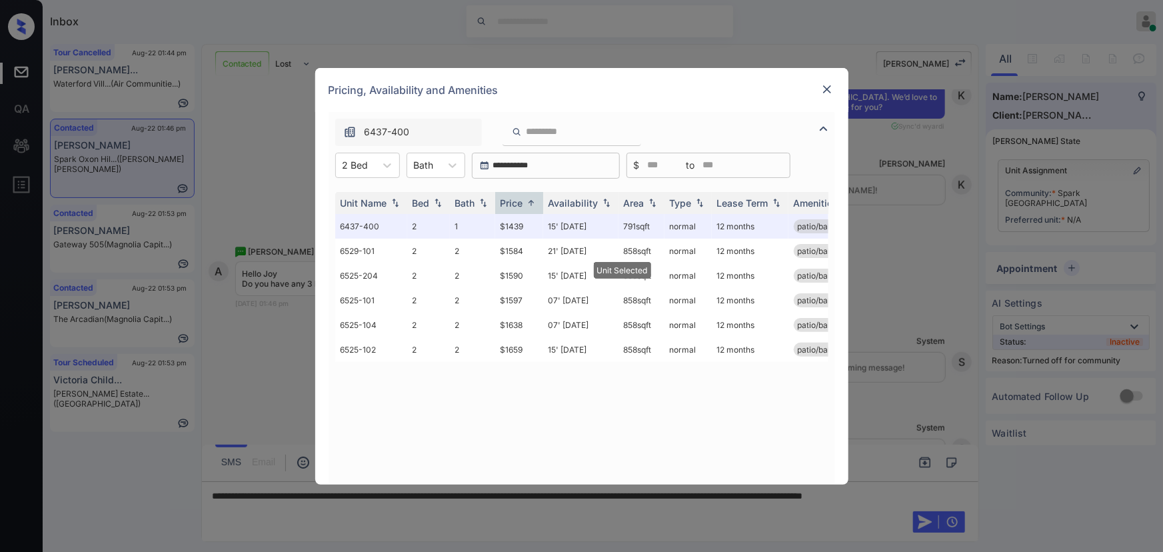
click at [835, 83] on div "Pricing, Availability and Amenities" at bounding box center [581, 90] width 533 height 44
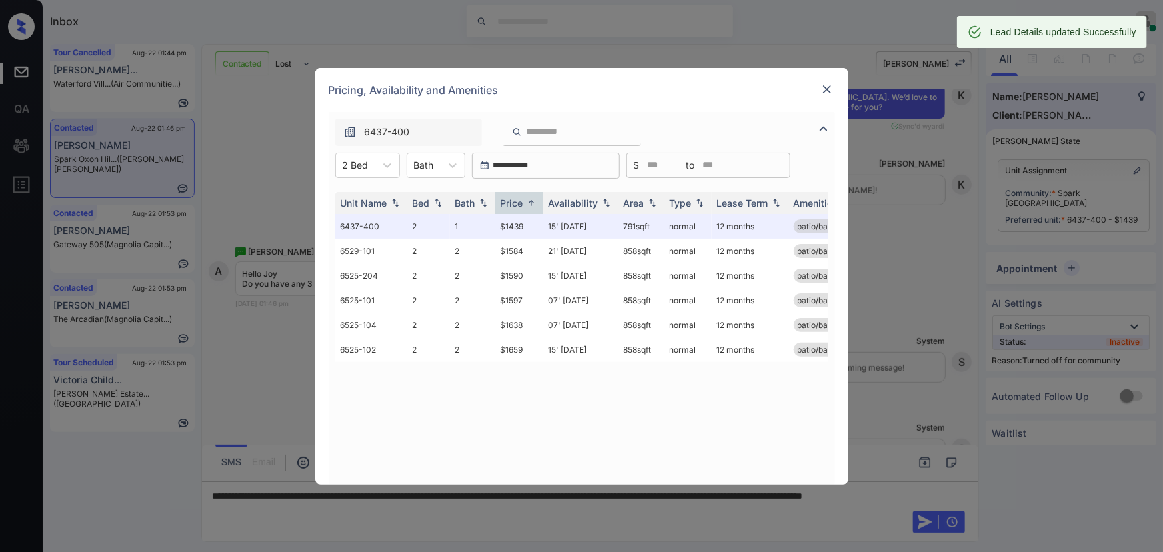
click at [823, 84] on img at bounding box center [827, 89] width 13 height 13
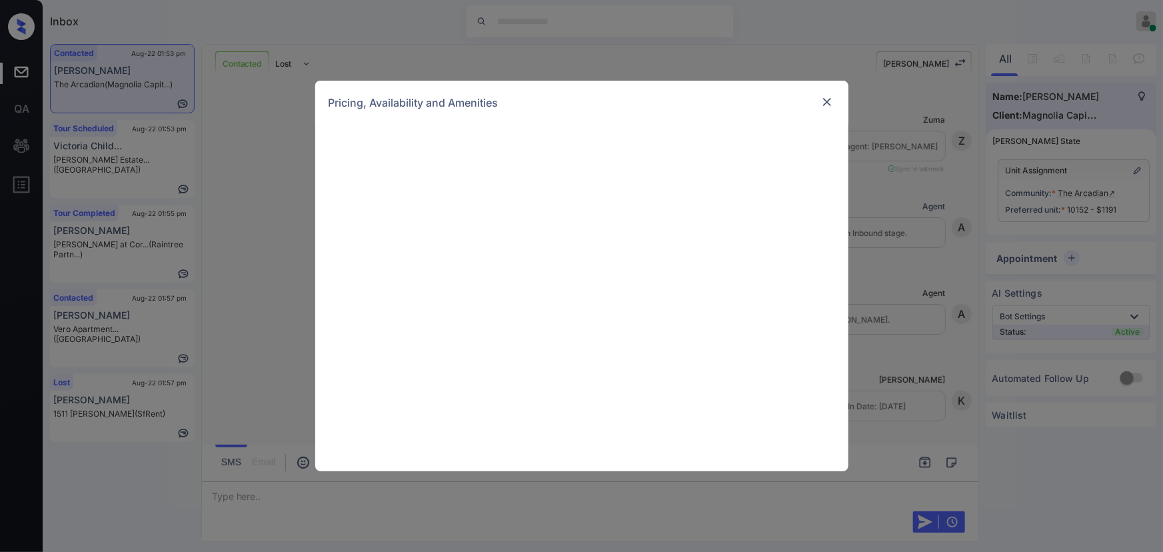
scroll to position [5410, 0]
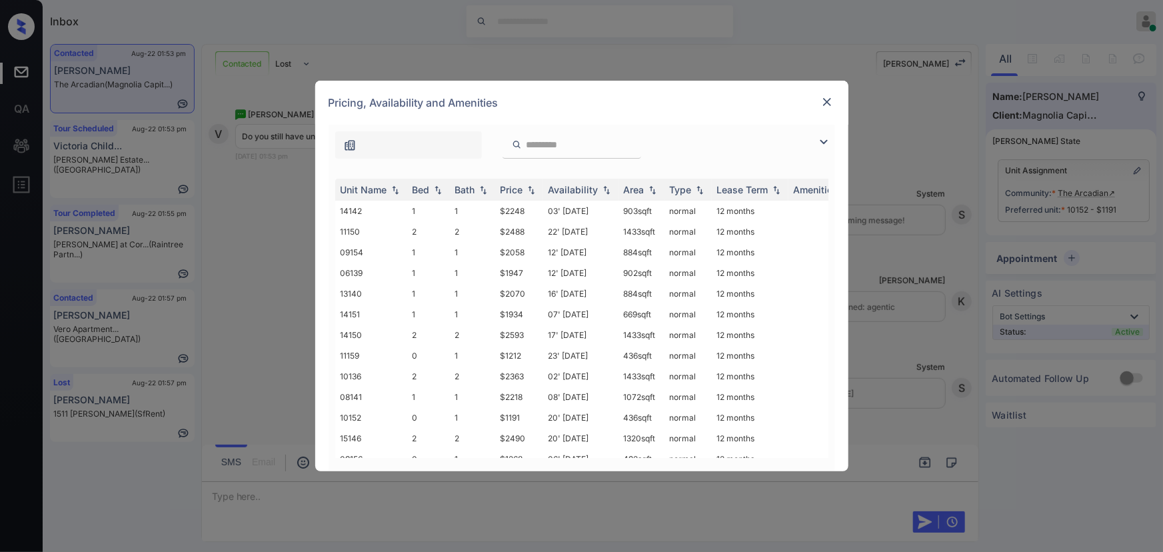
click at [825, 140] on img at bounding box center [824, 142] width 16 height 16
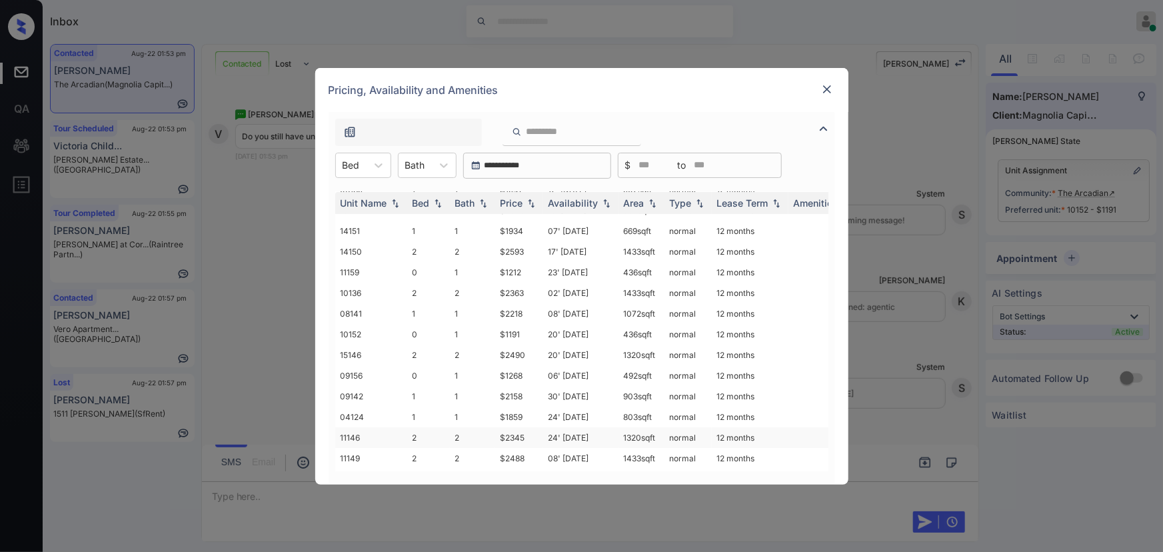
scroll to position [121, 0]
click at [355, 309] on td "10152" at bounding box center [371, 310] width 72 height 21
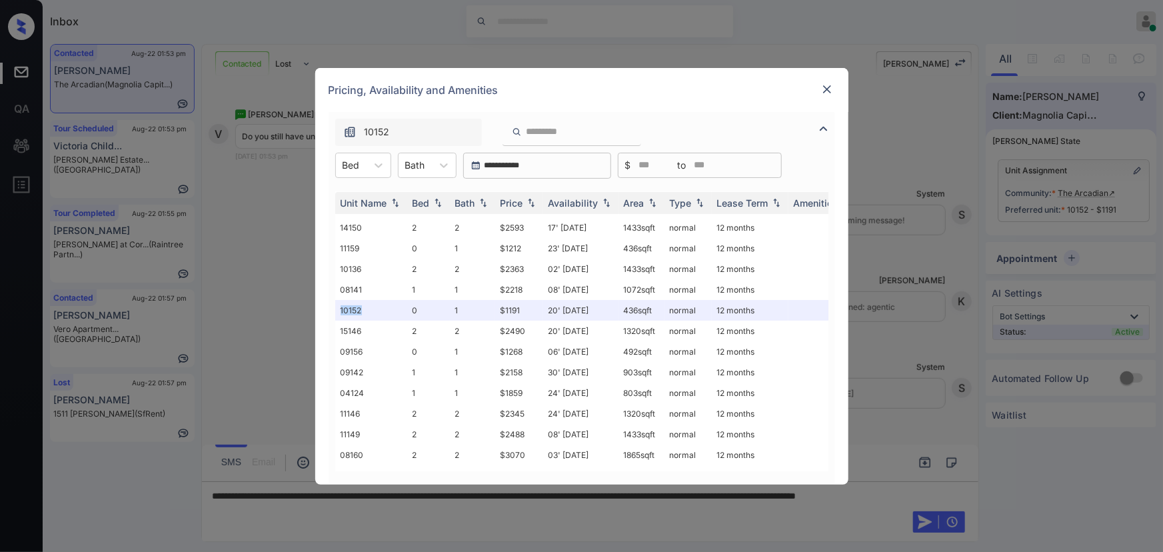
click at [827, 91] on img at bounding box center [827, 89] width 13 height 13
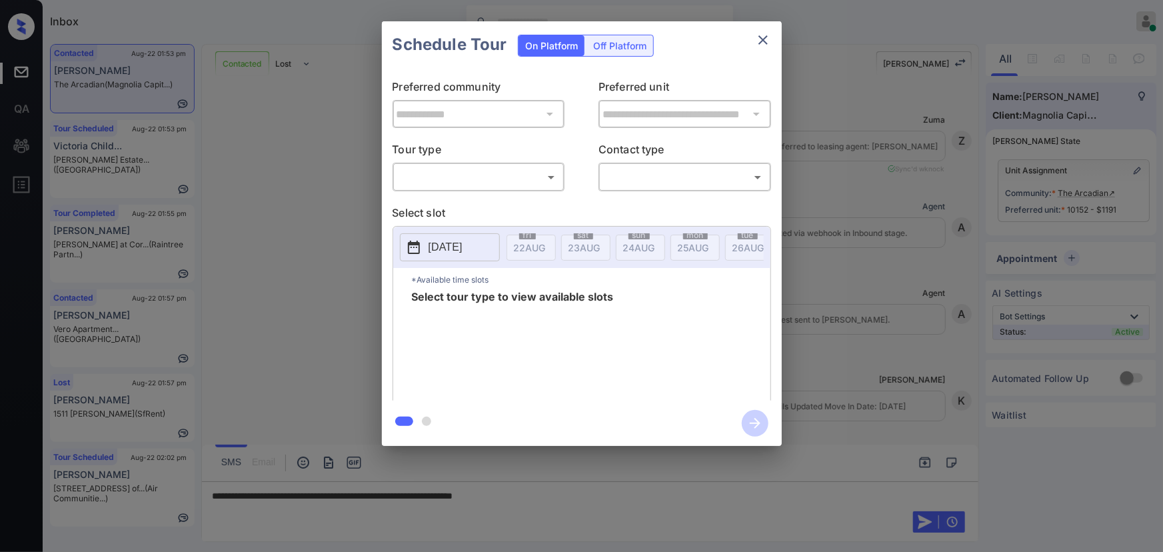
scroll to position [5410, 0]
click at [480, 180] on body "Inbox [PERSON_NAME] Online Set yourself offline Set yourself on break Profile S…" at bounding box center [581, 276] width 1163 height 552
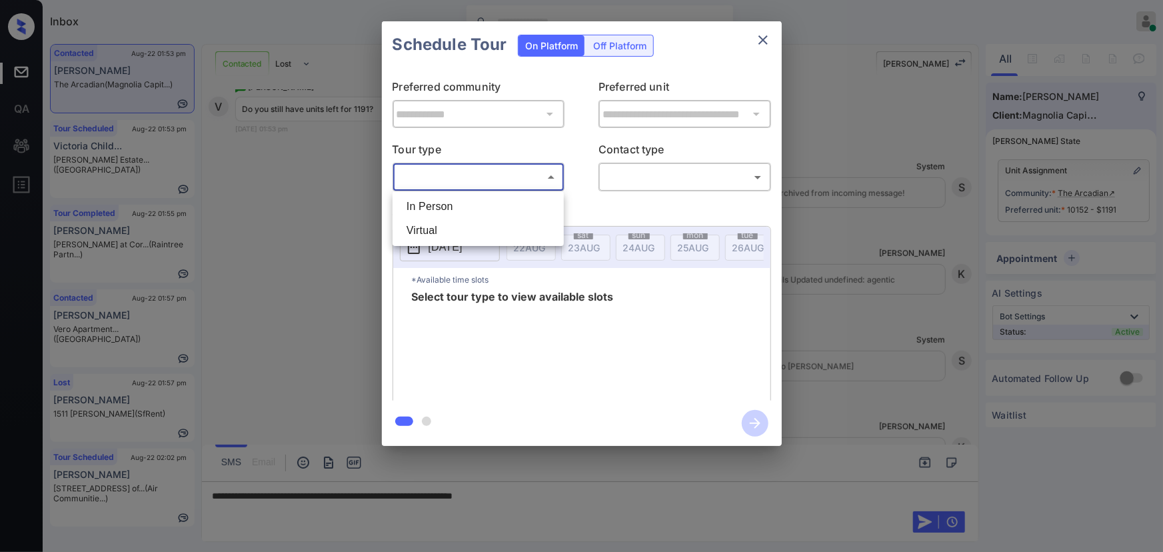
click at [467, 204] on li "In Person" at bounding box center [478, 207] width 165 height 24
type input "********"
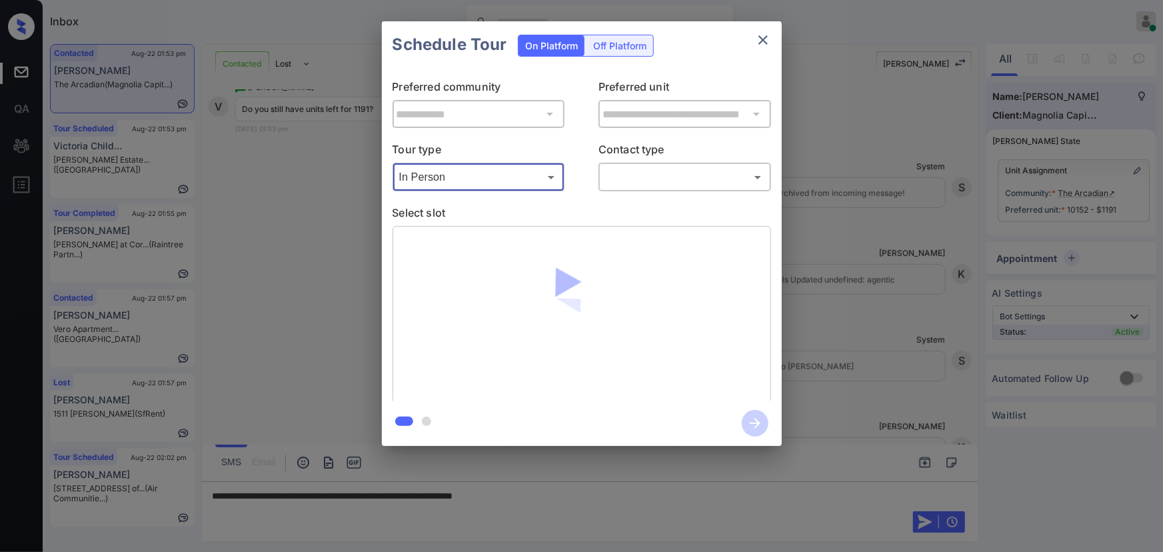
click at [640, 181] on body "Inbox [PERSON_NAME] Online Set yourself offline Set yourself on break Profile S…" at bounding box center [581, 276] width 1163 height 552
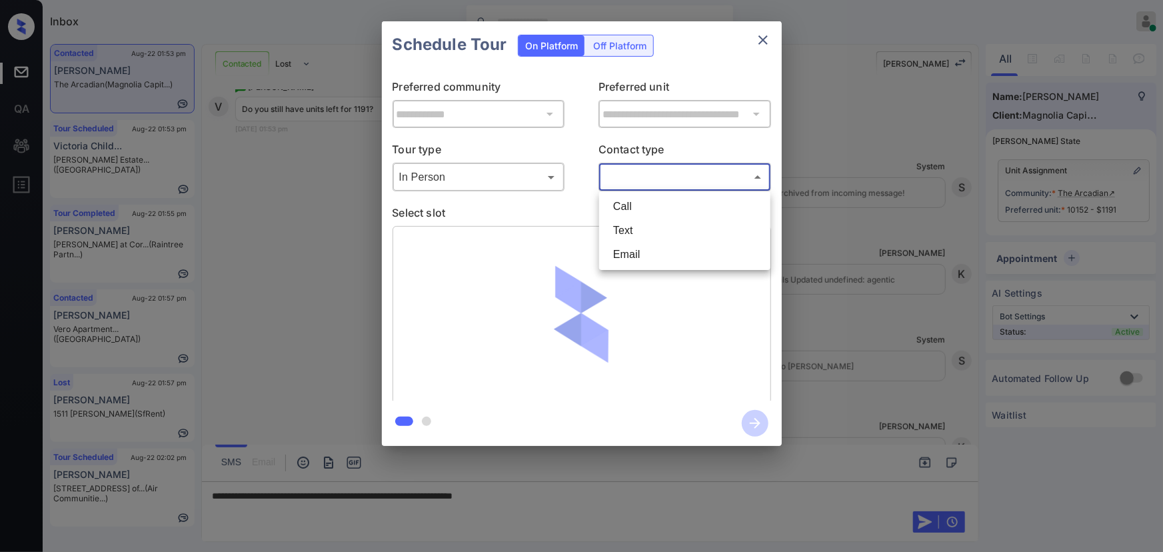
click at [621, 227] on li "Text" at bounding box center [685, 231] width 165 height 24
type input "****"
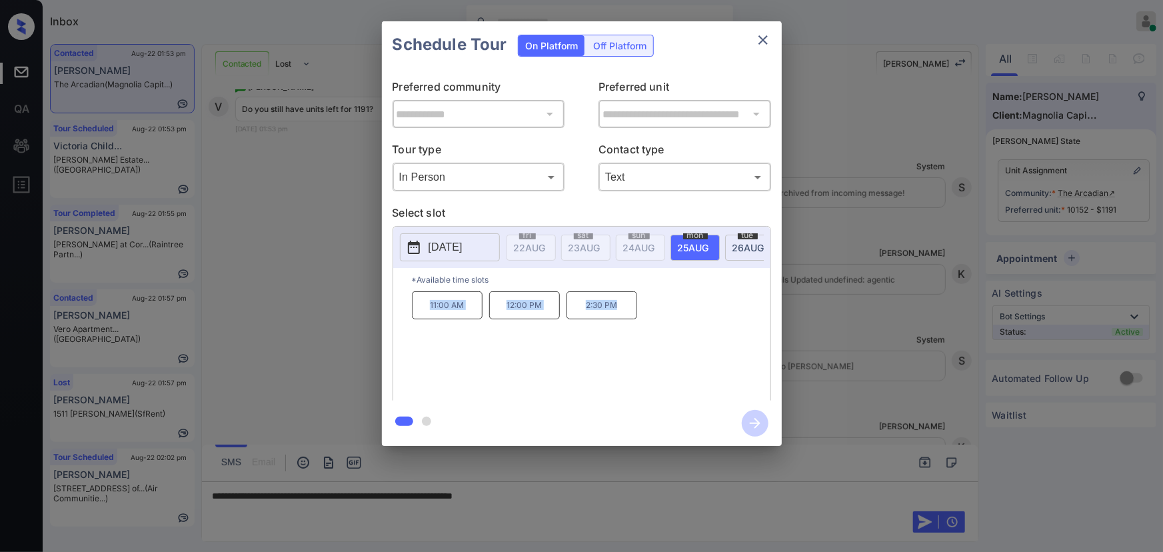
copy div "11:00 AM 12:00 PM 2:30 PM"
drag, startPoint x: 615, startPoint y: 313, endPoint x: 423, endPoint y: 322, distance: 192.2
click at [420, 308] on div "11:00 AM 12:00 PM 2:30 PM" at bounding box center [591, 344] width 359 height 107
click at [584, 498] on div at bounding box center [581, 276] width 1163 height 552
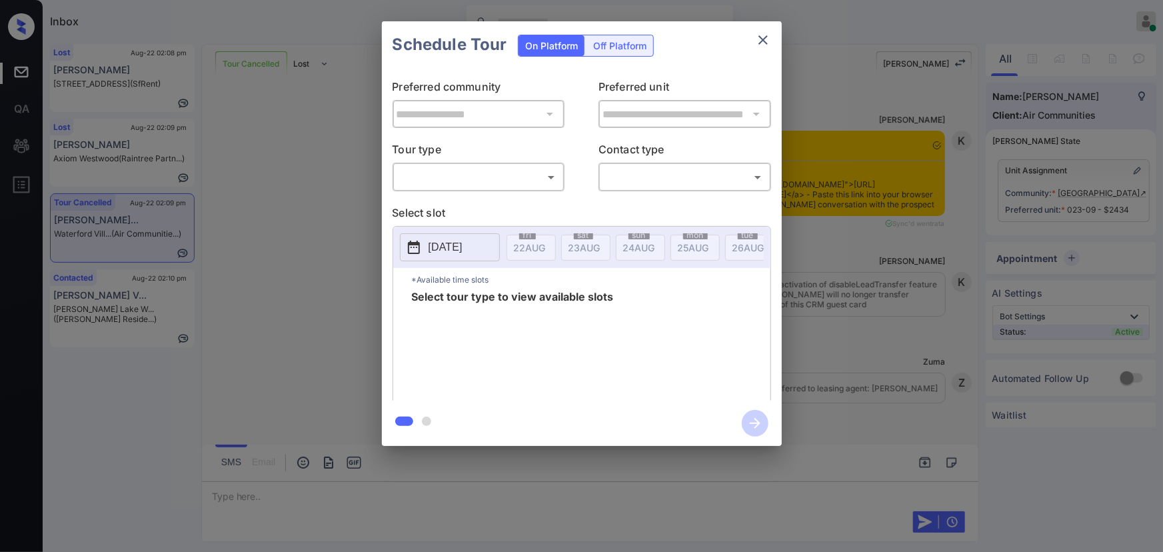
scroll to position [7493, 0]
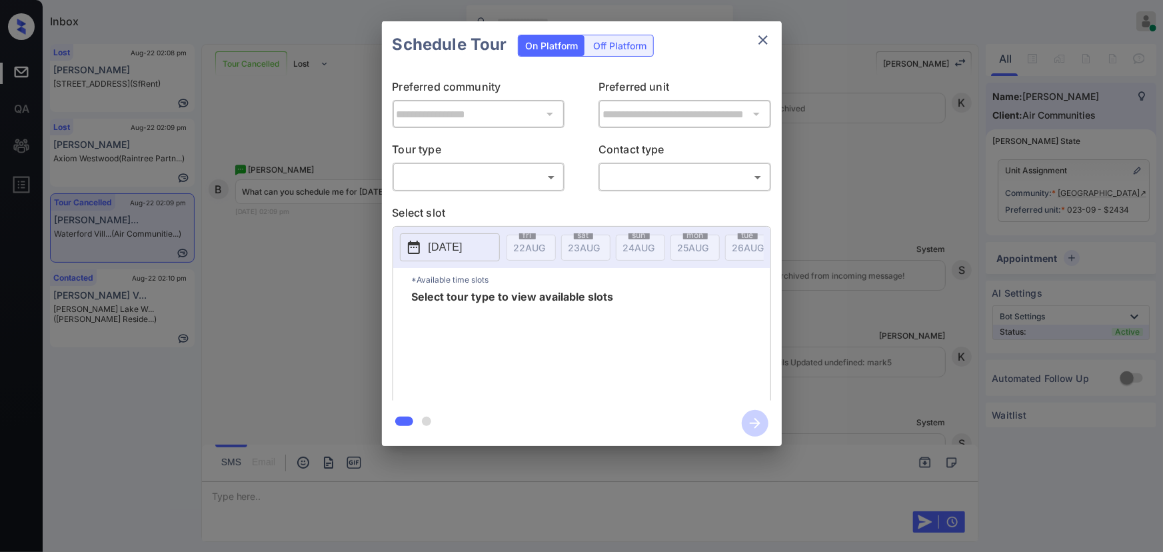
click at [513, 177] on body "Inbox [PERSON_NAME] Online Set yourself offline Set yourself on break Profile S…" at bounding box center [581, 276] width 1163 height 552
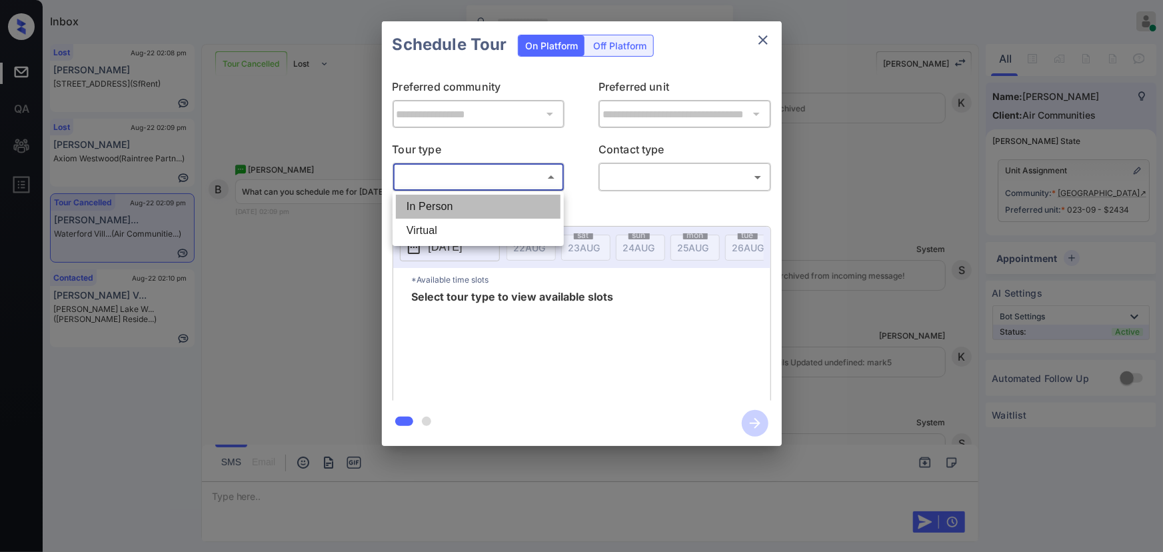
drag, startPoint x: 459, startPoint y: 205, endPoint x: 566, endPoint y: 204, distance: 107.3
click at [459, 204] on li "In Person" at bounding box center [478, 207] width 165 height 24
type input "********"
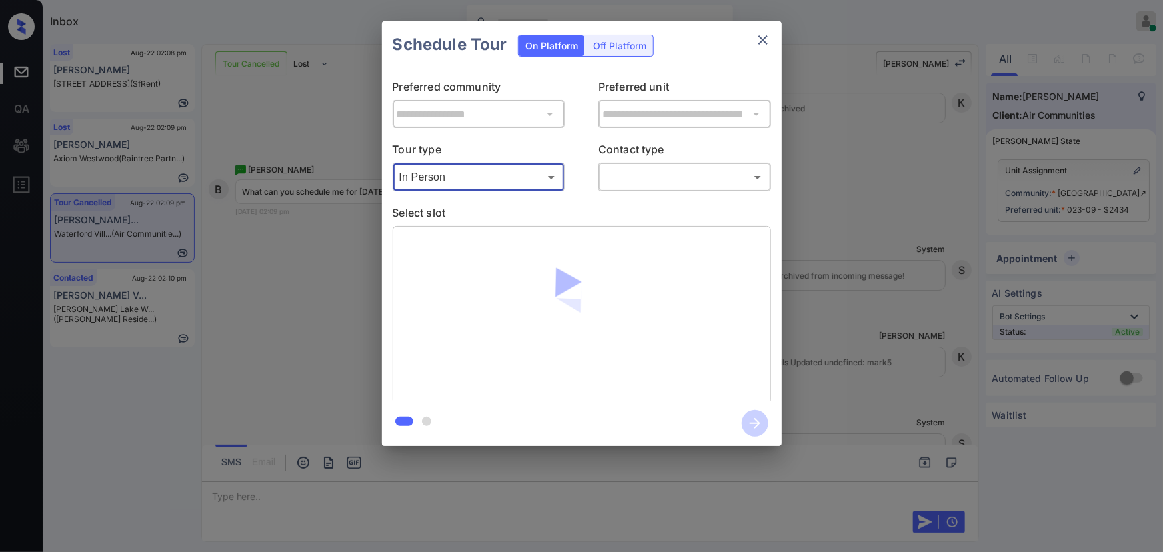
click at [629, 185] on body "Inbox [PERSON_NAME] Online Set yourself offline Set yourself on break Profile S…" at bounding box center [581, 276] width 1163 height 552
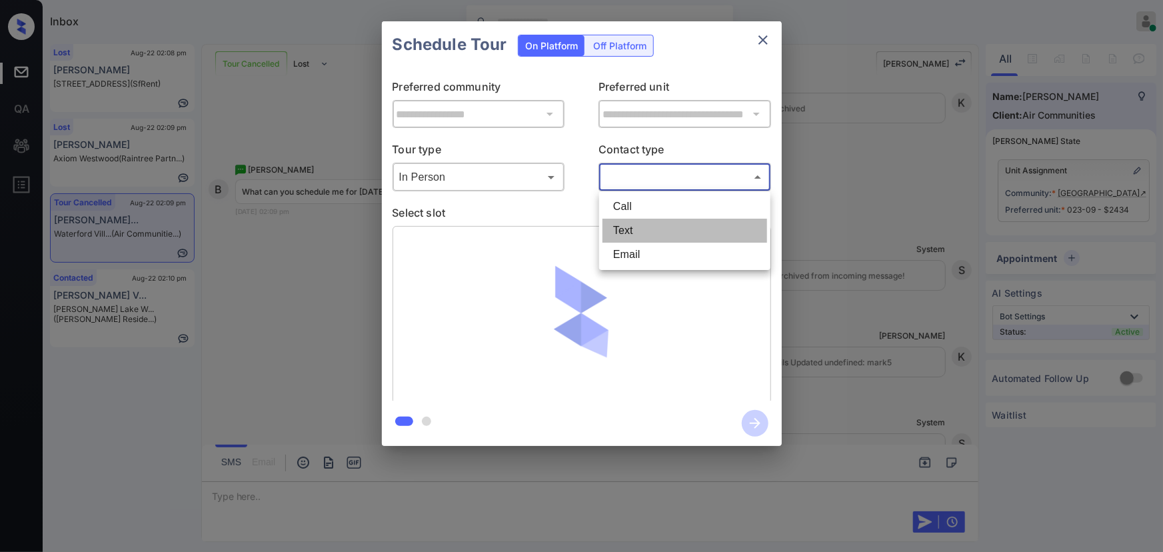
click at [621, 220] on li "Text" at bounding box center [685, 231] width 165 height 24
type input "****"
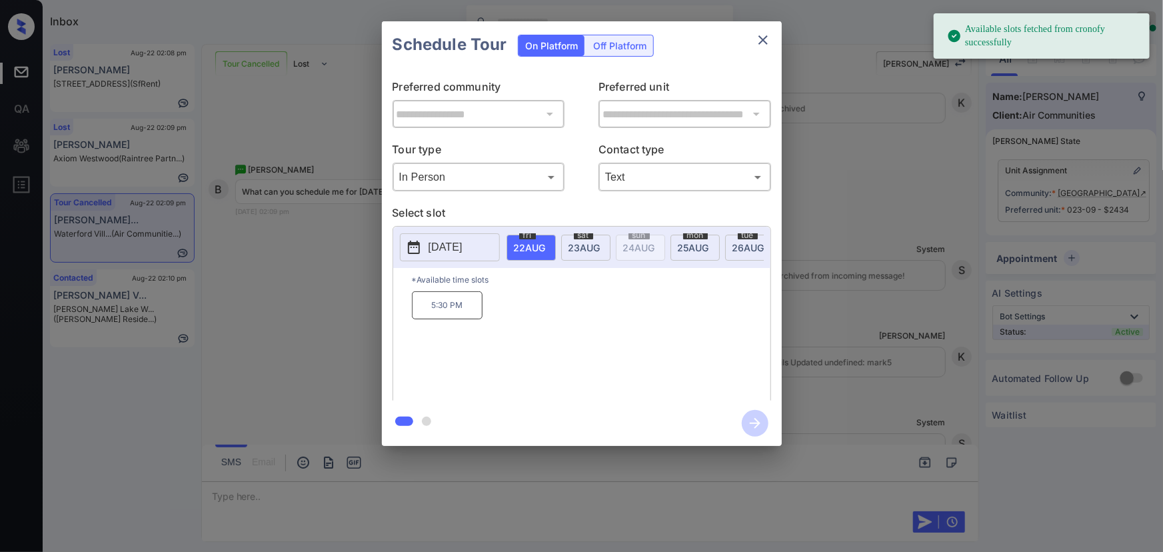
click at [593, 238] on div "sat 23 AUG" at bounding box center [585, 248] width 49 height 26
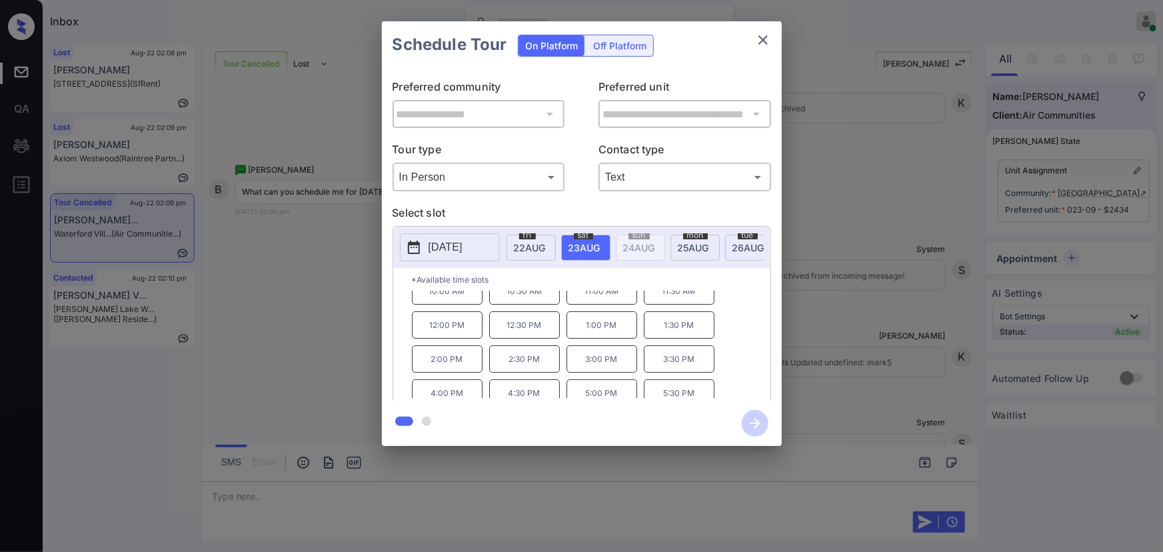
scroll to position [22, 0]
click at [280, 251] on div "**********" at bounding box center [581, 233] width 1163 height 467
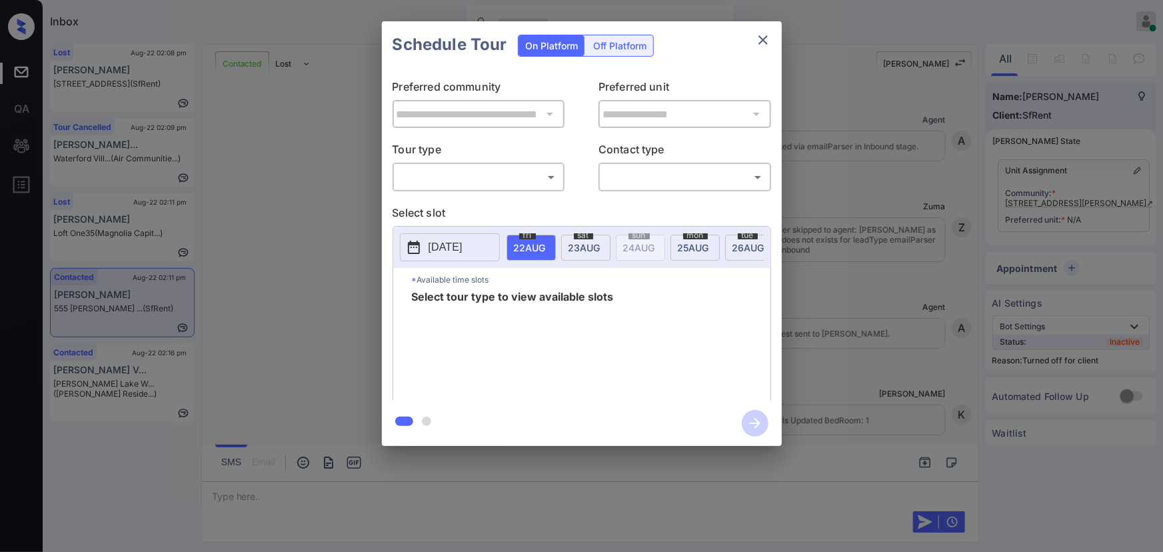
scroll to position [2840, 0]
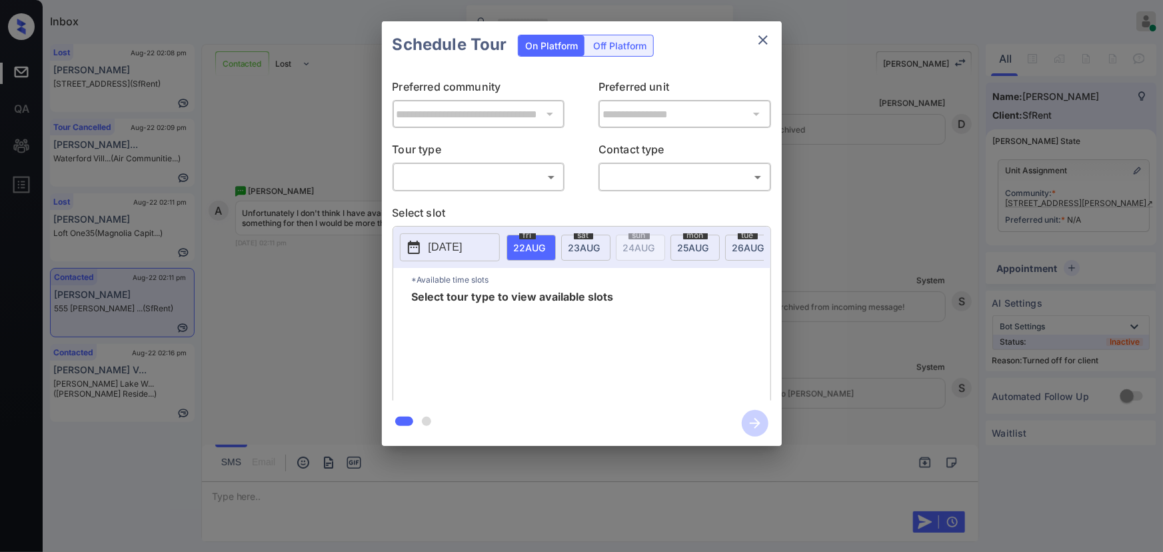
click at [1097, 233] on div "**********" at bounding box center [581, 233] width 1163 height 467
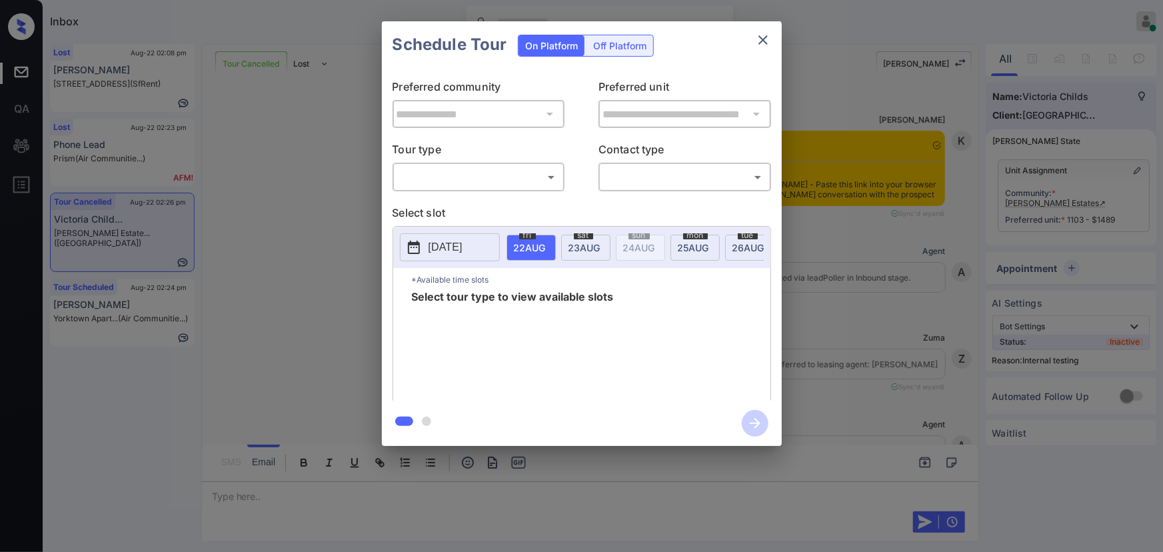
scroll to position [5853, 0]
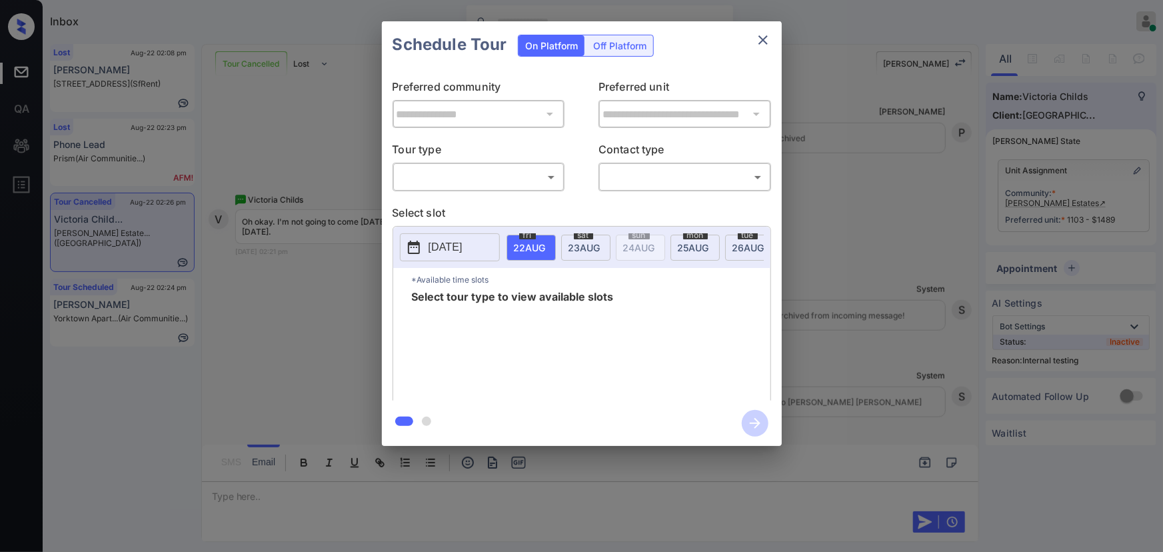
click at [467, 167] on body "Inbox [PERSON_NAME] Online Set yourself offline Set yourself on break Profile S…" at bounding box center [581, 276] width 1163 height 552
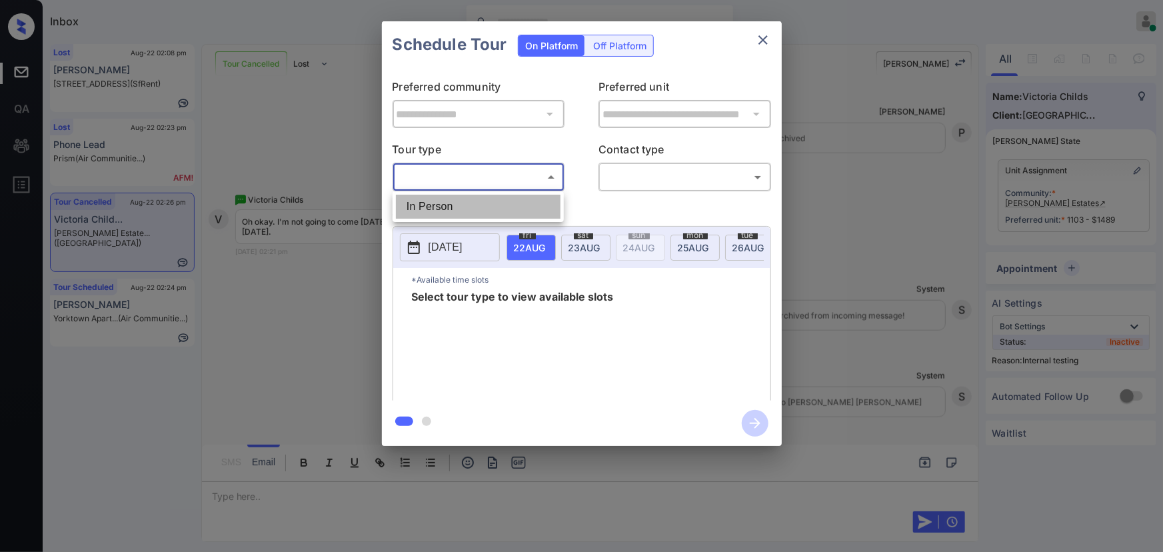
drag, startPoint x: 451, startPoint y: 210, endPoint x: 536, endPoint y: 208, distance: 84.7
click at [451, 209] on li "In Person" at bounding box center [478, 207] width 165 height 24
type input "********"
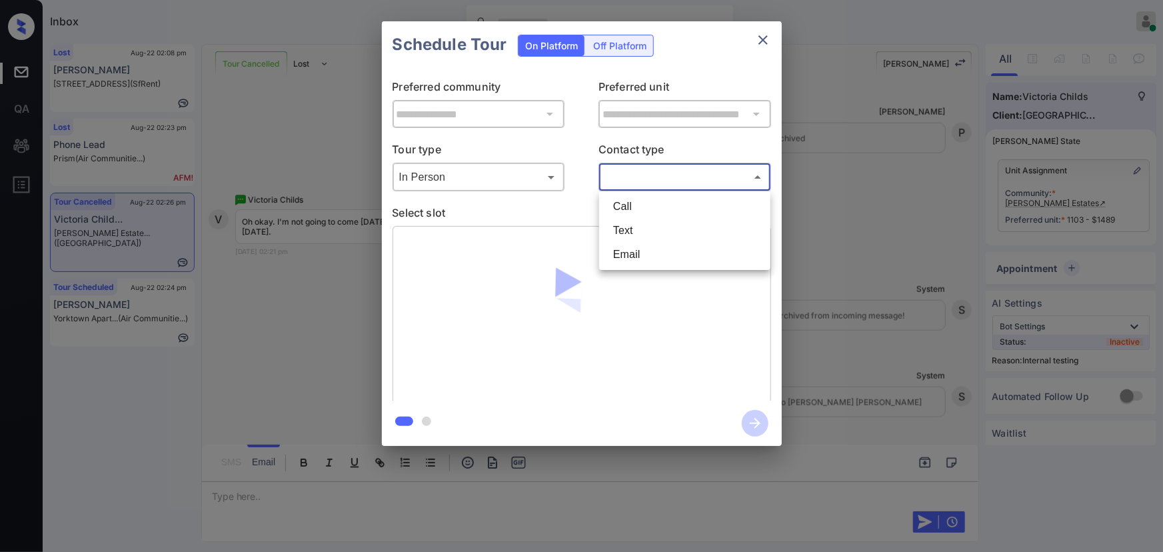
click at [671, 182] on body "Inbox [PERSON_NAME] Online Set yourself offline Set yourself on break Profile S…" at bounding box center [581, 276] width 1163 height 552
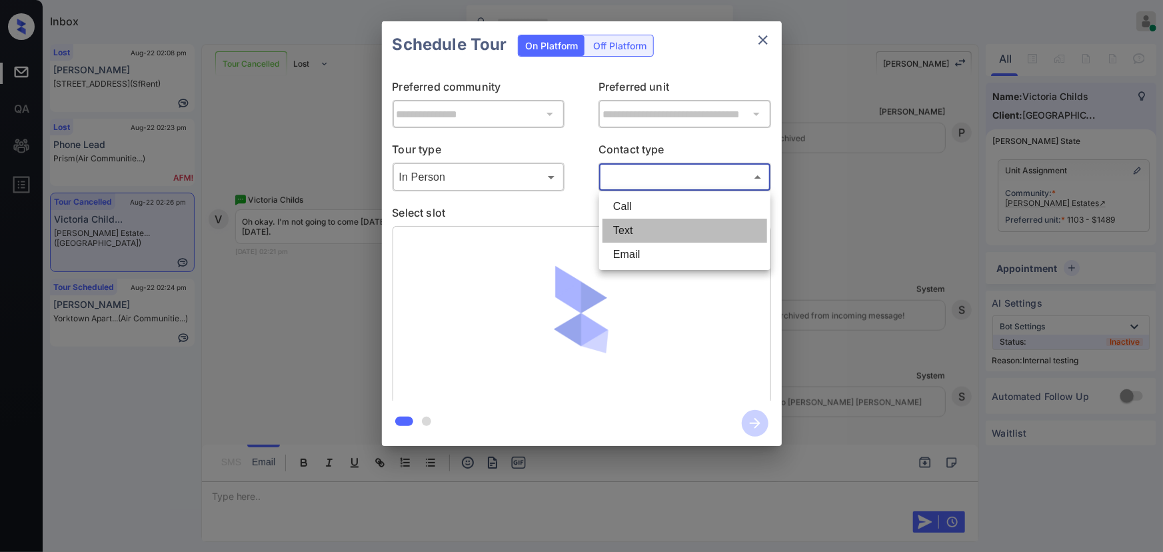
click at [633, 229] on li "Text" at bounding box center [685, 231] width 165 height 24
type input "****"
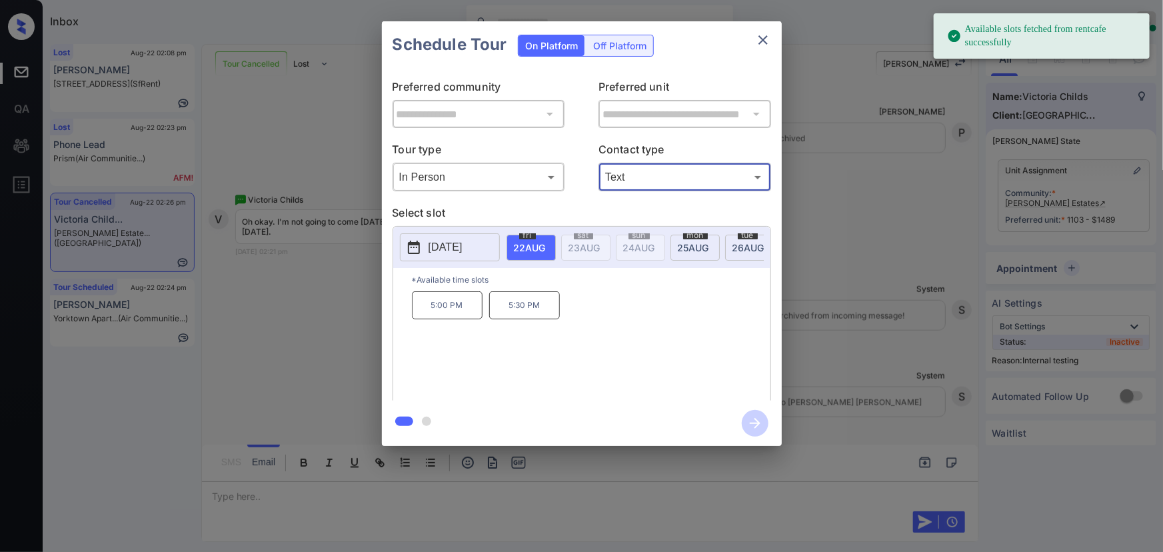
click at [546, 242] on span "[DATE]" at bounding box center [530, 247] width 32 height 11
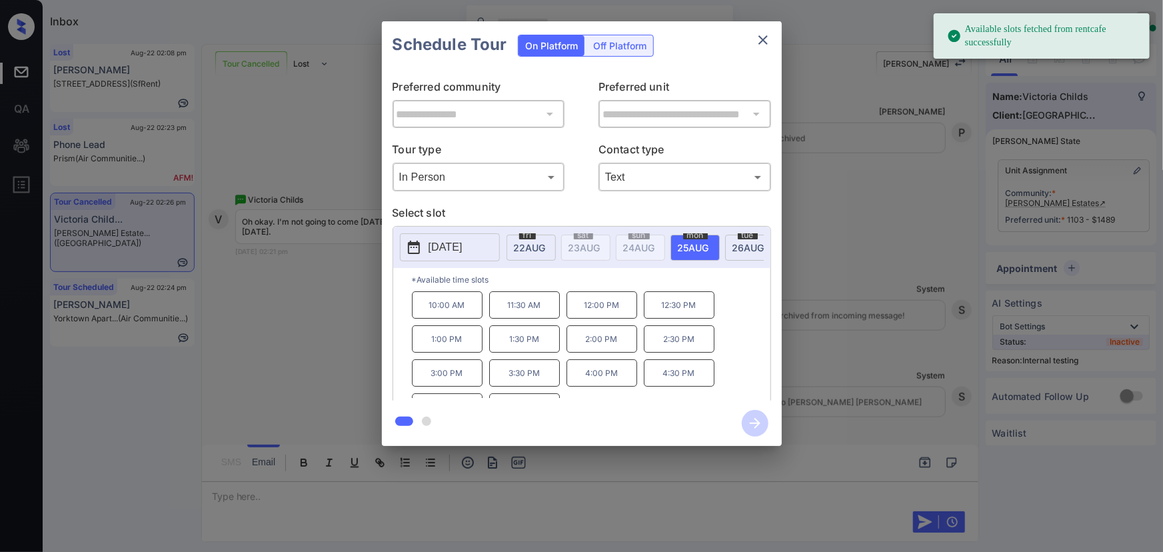
click at [520, 312] on p "11:30 AM" at bounding box center [524, 304] width 71 height 27
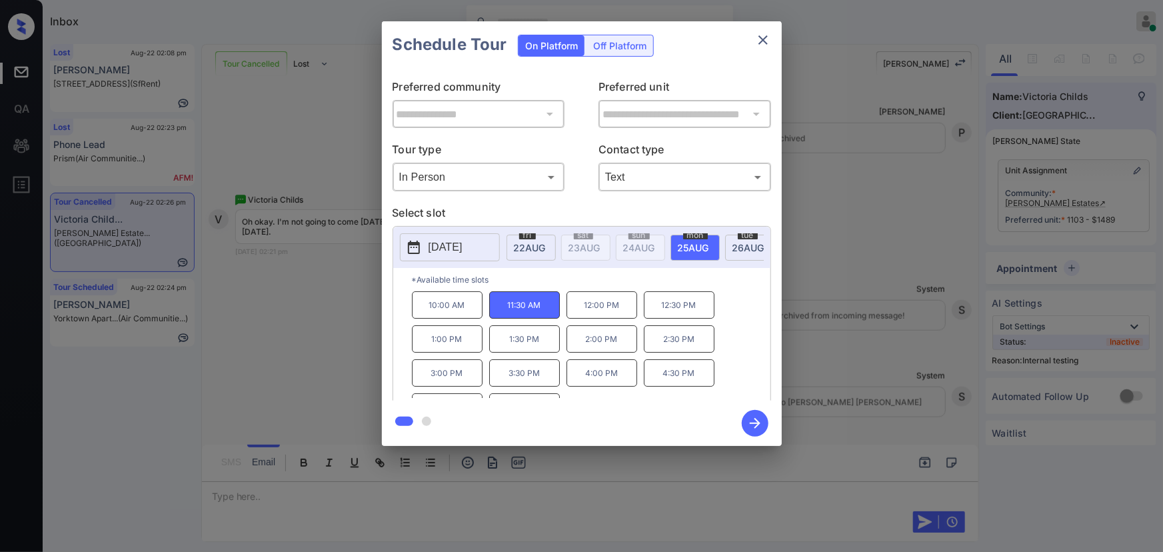
click at [541, 315] on p "11:30 AM" at bounding box center [524, 304] width 71 height 27
copy div "10:00 AM 11:30 AM 12:00 PM"
drag, startPoint x: 621, startPoint y: 313, endPoint x: 412, endPoint y: 301, distance: 209.0
click at [412, 301] on div "10:00 AM 11:30 AM 12:00 PM 12:30 PM 1:00 PM 1:30 PM 2:00 PM 2:30 PM 3:00 PM 3:3…" at bounding box center [591, 344] width 359 height 107
click at [391, 511] on div at bounding box center [581, 276] width 1163 height 552
